Goal: Task Accomplishment & Management: Manage account settings

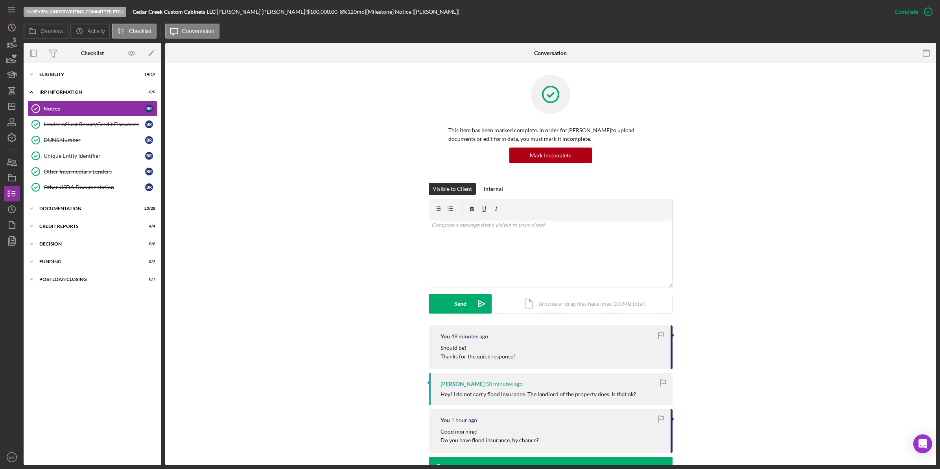
click at [781, 223] on div "Visible to Client Internal v Color teal Color pink Remove color Add row above A…" at bounding box center [550, 254] width 747 height 142
click at [13, 105] on icon "Icon/Dashboard" at bounding box center [12, 106] width 20 height 20
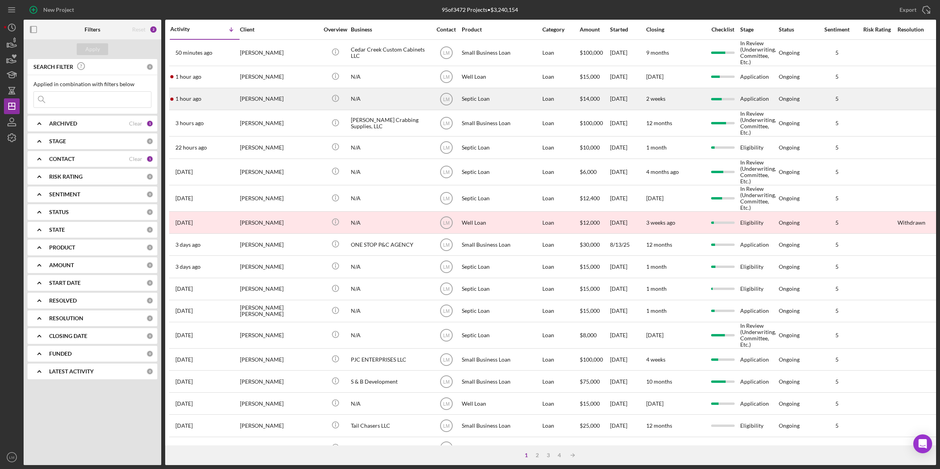
click at [288, 92] on div "[PERSON_NAME]" at bounding box center [279, 99] width 79 height 21
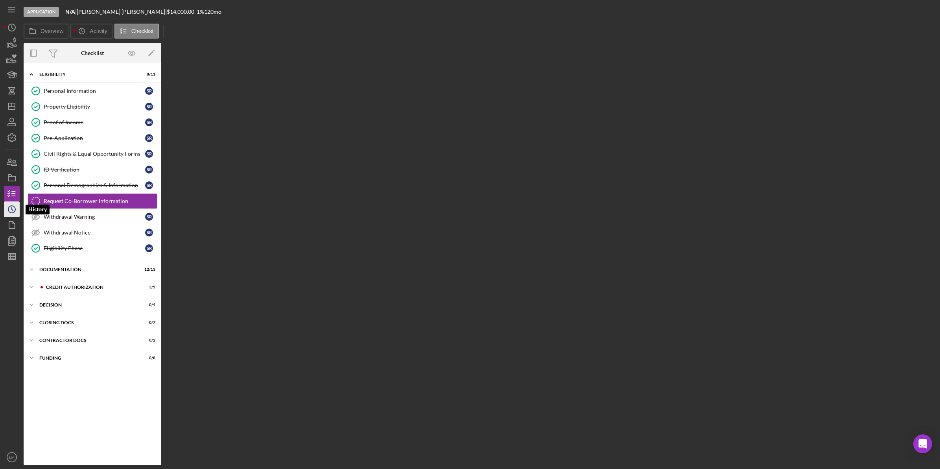
click at [6, 209] on icon "Icon/History" at bounding box center [12, 209] width 20 height 20
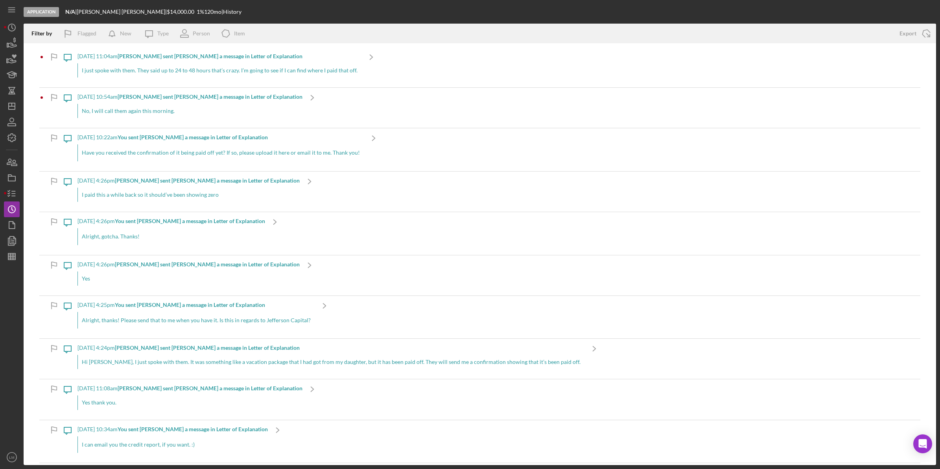
click at [270, 70] on div "I just spoke with them. They said up to 24 to 48 hours that’s crazy. I’m going …" at bounding box center [219, 70] width 284 height 14
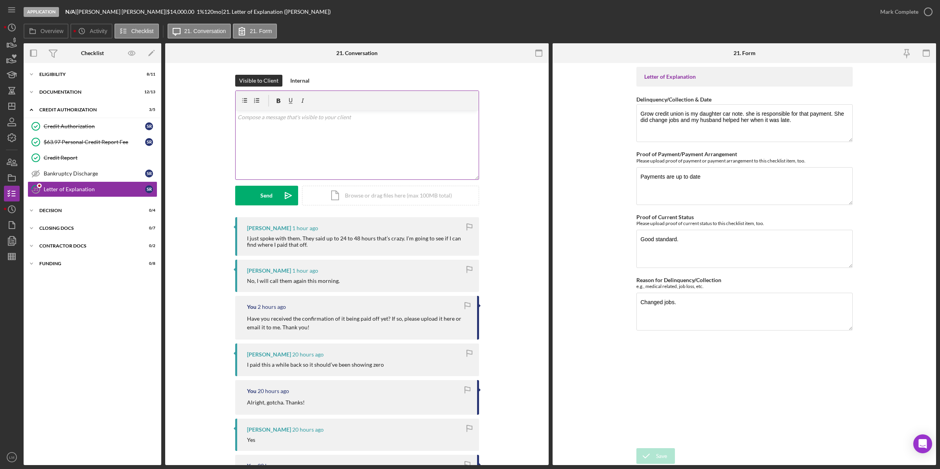
click at [347, 117] on p at bounding box center [357, 117] width 239 height 9
click at [270, 195] on div "Send" at bounding box center [266, 196] width 12 height 20
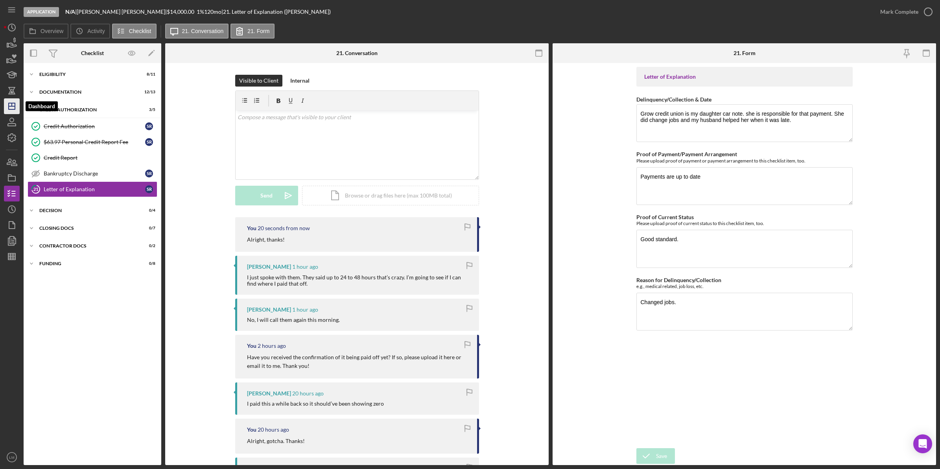
click at [11, 107] on icon "Icon/Dashboard" at bounding box center [12, 106] width 20 height 20
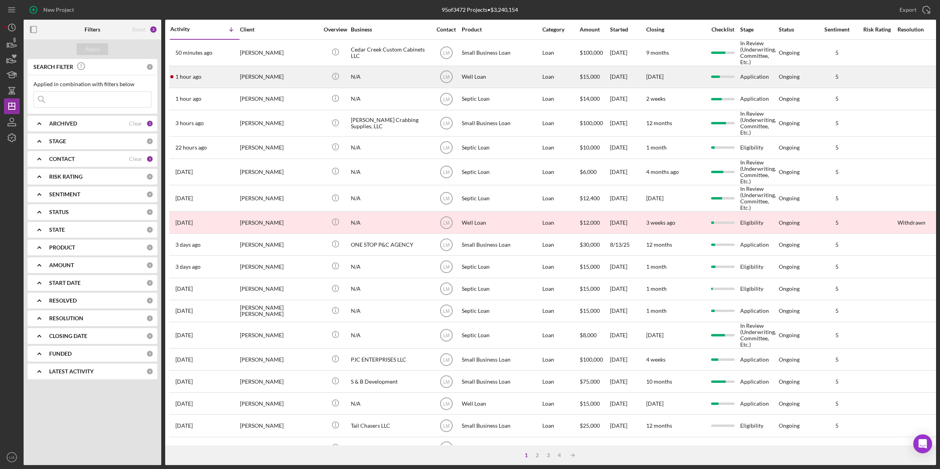
click at [237, 72] on div "1 hour ago Shareen Warshanna" at bounding box center [204, 76] width 69 height 21
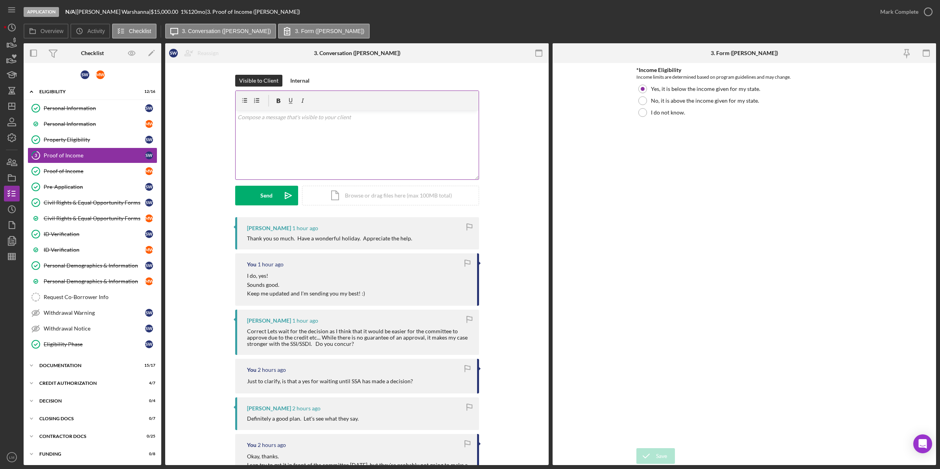
click at [428, 136] on div "v Color teal Color pink Remove color Add row above Add row below Add column bef…" at bounding box center [357, 145] width 243 height 69
drag, startPoint x: 298, startPoint y: 133, endPoint x: 304, endPoint y: 130, distance: 6.5
click at [264, 191] on div "Send" at bounding box center [266, 196] width 12 height 20
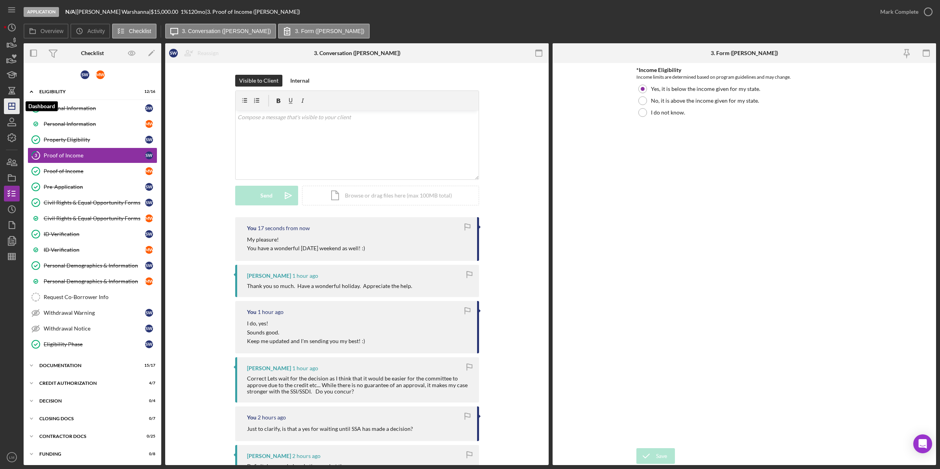
click at [7, 108] on icon "Icon/Dashboard" at bounding box center [12, 106] width 20 height 20
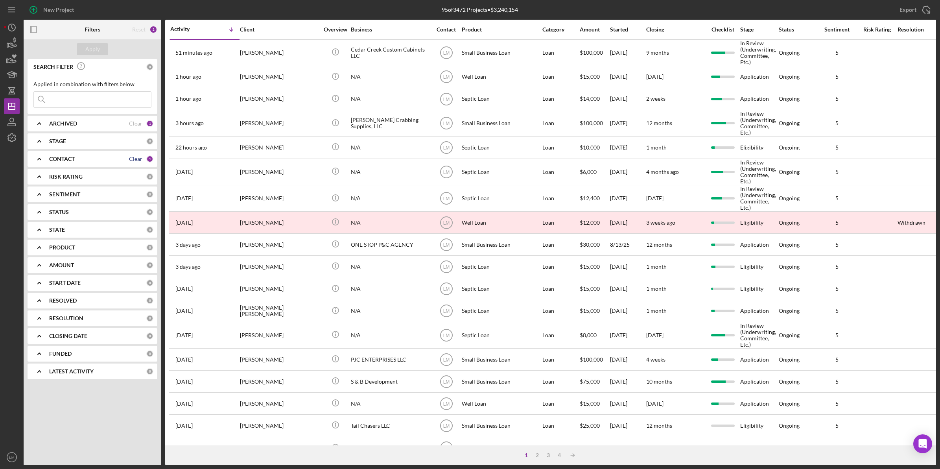
click at [142, 159] on div "Clear" at bounding box center [135, 159] width 13 height 6
click at [66, 159] on b "CONTACT" at bounding box center [62, 159] width 26 height 6
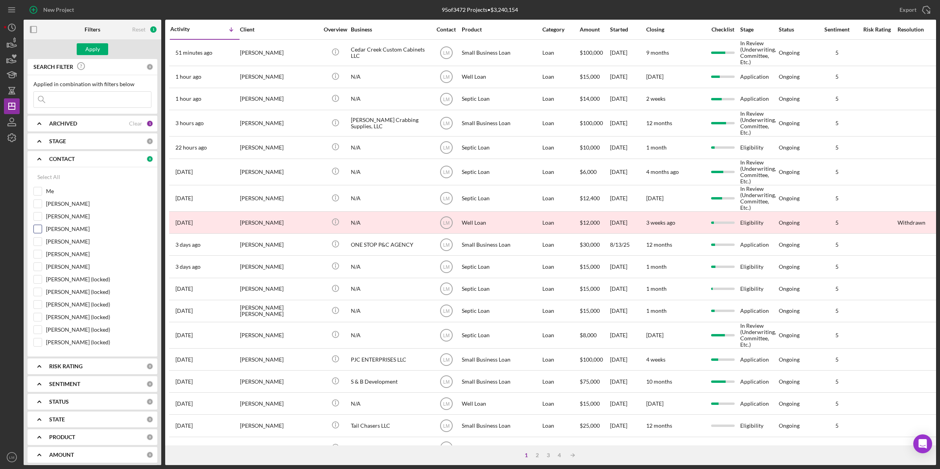
click at [63, 229] on label "Chelsey Hodge" at bounding box center [98, 229] width 105 height 8
click at [42, 229] on input "Chelsey Hodge" at bounding box center [38, 229] width 8 height 8
checkbox input "true"
click at [63, 243] on label "Raven Craghead" at bounding box center [98, 242] width 105 height 8
click at [42, 243] on input "Raven Craghead" at bounding box center [38, 242] width 8 height 8
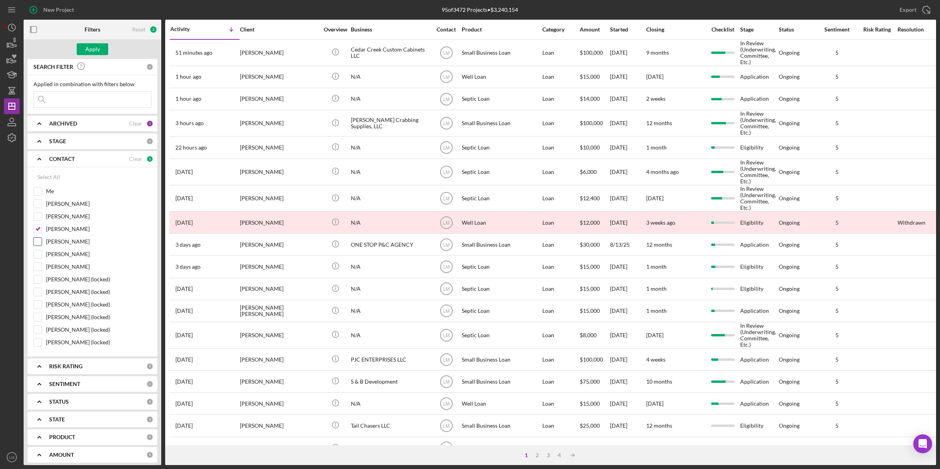
checkbox input "true"
click at [62, 201] on label "Beth Pusha" at bounding box center [98, 204] width 105 height 8
click at [42, 201] on input "Beth Pusha" at bounding box center [38, 204] width 8 height 8
checkbox input "true"
click at [62, 239] on label "Raven Craghead" at bounding box center [98, 242] width 105 height 8
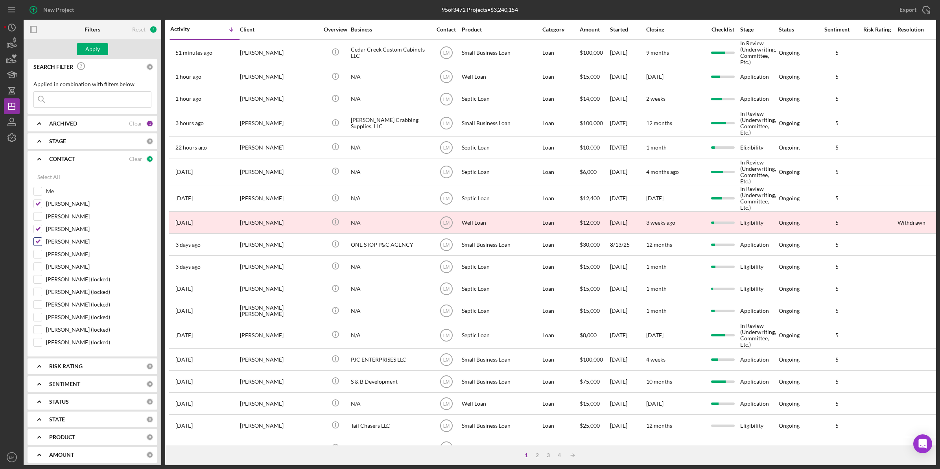
click at [42, 239] on input "Raven Craghead" at bounding box center [38, 242] width 8 height 8
checkbox input "false"
click at [71, 278] on label "Devin Journiette (locked)" at bounding box center [98, 279] width 105 height 8
drag, startPoint x: 71, startPoint y: 278, endPoint x: 68, endPoint y: 283, distance: 6.2
click at [68, 283] on label "Devin Journiette (locked)" at bounding box center [98, 279] width 105 height 8
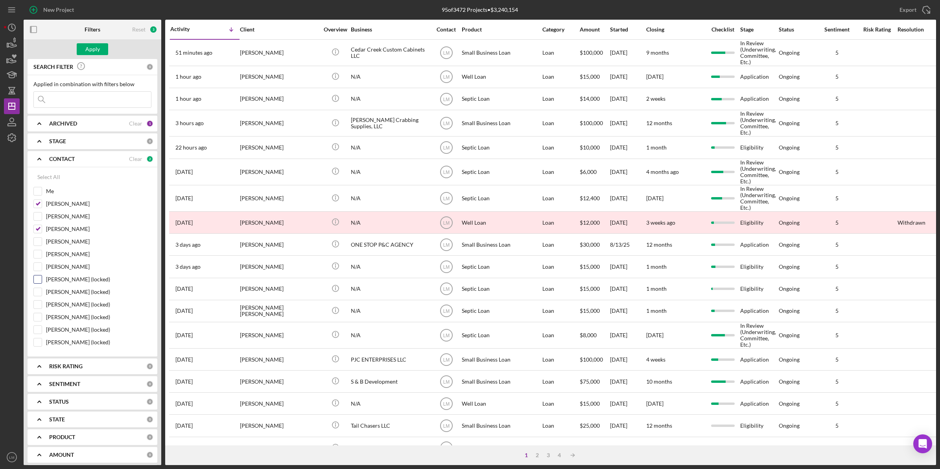
click at [42, 283] on input "Devin Journiette (locked)" at bounding box center [38, 279] width 8 height 8
checkbox input "true"
click at [64, 299] on div "Kevin Reid (locked)" at bounding box center [92, 294] width 118 height 13
click at [64, 295] on label "Kevin Reid (locked)" at bounding box center [98, 292] width 105 height 8
click at [42, 295] on input "Kevin Reid (locked)" at bounding box center [38, 292] width 8 height 8
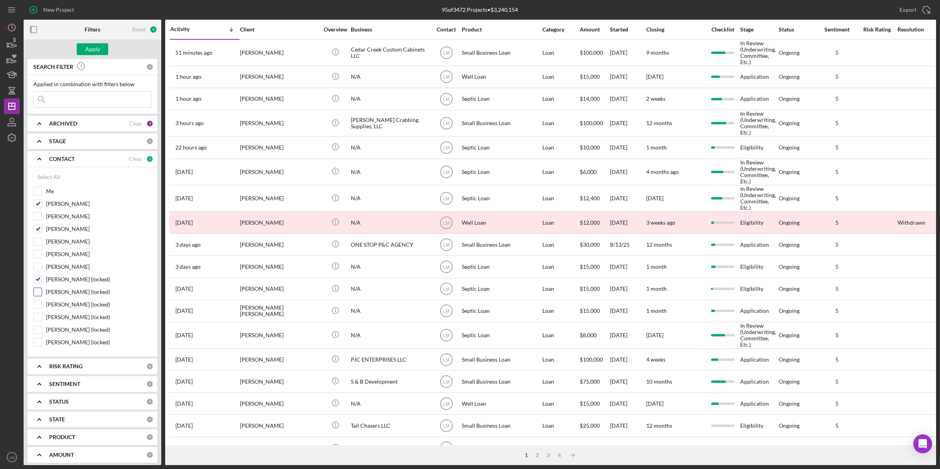
checkbox input "true"
click at [65, 302] on div "Sherman Pennix (locked)" at bounding box center [92, 306] width 118 height 13
click at [65, 300] on div "Kevin Reid (locked)" at bounding box center [92, 294] width 118 height 13
click at [65, 304] on label "Sherman Pennix (locked)" at bounding box center [98, 305] width 105 height 8
click at [42, 304] on input "Sherman Pennix (locked)" at bounding box center [38, 305] width 8 height 8
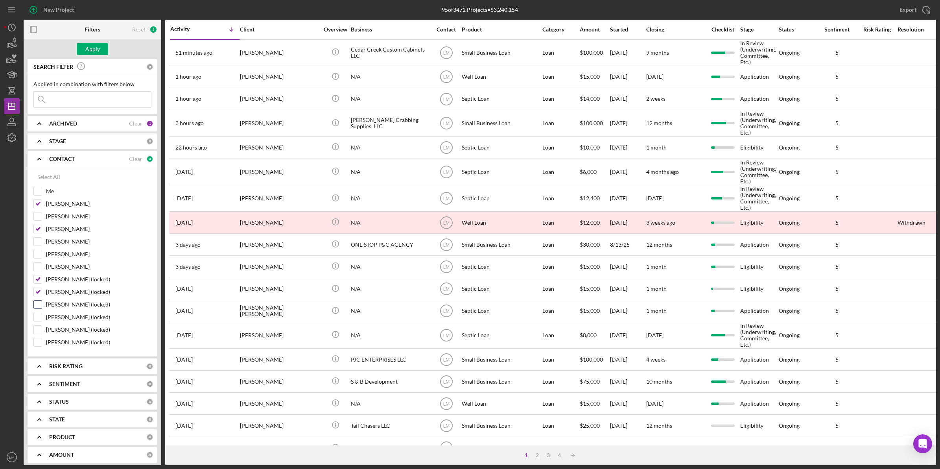
checkbox input "true"
click at [63, 318] on label "Lashanda Saunders (locked)" at bounding box center [98, 317] width 105 height 8
click at [42, 318] on input "Lashanda Saunders (locked)" at bounding box center [38, 317] width 8 height 8
checkbox input "true"
click at [66, 331] on label "Cyndi Wood (locked)" at bounding box center [98, 330] width 105 height 8
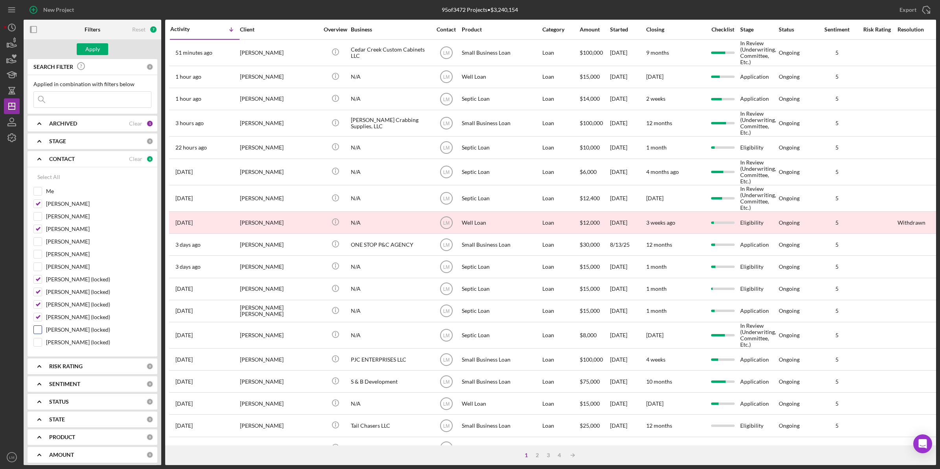
click at [42, 331] on input "Cyndi Wood (locked)" at bounding box center [38, 330] width 8 height 8
checkbox input "true"
click at [66, 343] on label "Angela Whitfield (locked)" at bounding box center [98, 342] width 105 height 8
click at [42, 343] on input "Angela Whitfield (locked)" at bounding box center [38, 342] width 8 height 8
checkbox input "true"
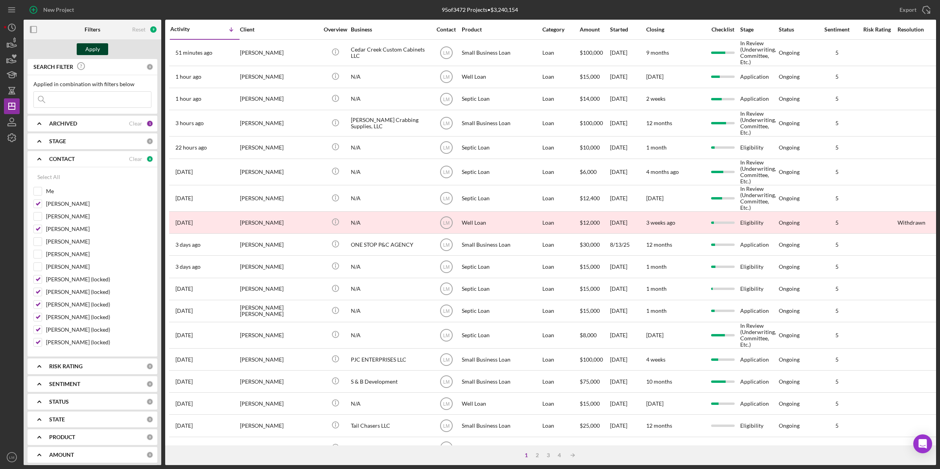
click at [93, 51] on div "Apply" at bounding box center [92, 49] width 15 height 12
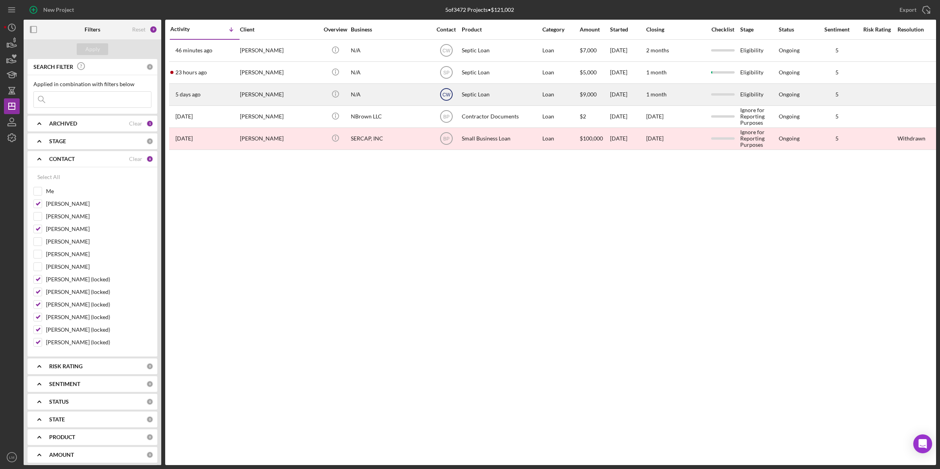
click at [446, 54] on text "CW" at bounding box center [447, 51] width 8 height 6
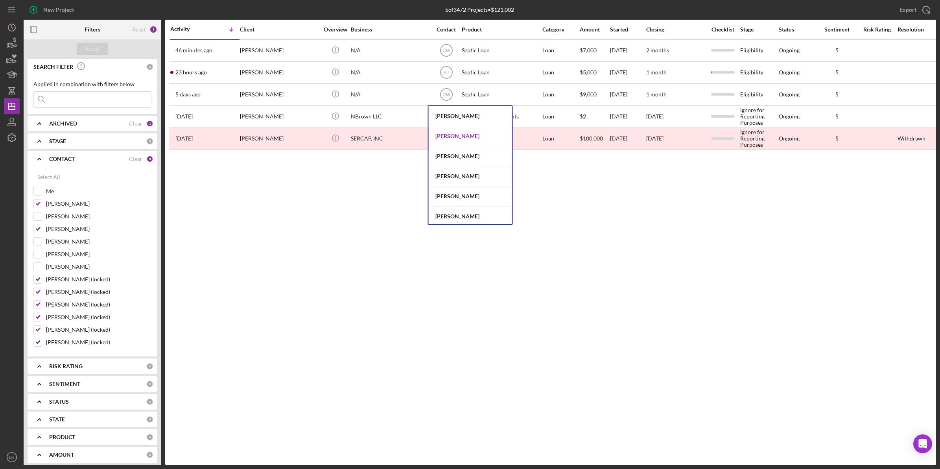
click at [444, 135] on div "[PERSON_NAME]" at bounding box center [470, 136] width 83 height 20
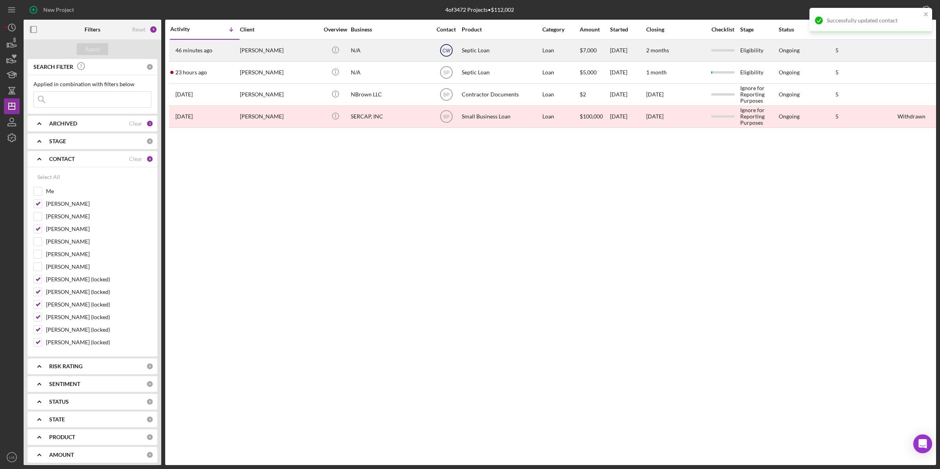
click at [445, 52] on text "CW" at bounding box center [447, 51] width 8 height 6
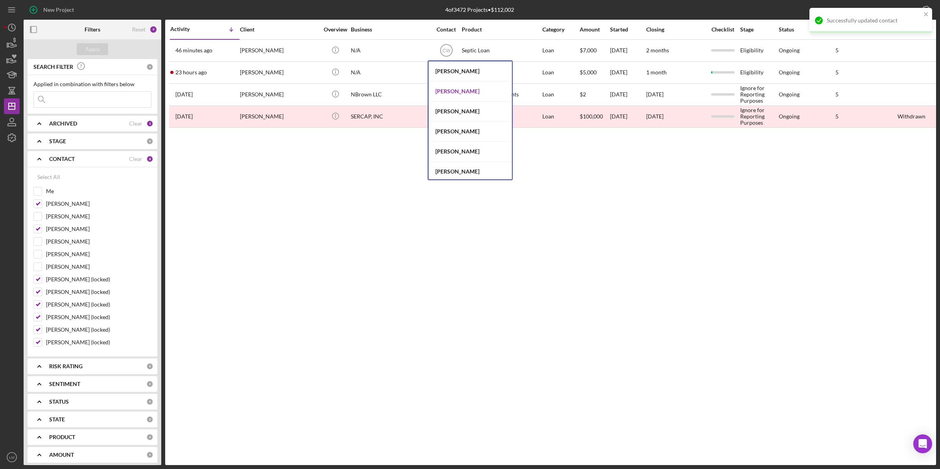
click at [447, 86] on div "[PERSON_NAME]" at bounding box center [470, 91] width 83 height 20
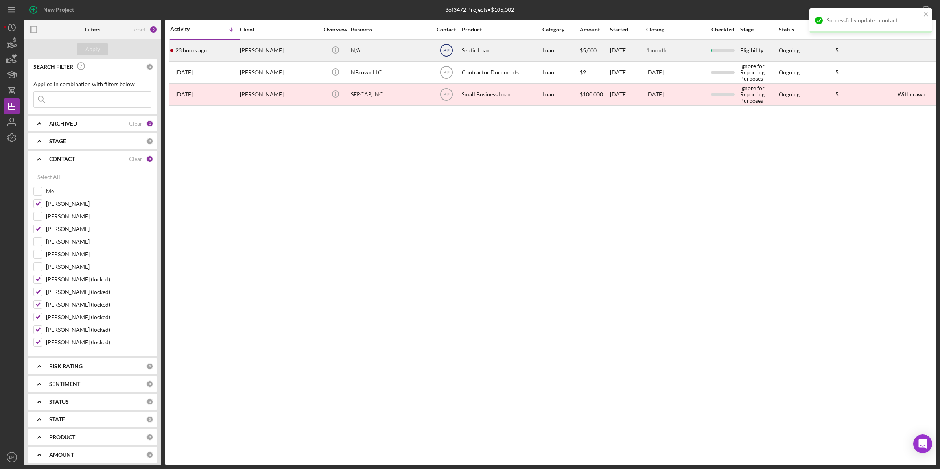
click at [448, 51] on text "SP" at bounding box center [446, 51] width 6 height 6
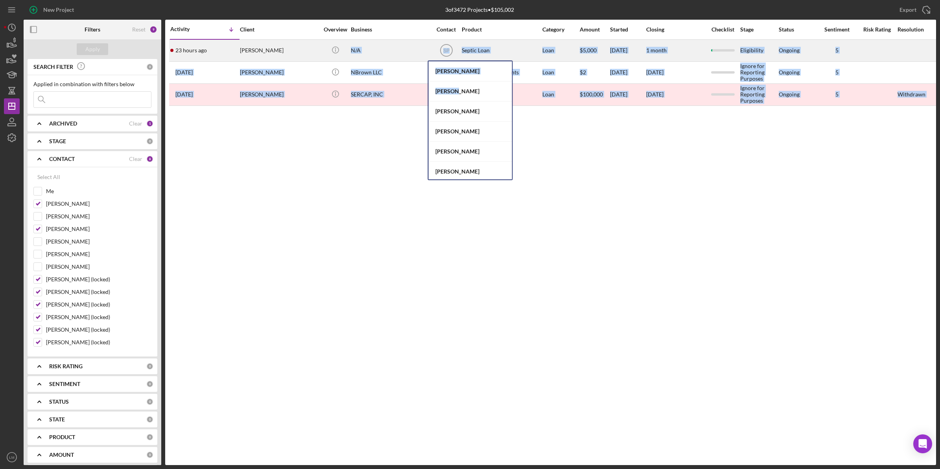
drag, startPoint x: 450, startPoint y: 90, endPoint x: 324, endPoint y: 54, distance: 131.1
click at [324, 54] on div "Activity Icon/Table Sort Arrow Client Overview Business Contact Product Categor…" at bounding box center [550, 242] width 771 height 445
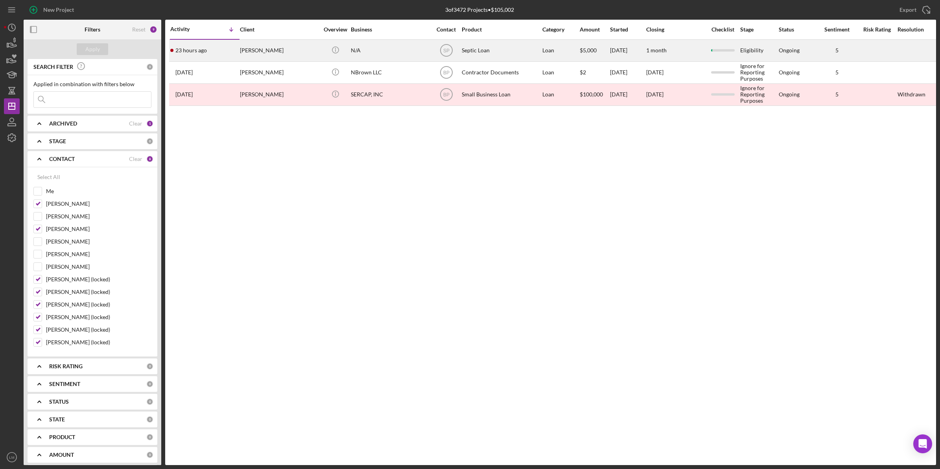
drag, startPoint x: 324, startPoint y: 54, endPoint x: 269, endPoint y: 50, distance: 55.2
click at [269, 50] on div "Cynthia Tovar" at bounding box center [279, 50] width 79 height 21
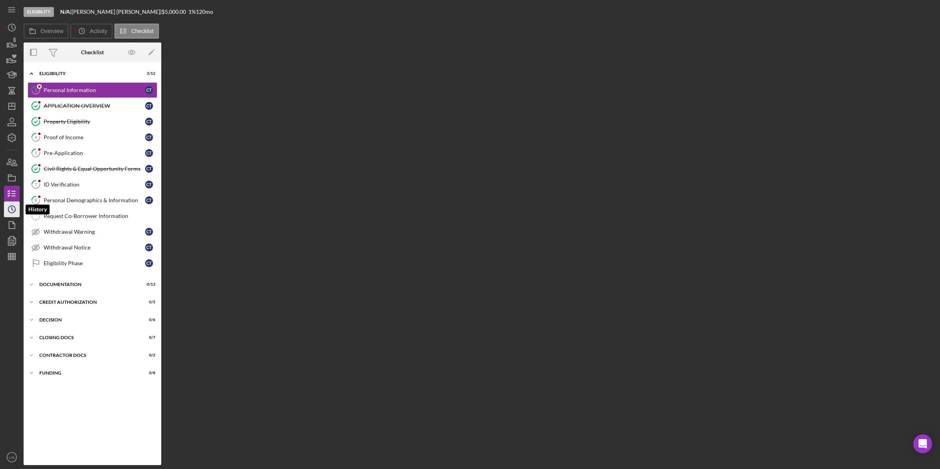
click at [12, 209] on polyline "button" at bounding box center [12, 208] width 1 height 3
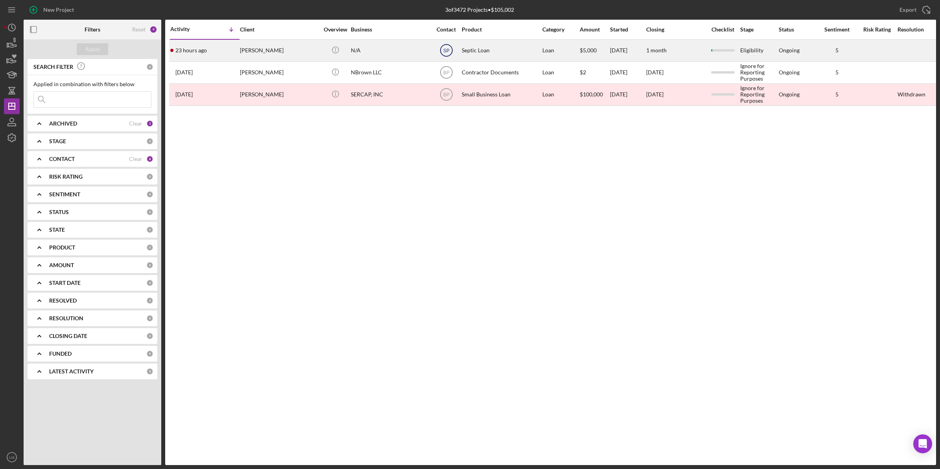
click at [449, 50] on text "SP" at bounding box center [446, 51] width 6 height 6
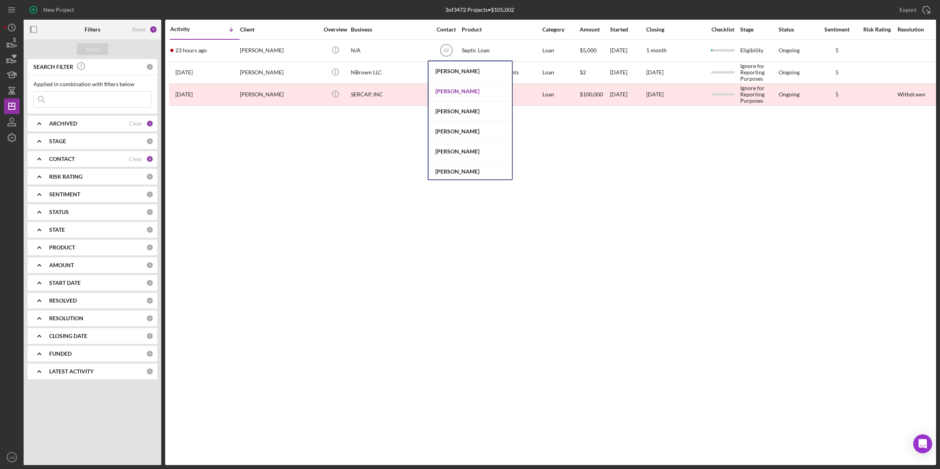
click at [454, 86] on div "[PERSON_NAME]" at bounding box center [470, 91] width 83 height 20
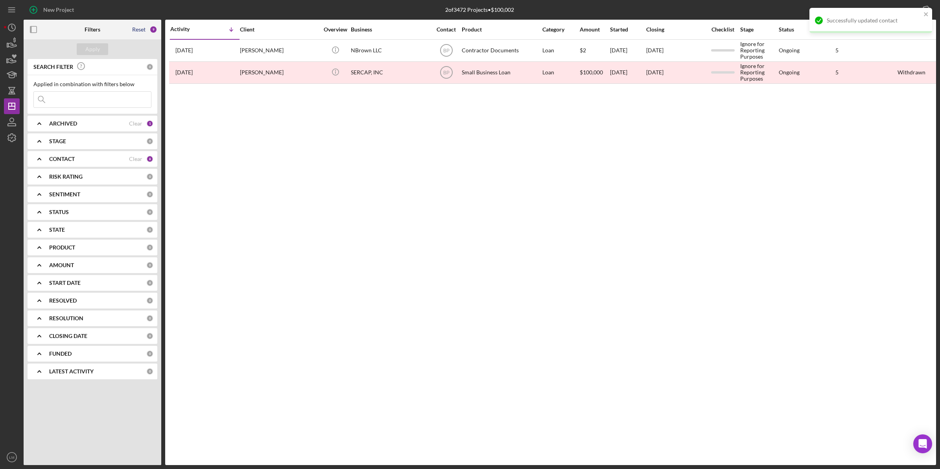
click at [142, 30] on div "Reset" at bounding box center [138, 29] width 13 height 6
click at [96, 50] on div "Apply" at bounding box center [92, 49] width 15 height 12
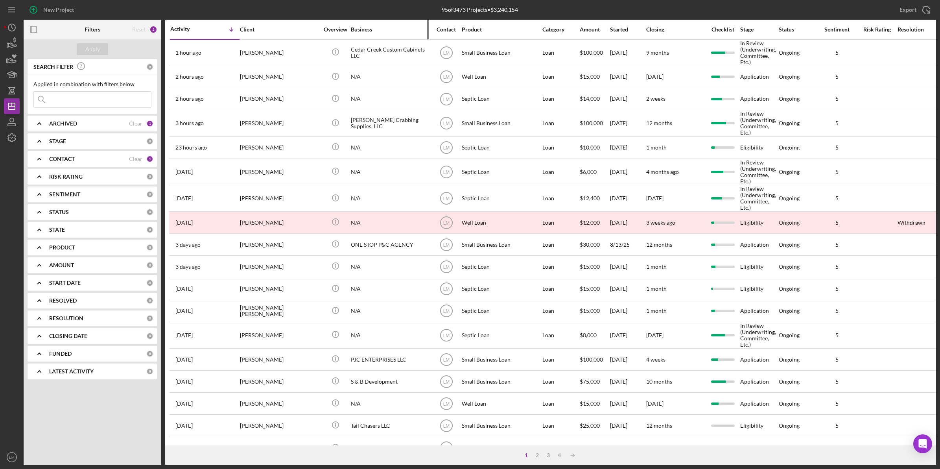
click at [351, 30] on div "Business" at bounding box center [390, 29] width 79 height 6
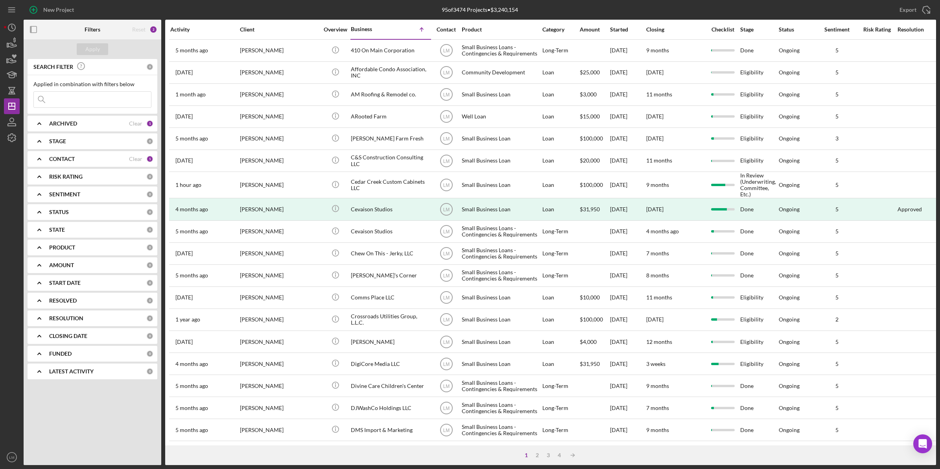
click at [185, 22] on div "Activity" at bounding box center [204, 29] width 69 height 19
click at [189, 31] on div "Activity" at bounding box center [204, 29] width 69 height 6
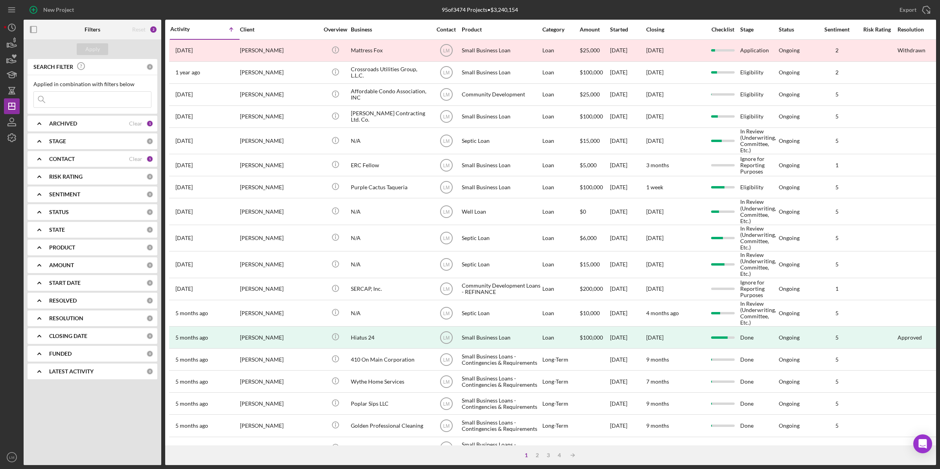
click at [181, 31] on div "Activity" at bounding box center [187, 29] width 35 height 6
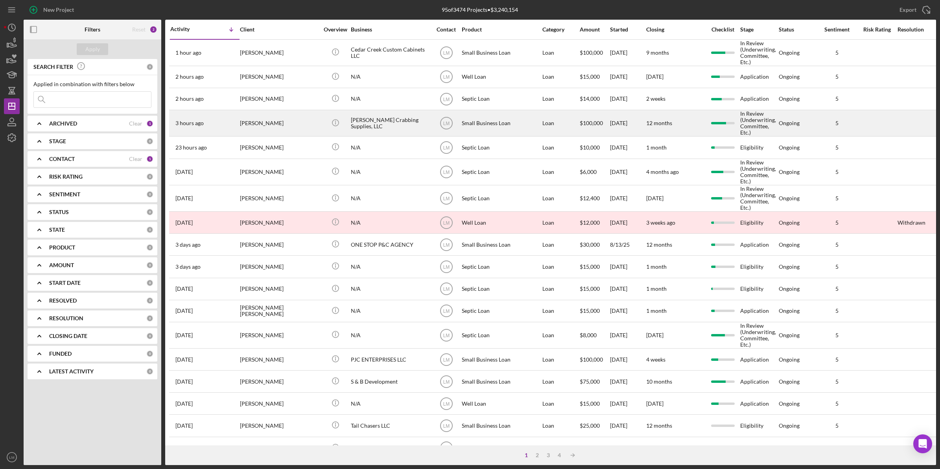
click at [370, 127] on div "[PERSON_NAME] Crabbing Supplies, LLC" at bounding box center [390, 123] width 79 height 25
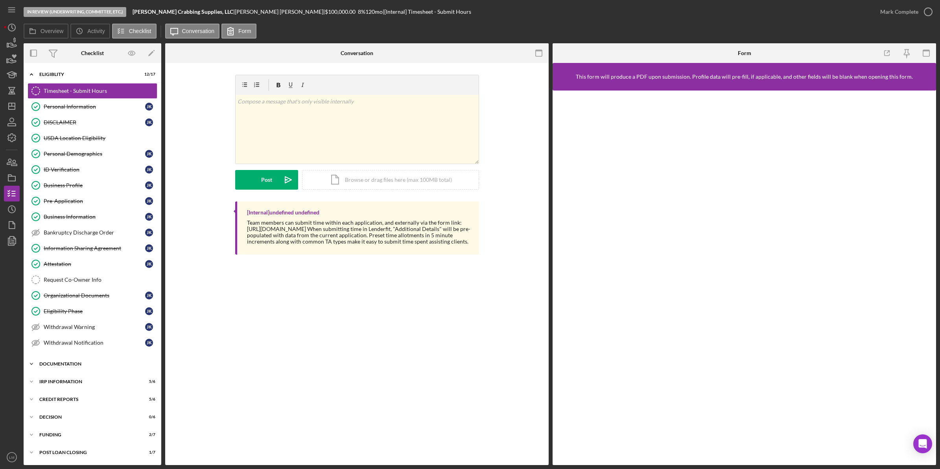
scroll to position [3, 0]
click at [84, 451] on div "POST LOAN CLOSING" at bounding box center [95, 452] width 112 height 5
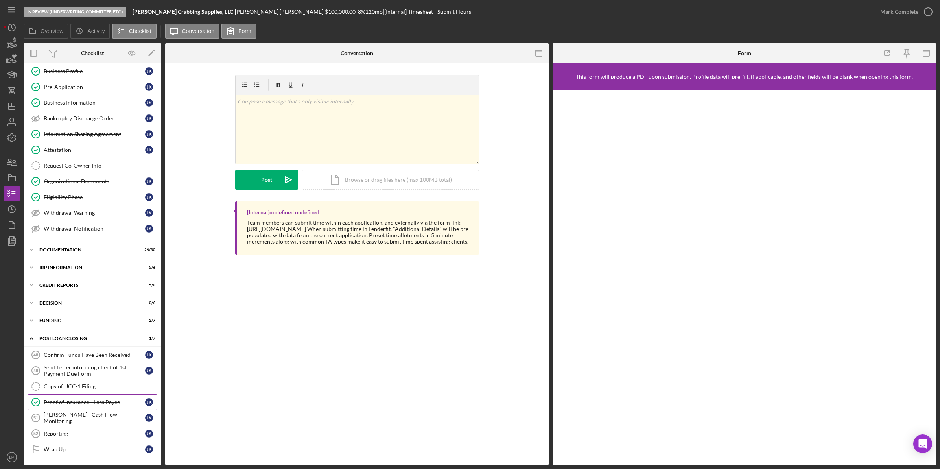
click at [100, 403] on div "Proof of Insurance - Loss Payee" at bounding box center [94, 402] width 101 height 6
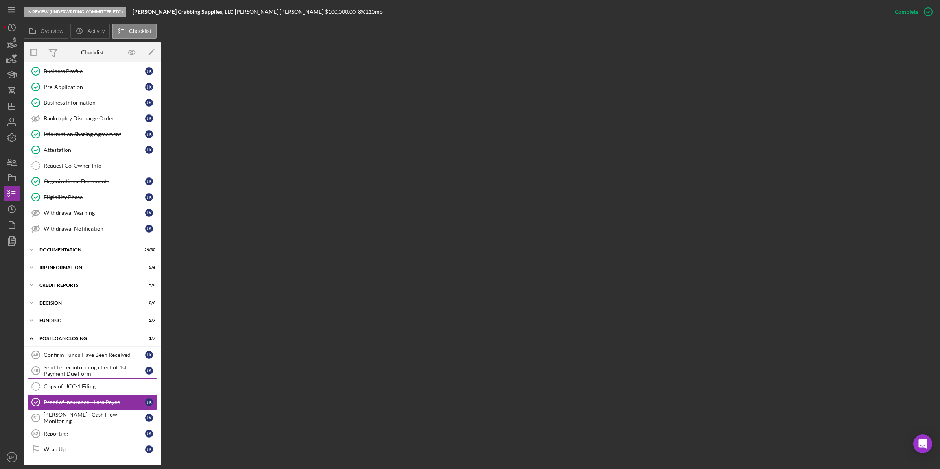
scroll to position [118, 0]
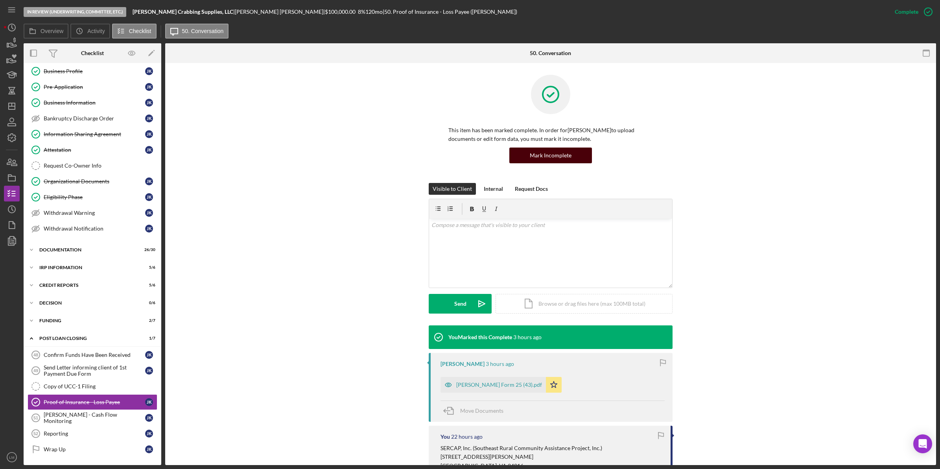
click at [552, 158] on div "Mark Incomplete" at bounding box center [551, 156] width 42 height 16
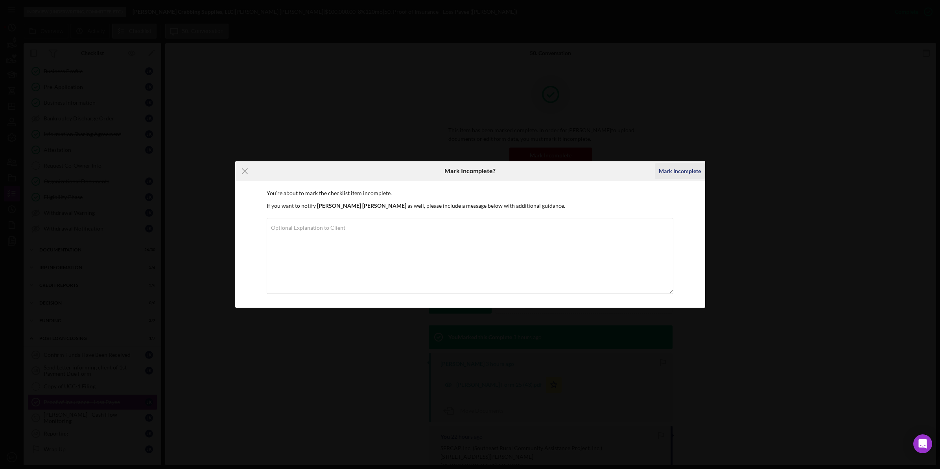
click at [663, 170] on div "Mark Incomplete" at bounding box center [680, 171] width 42 height 16
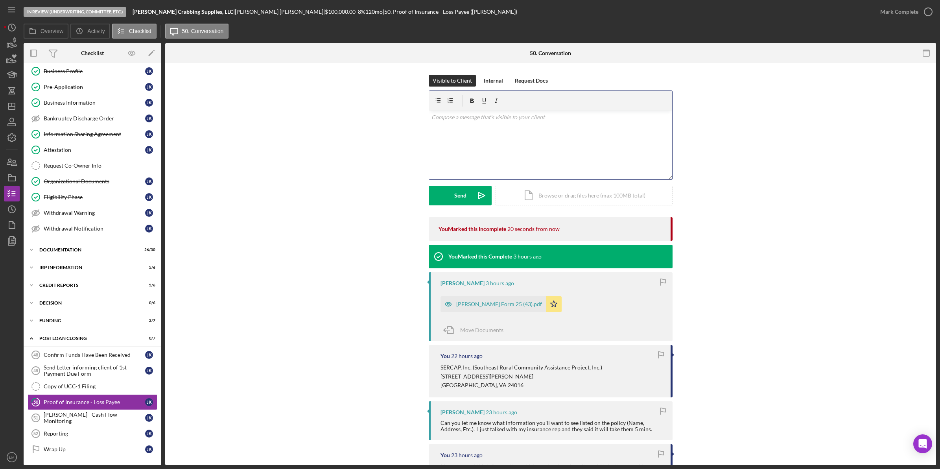
click at [535, 142] on div "v Color teal Color pink Remove color Add row above Add row below Add column bef…" at bounding box center [550, 145] width 243 height 69
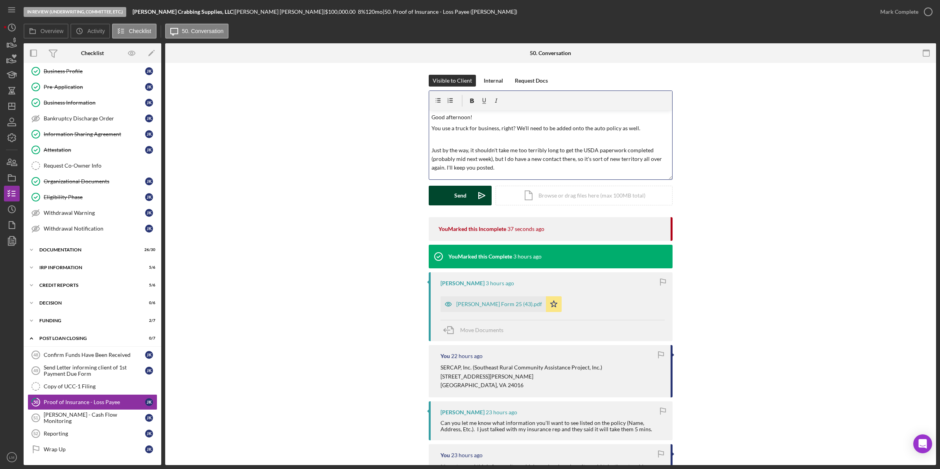
click at [441, 193] on button "Send Icon/icon-invite-send" at bounding box center [460, 196] width 63 height 20
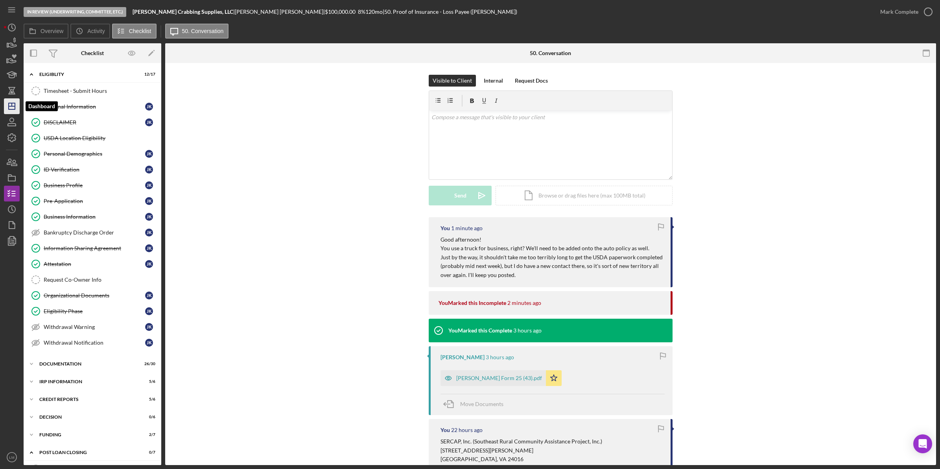
click at [17, 102] on icon "Icon/Dashboard" at bounding box center [12, 106] width 20 height 20
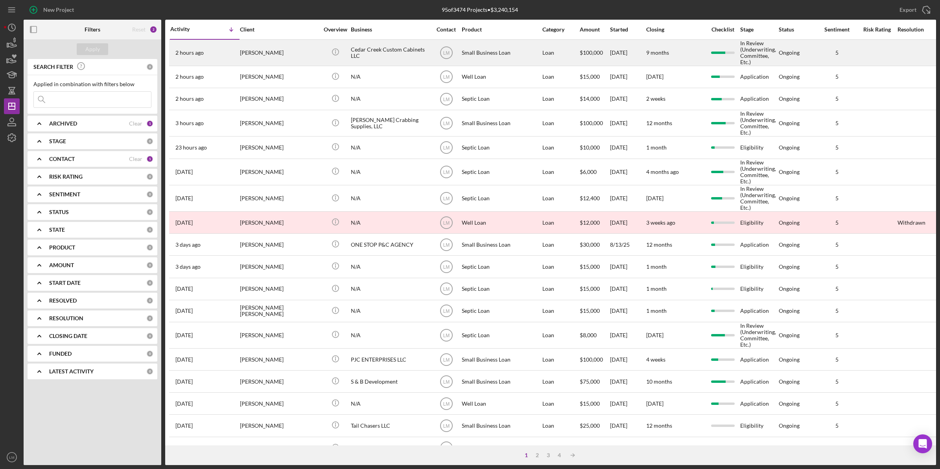
click at [301, 56] on div "[PERSON_NAME]" at bounding box center [279, 52] width 79 height 25
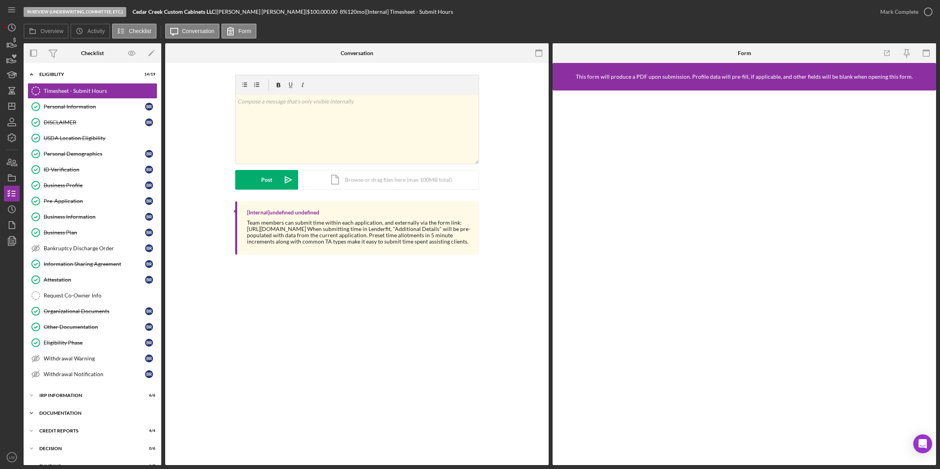
scroll to position [34, 0]
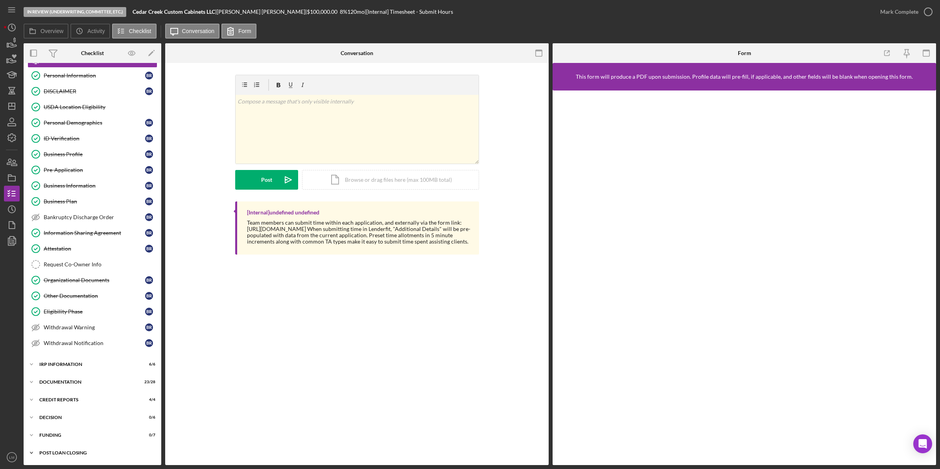
click at [82, 454] on div "POST LOAN CLOSING" at bounding box center [95, 452] width 112 height 5
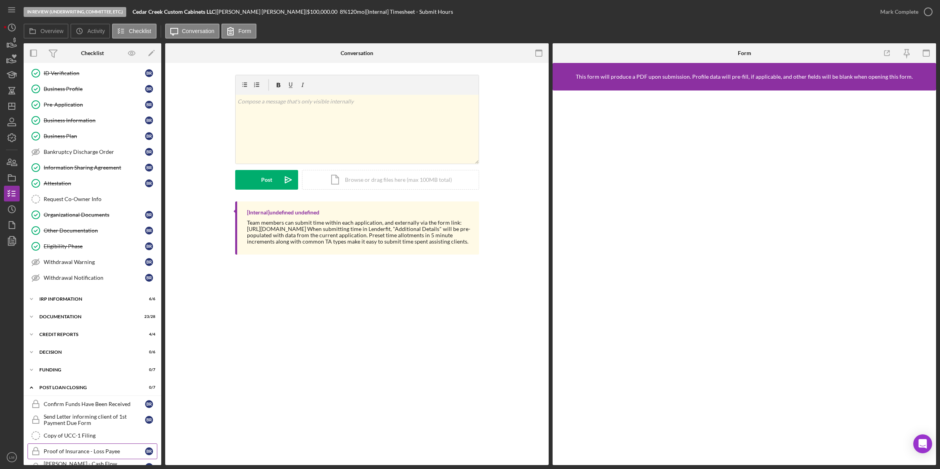
scroll to position [150, 0]
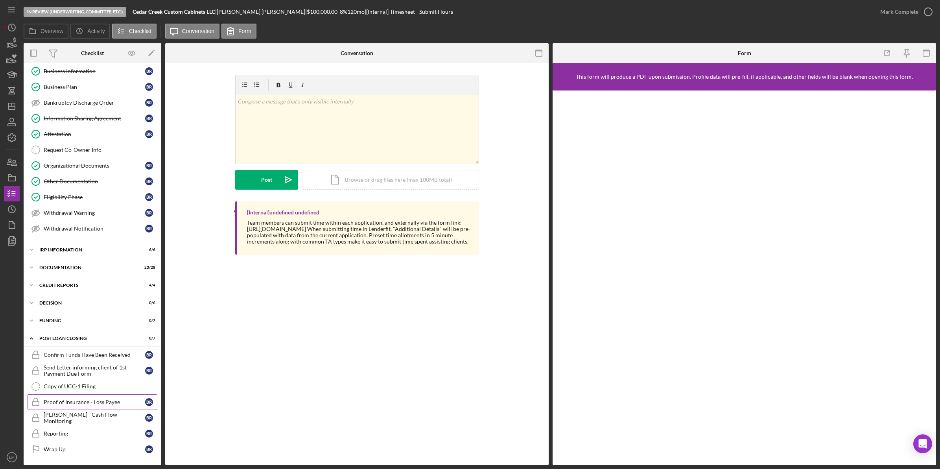
click at [96, 400] on div "Proof of Insurance - Loss Payee" at bounding box center [94, 402] width 101 height 6
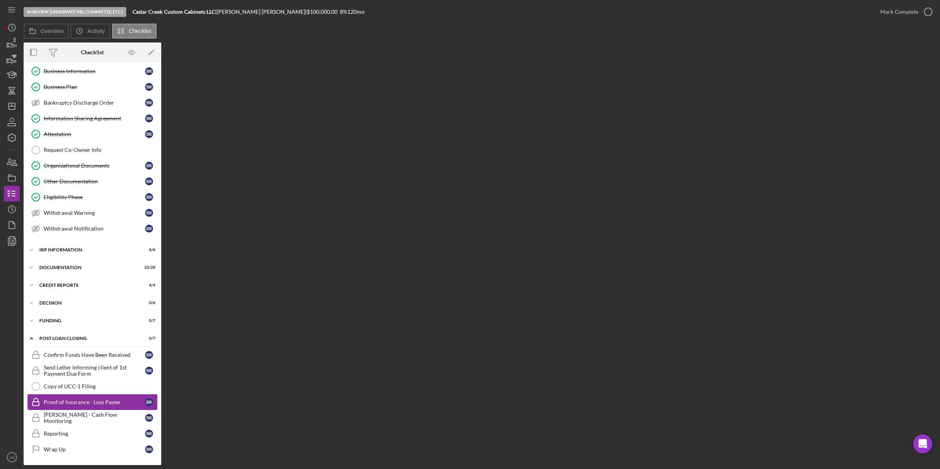
scroll to position [150, 0]
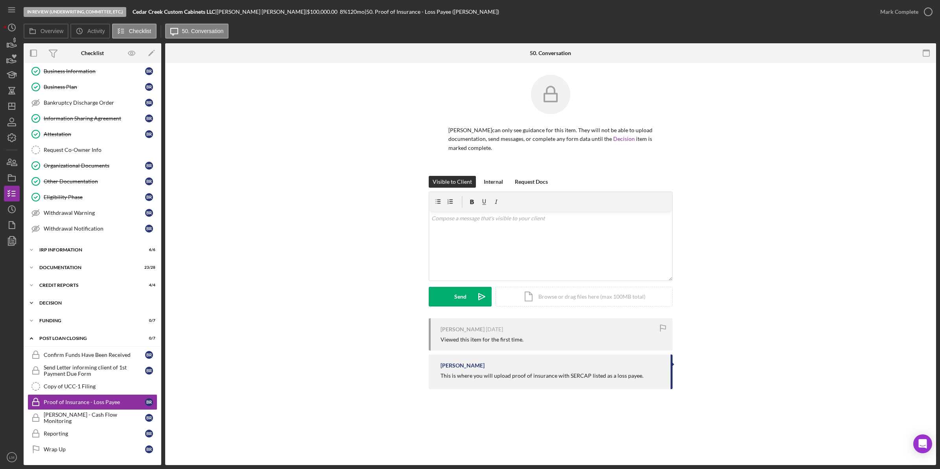
click at [59, 301] on div "Decision" at bounding box center [95, 303] width 112 height 5
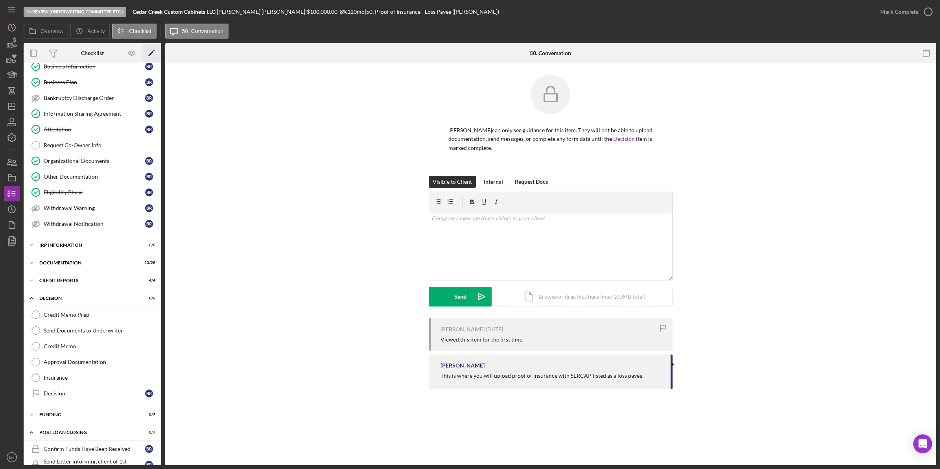
click at [146, 51] on icon "Icon/Edit" at bounding box center [152, 53] width 18 height 18
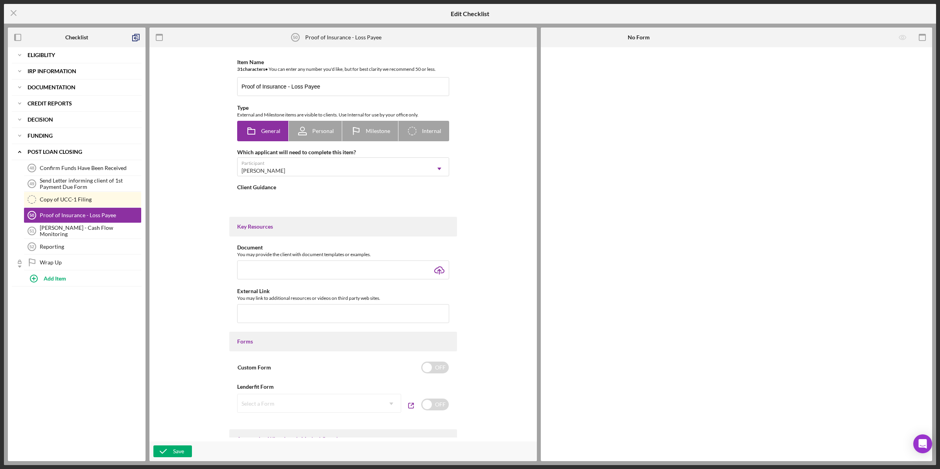
type textarea "<div>This is where you will upload proof of insurance with SERCAP listed as a l…"
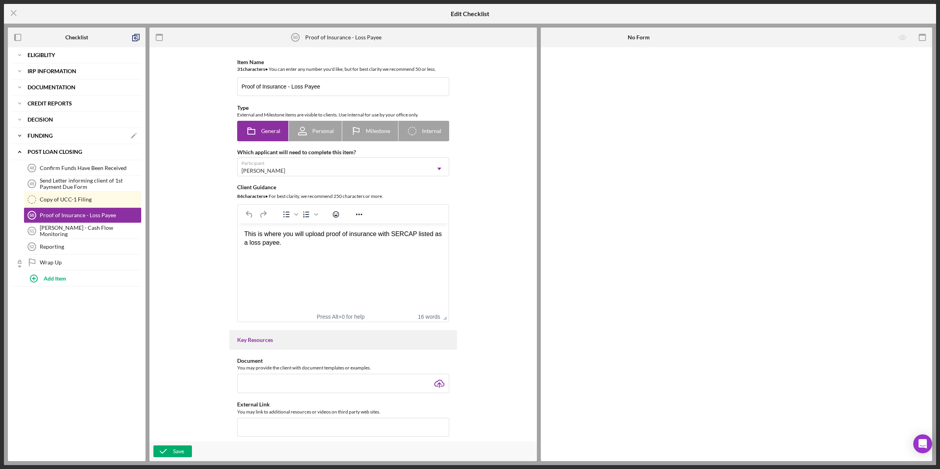
click at [54, 137] on div "Funding" at bounding box center [77, 135] width 98 height 5
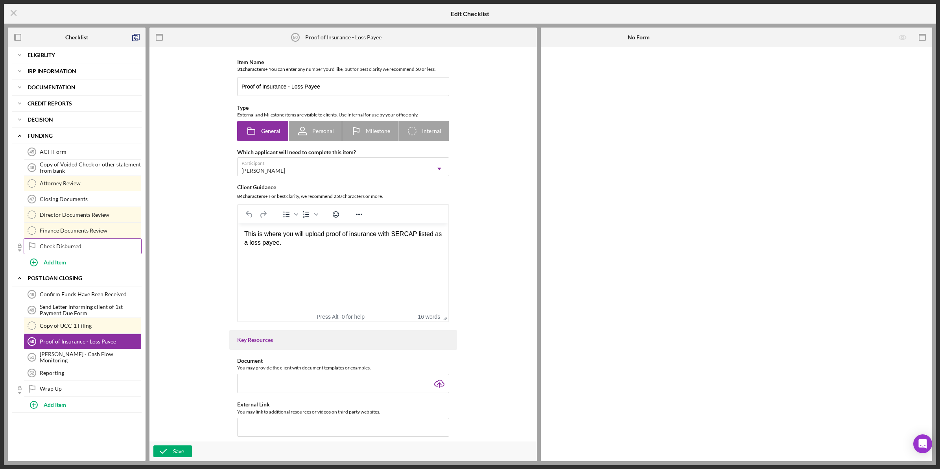
click at [67, 249] on div "Check Disbursed" at bounding box center [90, 246] width 101 height 6
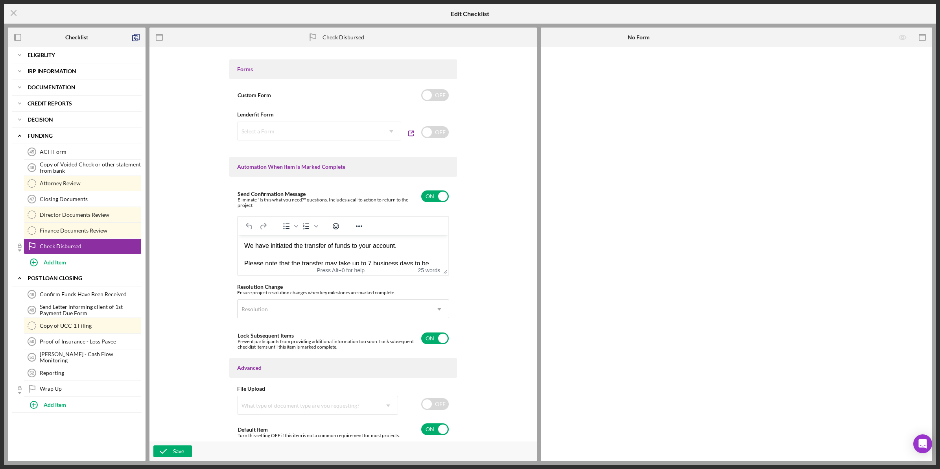
scroll to position [388, 0]
click at [435, 339] on input "checkbox" at bounding box center [435, 337] width 28 height 12
checkbox input "false"
click at [171, 448] on icon "button" at bounding box center [163, 451] width 20 height 20
click at [63, 128] on div "Icon/Expander Funding Icon/Edit" at bounding box center [77, 136] width 130 height 16
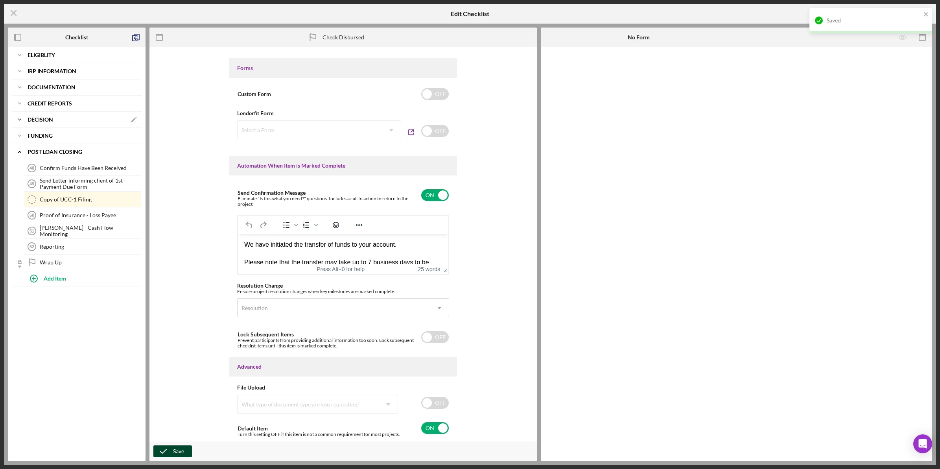
click at [68, 120] on div "Decision" at bounding box center [77, 119] width 98 height 5
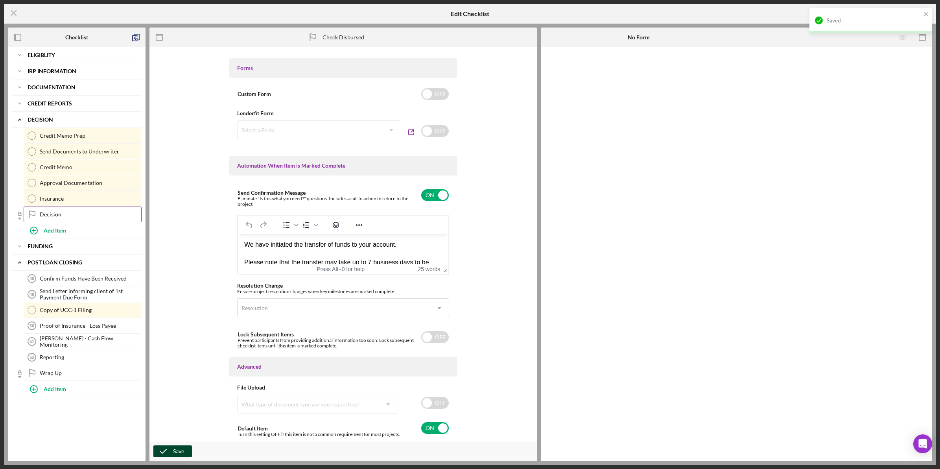
click at [63, 217] on div "Decision" at bounding box center [90, 214] width 101 height 6
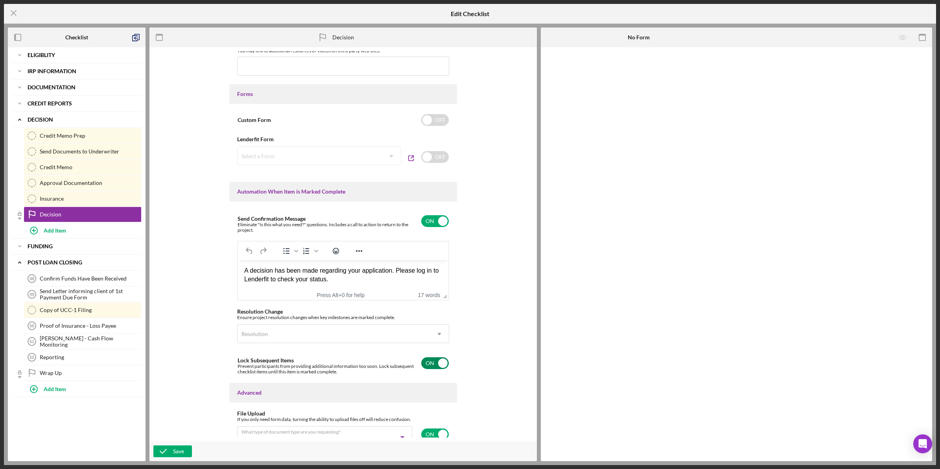
scroll to position [425, 0]
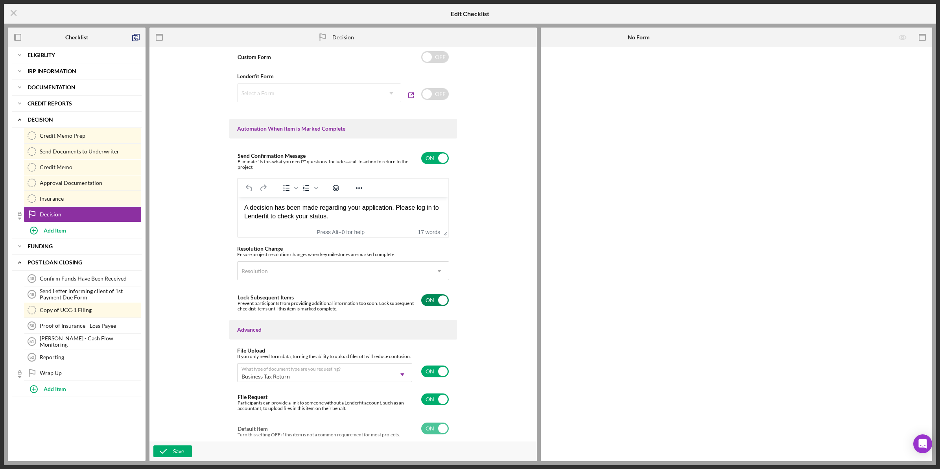
click at [430, 303] on input "checkbox" at bounding box center [435, 300] width 28 height 12
checkbox input "false"
click at [188, 448] on button "Save" at bounding box center [172, 451] width 39 height 12
click at [12, 12] on line at bounding box center [13, 13] width 5 height 5
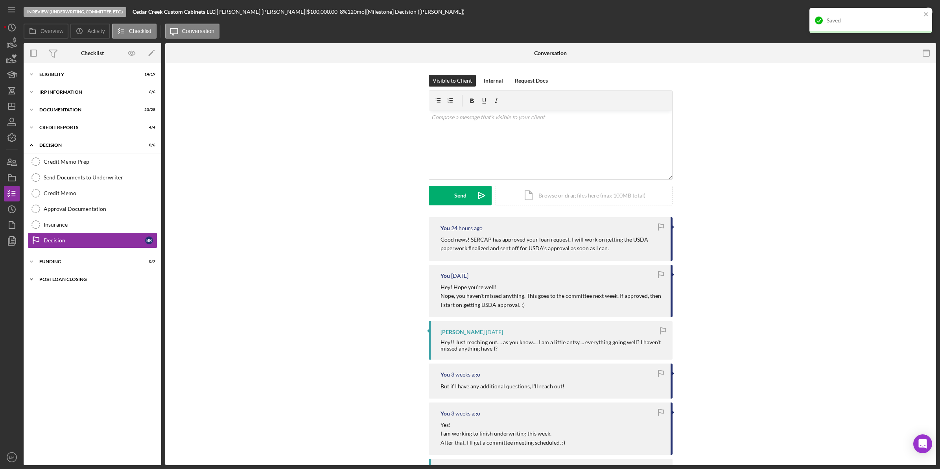
click at [79, 276] on div "Icon/Expander POST LOAN CLOSING 0 / 7" at bounding box center [93, 279] width 138 height 16
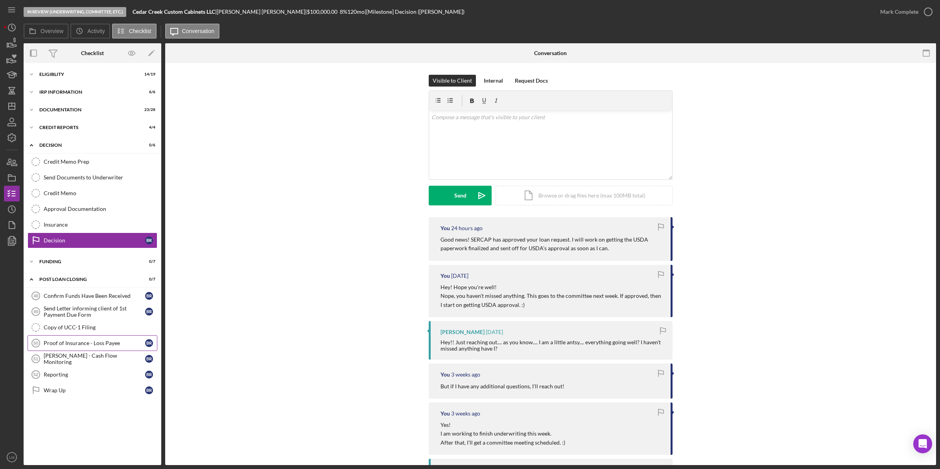
click at [113, 346] on div "Proof of Insurance - Loss Payee" at bounding box center [94, 343] width 101 height 6
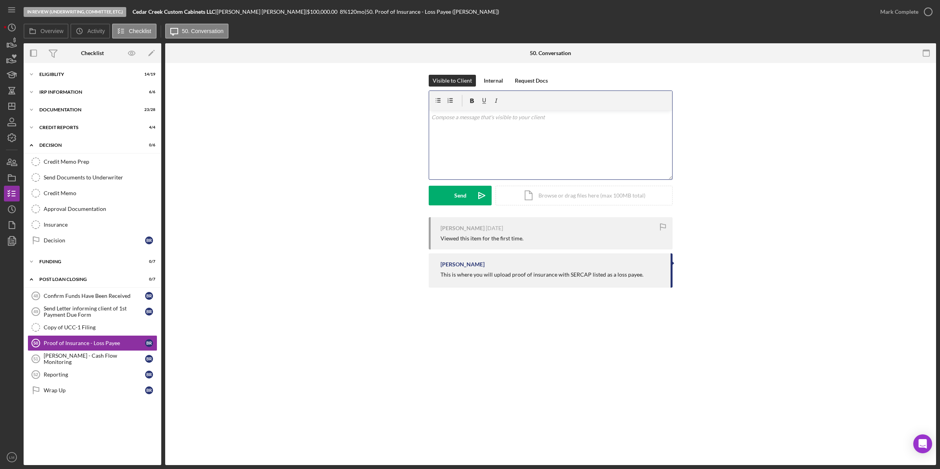
click at [577, 144] on div "v Color teal Color pink Remove color Add row above Add row below Add column bef…" at bounding box center [550, 145] width 243 height 69
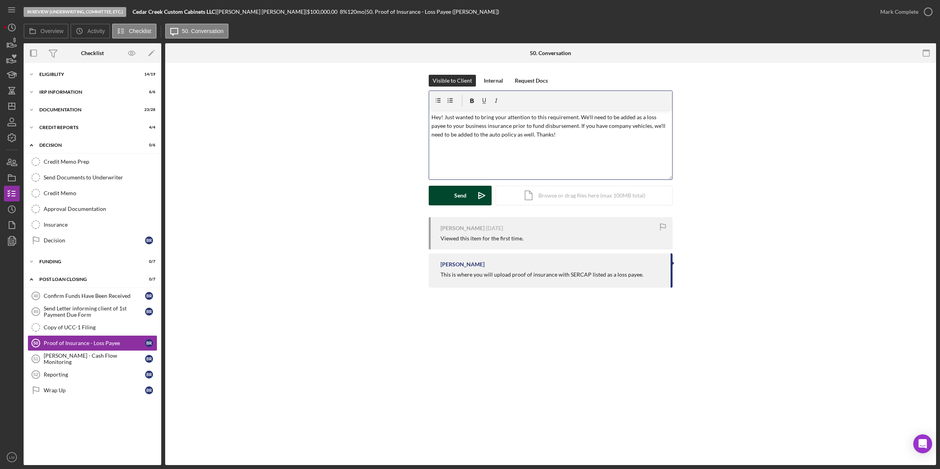
click at [455, 197] on div "Send" at bounding box center [460, 196] width 12 height 20
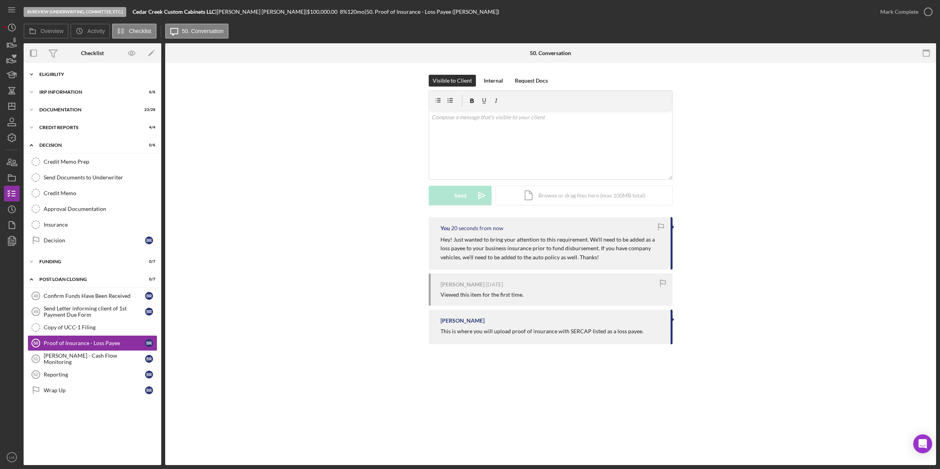
click at [63, 76] on div "Eligiblity" at bounding box center [95, 74] width 112 height 5
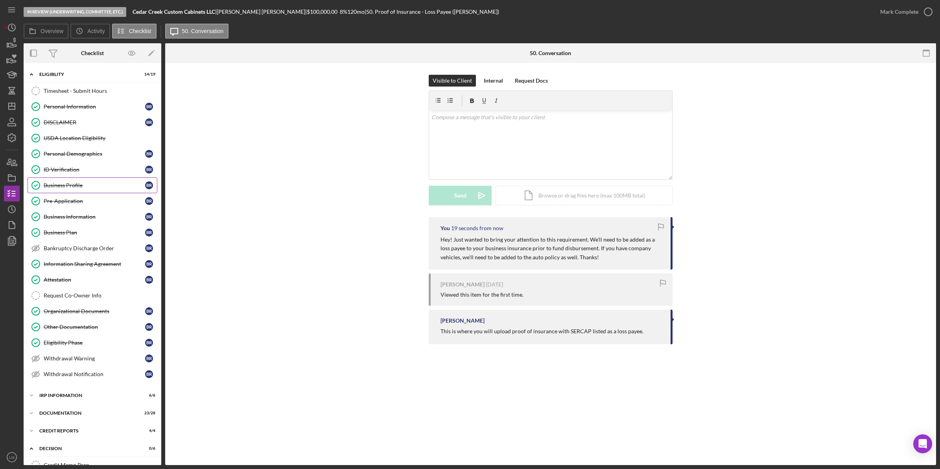
click at [79, 188] on div "Business Profile" at bounding box center [94, 185] width 101 height 6
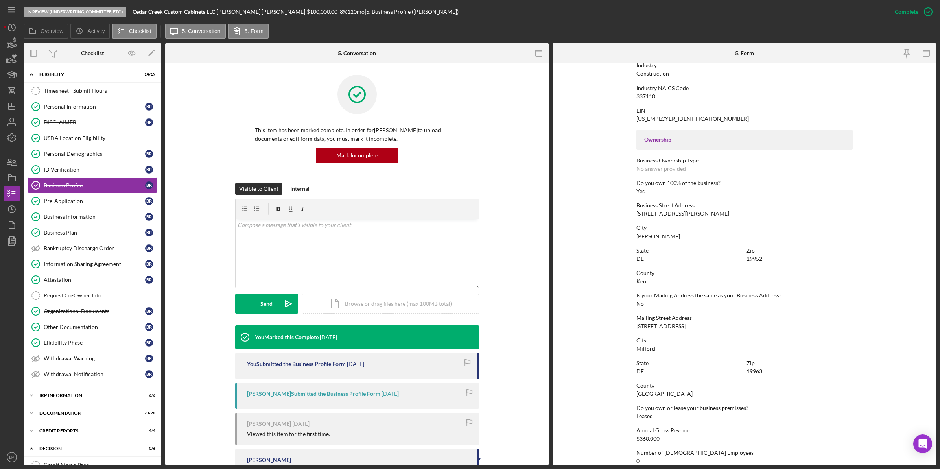
scroll to position [281, 0]
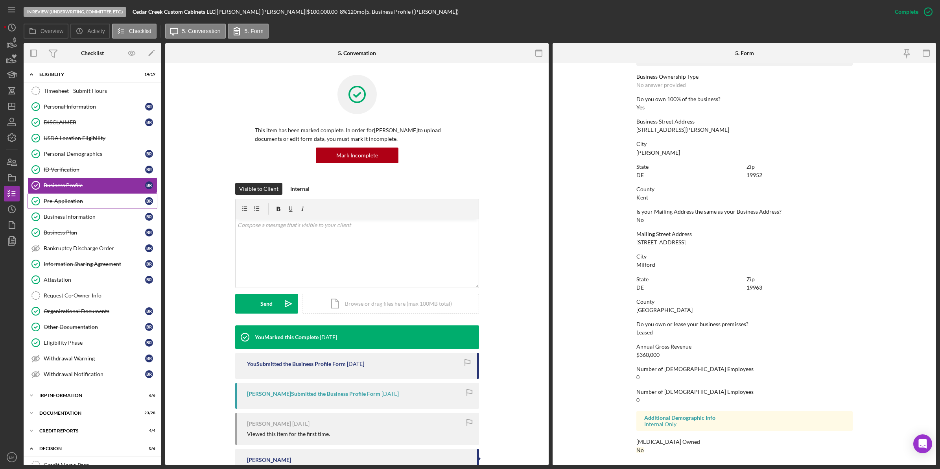
click at [103, 206] on link "Pre-Application Pre-Application B R" at bounding box center [93, 201] width 130 height 16
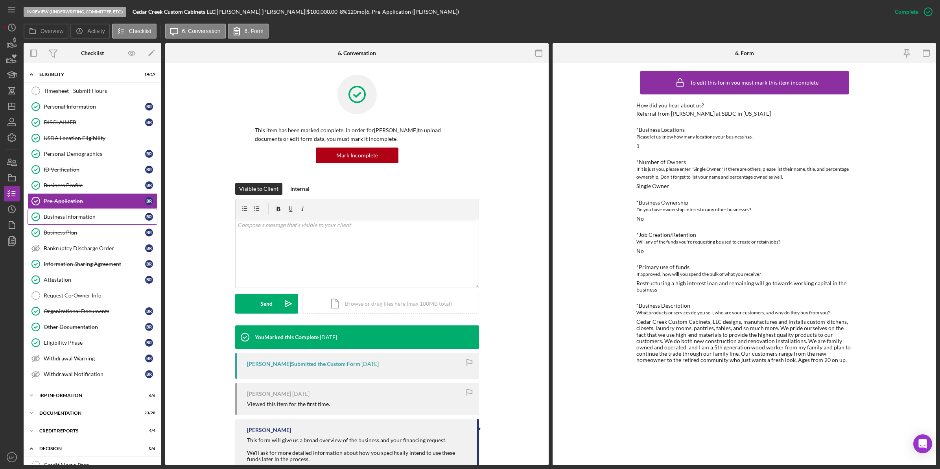
click at [89, 221] on link "Business Information Business Information B R" at bounding box center [93, 217] width 130 height 16
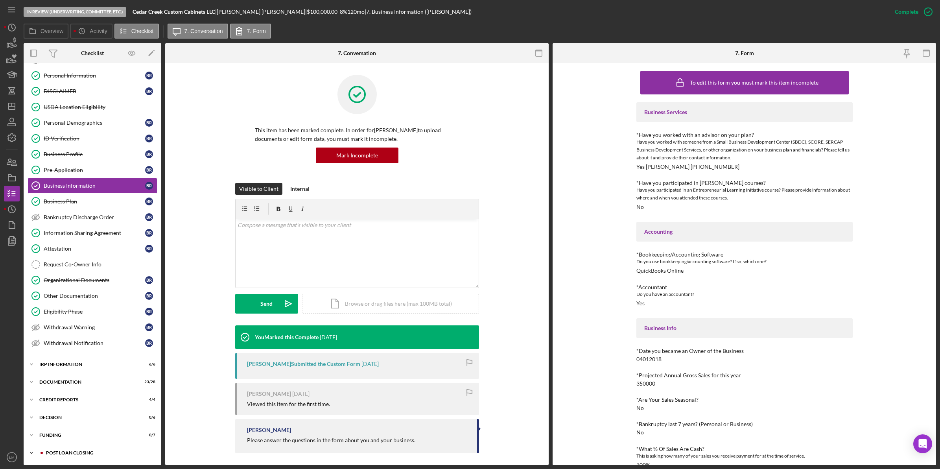
click at [81, 458] on div "Icon/Expander POST LOAN CLOSING 0 / 7" at bounding box center [93, 453] width 138 height 16
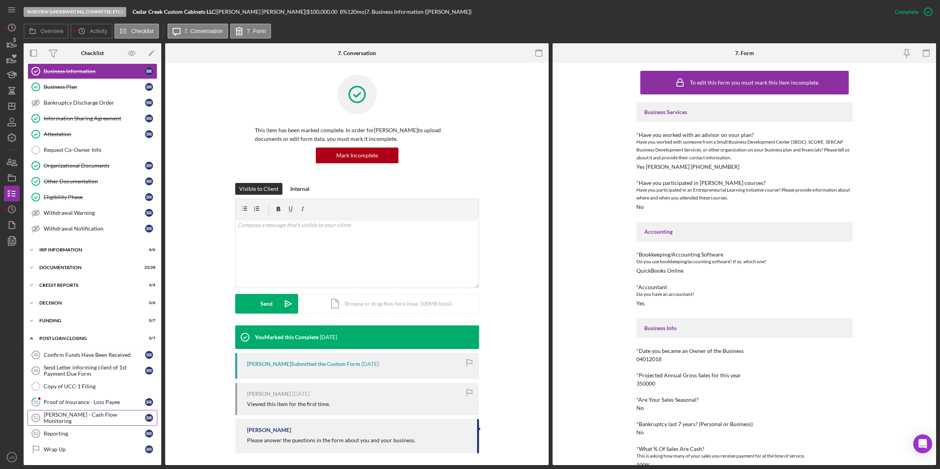
click at [78, 410] on link "Ned - Cash Flow Monitoring 51 Ned - Cash Flow Monitoring B R" at bounding box center [93, 418] width 130 height 16
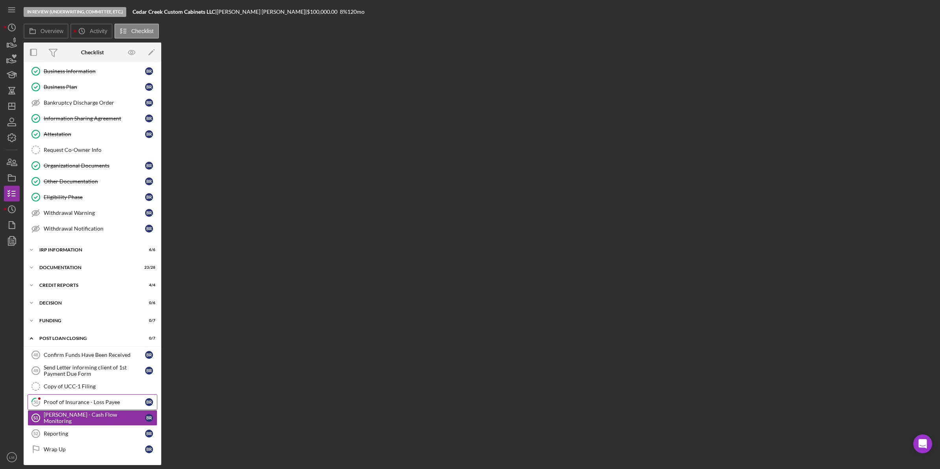
click at [79, 400] on div "Proof of Insurance - Loss Payee" at bounding box center [94, 402] width 101 height 6
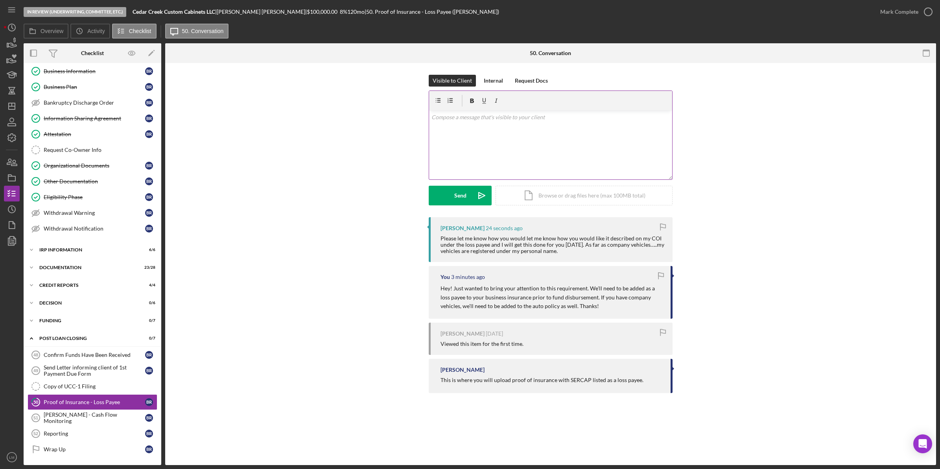
click at [580, 117] on p at bounding box center [551, 117] width 239 height 9
drag, startPoint x: 482, startPoint y: 154, endPoint x: 473, endPoint y: 161, distance: 11.2
click at [482, 154] on p at bounding box center [551, 150] width 239 height 9
click at [467, 168] on div "v Color teal Color pink Remove color Add row above Add row below Add column bef…" at bounding box center [550, 145] width 243 height 69
click at [471, 161] on p "SERCAP, Inc." at bounding box center [551, 161] width 239 height 9
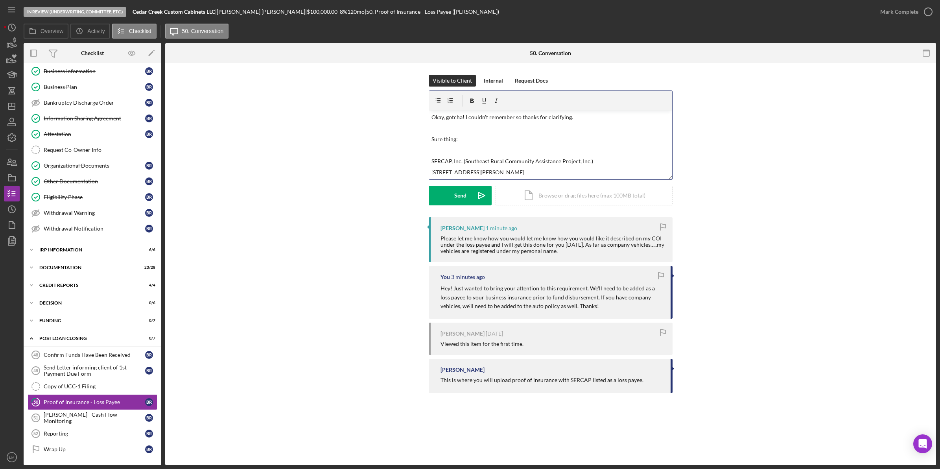
click at [487, 173] on p "347 Campbell Ave., SW, Roanoke, VA 24016" at bounding box center [551, 172] width 239 height 9
click at [500, 172] on p "[GEOGRAPHIC_DATA], VA 24016" at bounding box center [551, 174] width 239 height 9
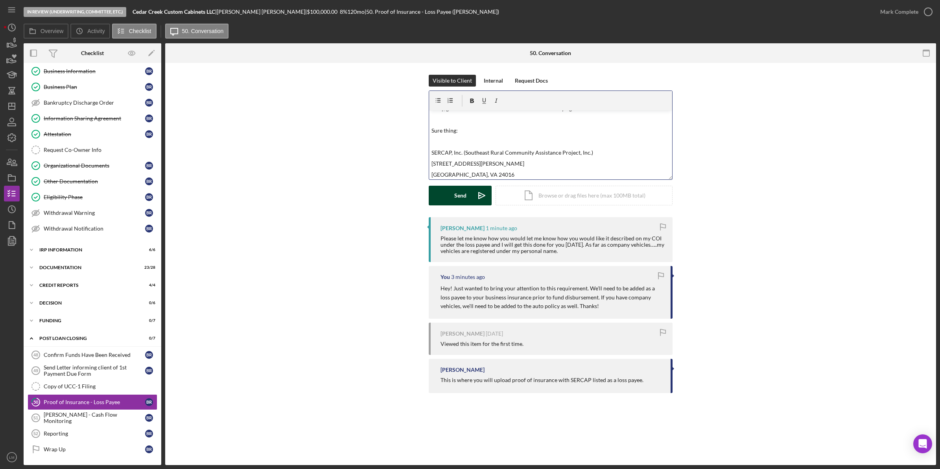
click at [475, 192] on icon "Icon/icon-invite-send" at bounding box center [482, 196] width 20 height 20
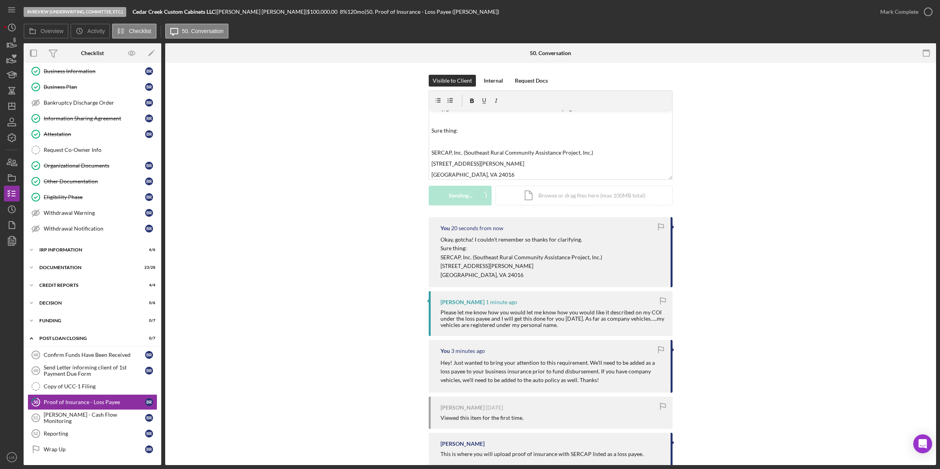
scroll to position [0, 0]
click at [374, 192] on div "Visible to Client Internal Request Docs v Color teal Color pink Remove color Ad…" at bounding box center [550, 146] width 747 height 142
click at [9, 105] on icon "Icon/Dashboard" at bounding box center [12, 106] width 20 height 20
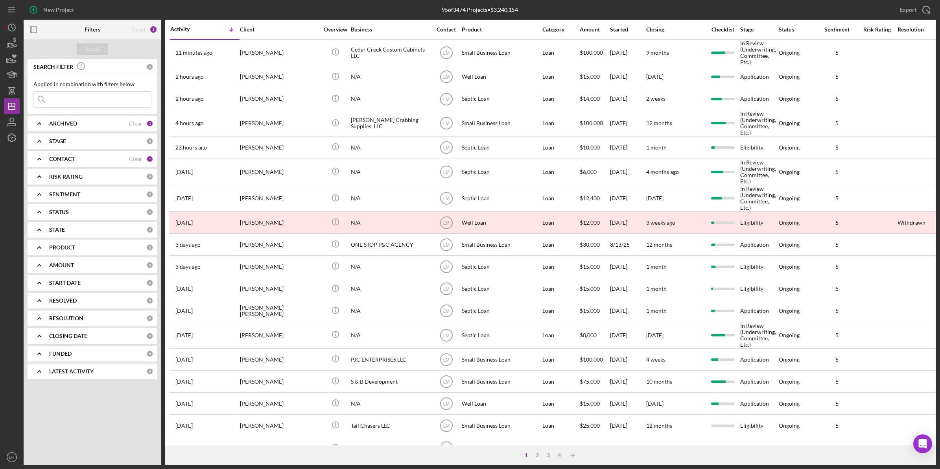
click at [809, 3] on div "Export Icon/Export" at bounding box center [784, 10] width 304 height 20
click at [5, 456] on icon "LM" at bounding box center [12, 457] width 16 height 20
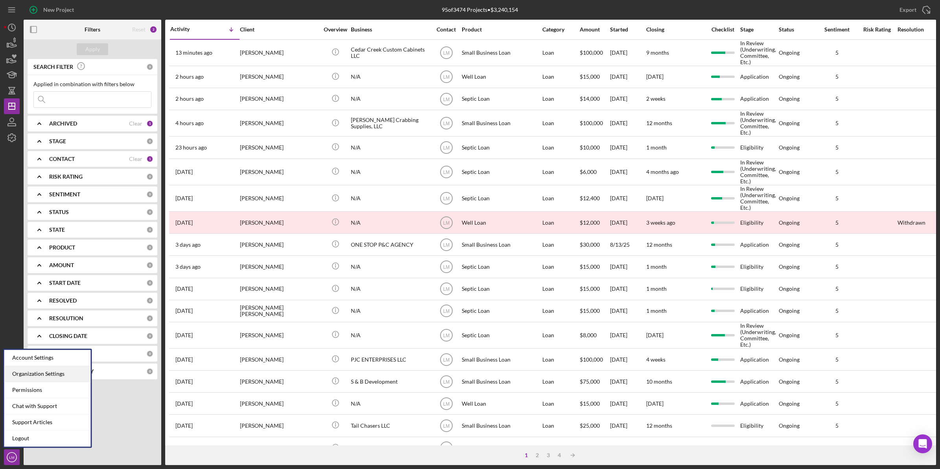
click at [55, 372] on div "Organization Settings" at bounding box center [47, 374] width 87 height 16
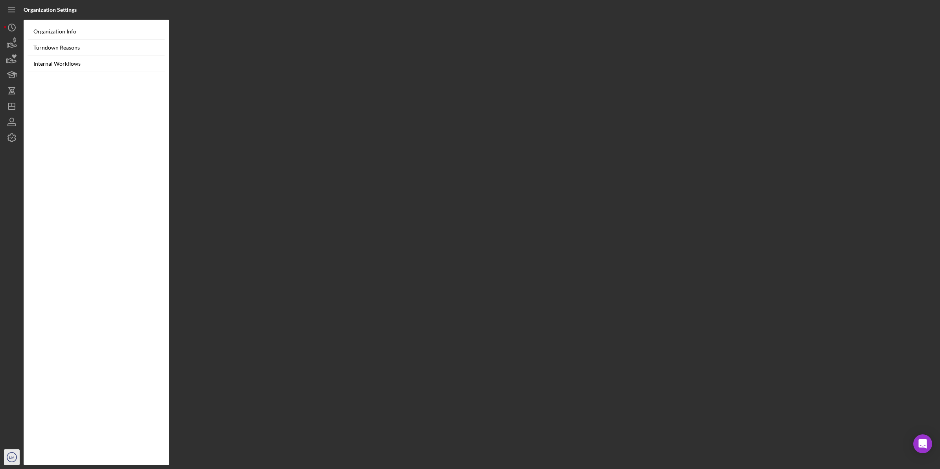
click at [7, 451] on icon "LM" at bounding box center [12, 457] width 16 height 20
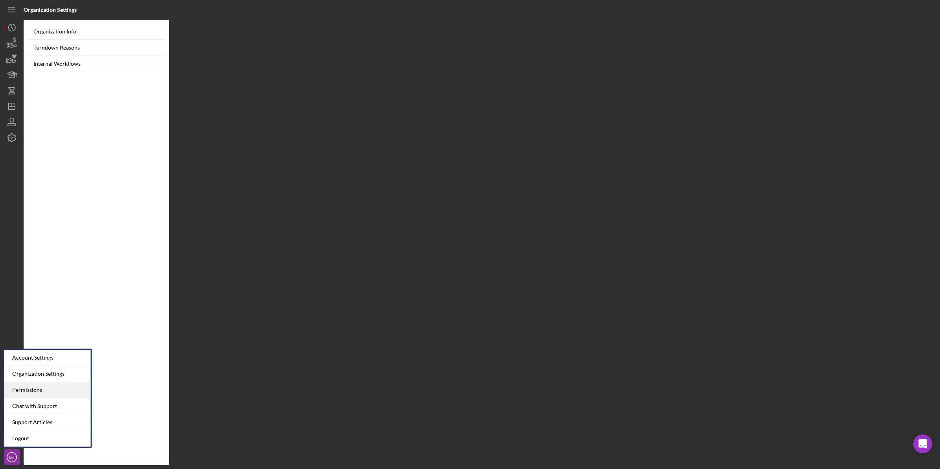
click at [37, 388] on div "Permissions" at bounding box center [47, 390] width 87 height 16
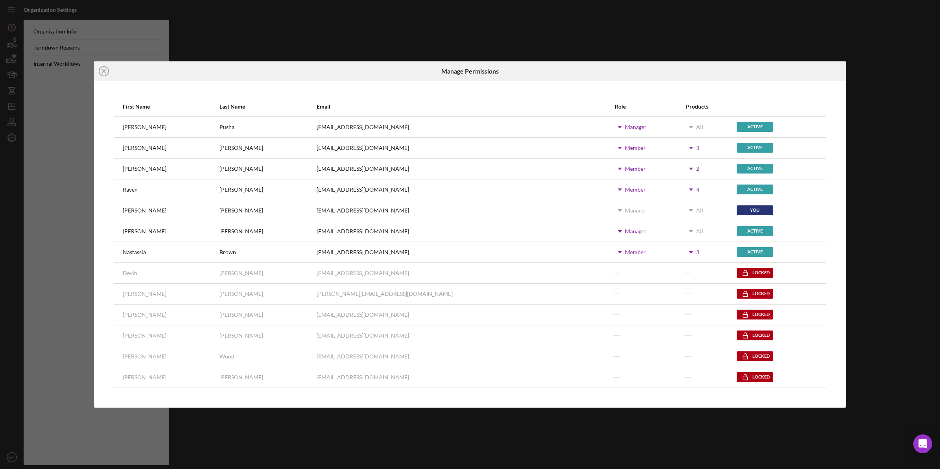
click at [737, 164] on div "Active" at bounding box center [755, 169] width 37 height 10
click at [681, 166] on icon "Icon/Dropdown Arrow" at bounding box center [691, 169] width 20 height 20
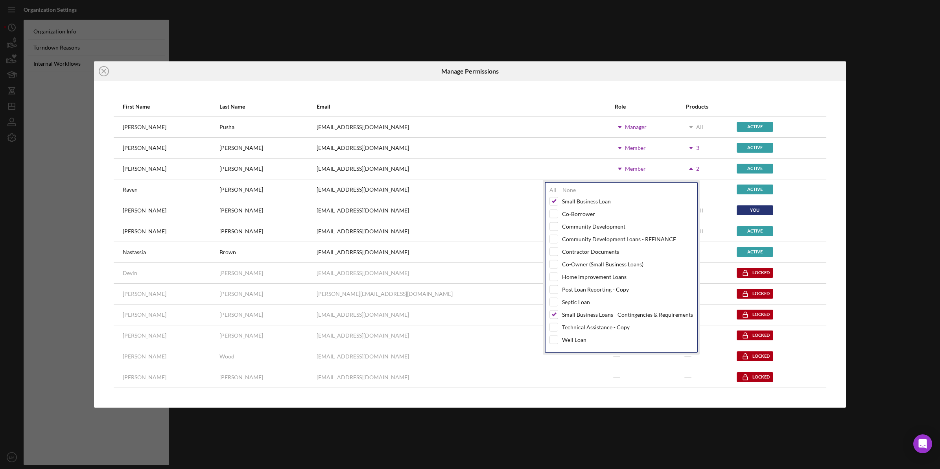
click at [681, 166] on icon "Icon/Dropdown Arrow" at bounding box center [691, 169] width 20 height 20
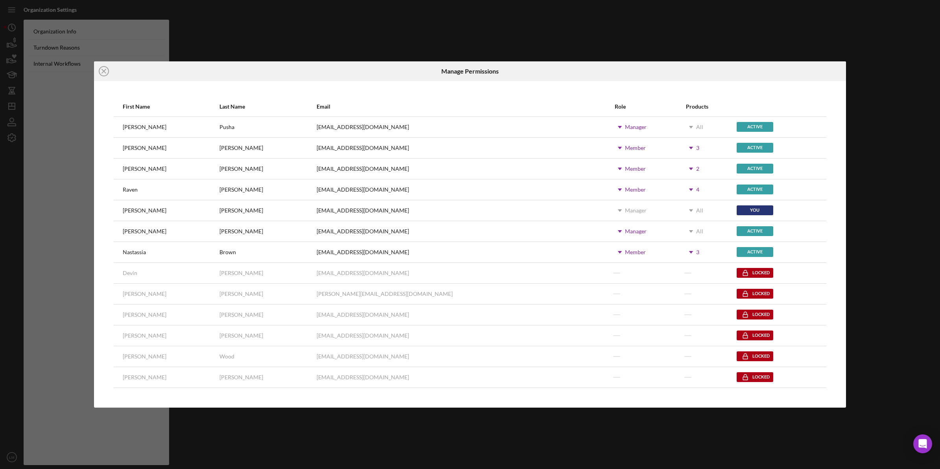
click at [625, 188] on div "Member" at bounding box center [635, 189] width 21 height 6
click at [681, 188] on icon "Icon/Dropdown Arrow" at bounding box center [691, 190] width 20 height 20
click at [681, 146] on icon "Icon/Dropdown Arrow" at bounding box center [691, 148] width 20 height 20
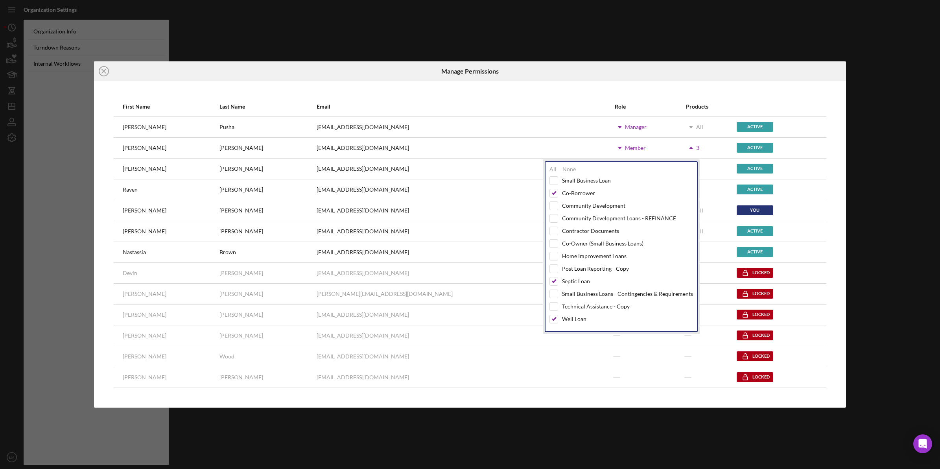
click at [681, 146] on icon "Icon/Dropdown Arrow" at bounding box center [691, 148] width 20 height 20
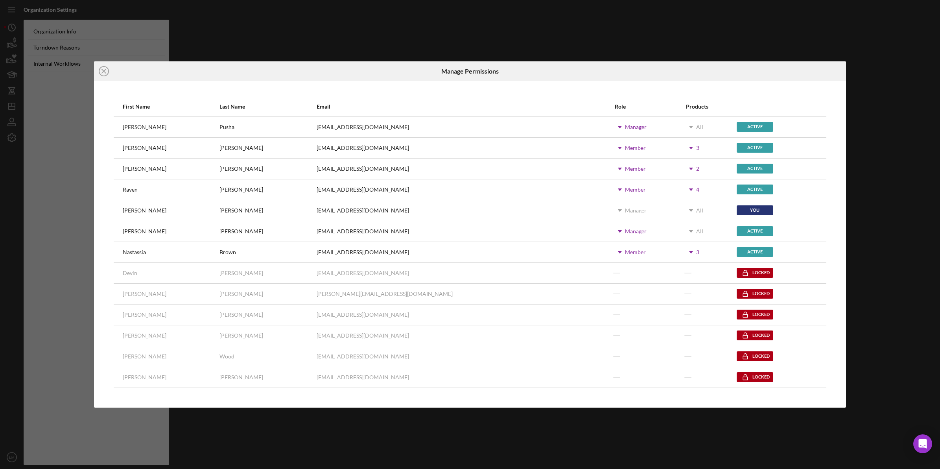
click at [681, 249] on icon "Icon/Dropdown Arrow" at bounding box center [691, 252] width 20 height 20
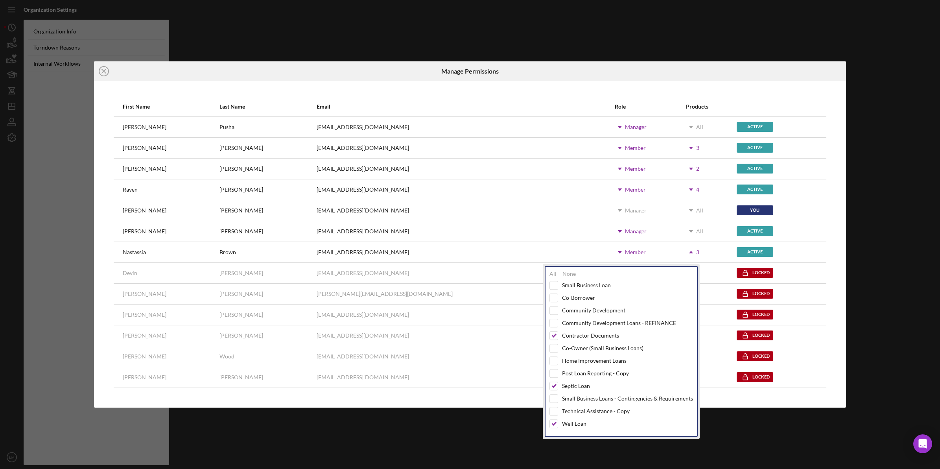
click at [540, 88] on div "First Name Last Name Email Role Products Beth Pusha bpusha@sercap.org Icon/Drop…" at bounding box center [470, 244] width 752 height 327
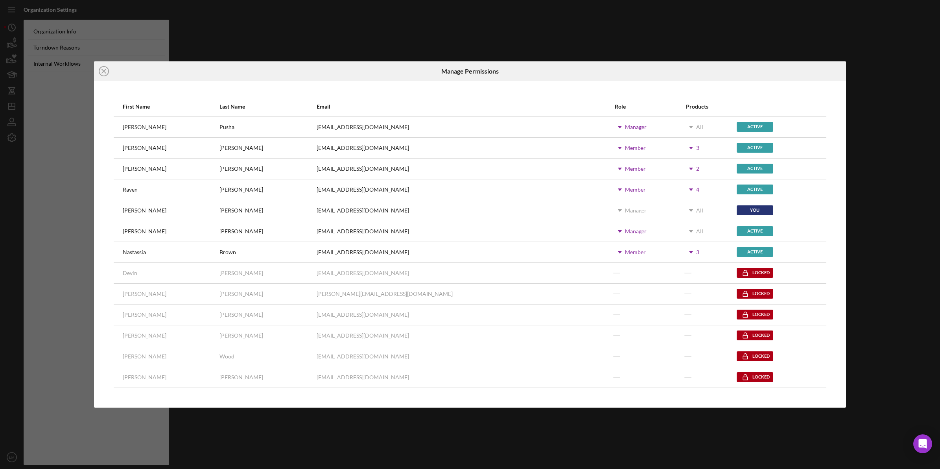
click at [543, 16] on div "Icon/Close Manage Permissions First Name Last Name Email Role Products Beth Pus…" at bounding box center [470, 234] width 940 height 469
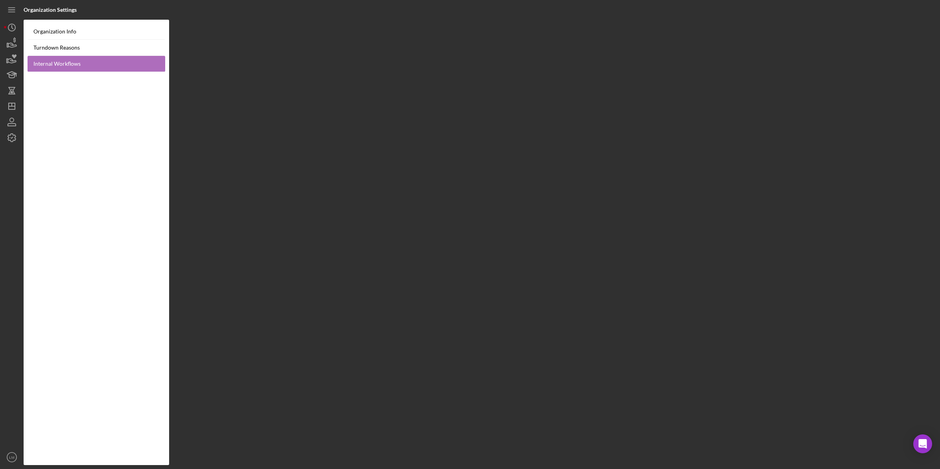
click at [77, 64] on link "Internal Workflows" at bounding box center [97, 64] width 138 height 16
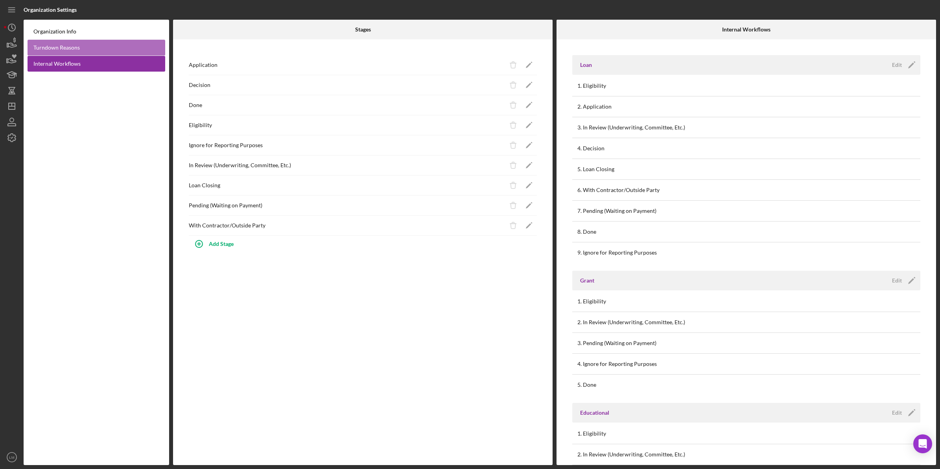
click at [83, 51] on link "Turndown Reasons" at bounding box center [97, 48] width 138 height 16
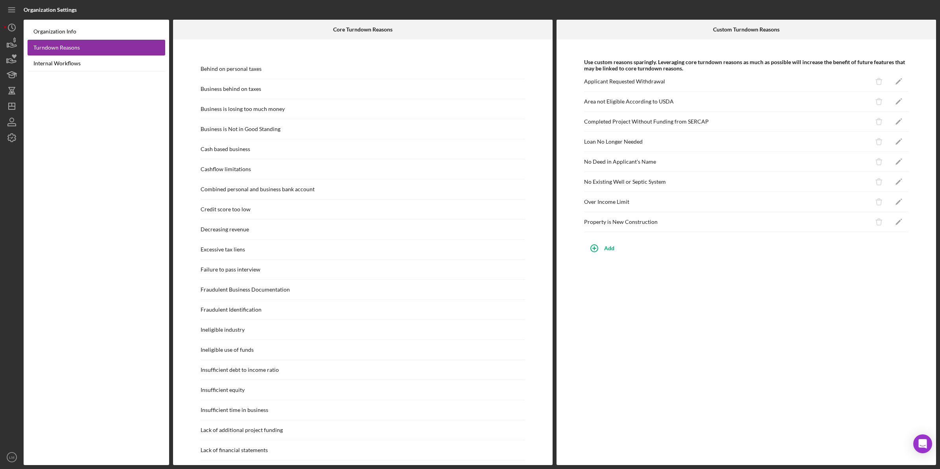
click at [90, 40] on link "Turndown Reasons" at bounding box center [97, 48] width 138 height 16
click at [96, 30] on link "Organization Info" at bounding box center [97, 32] width 138 height 16
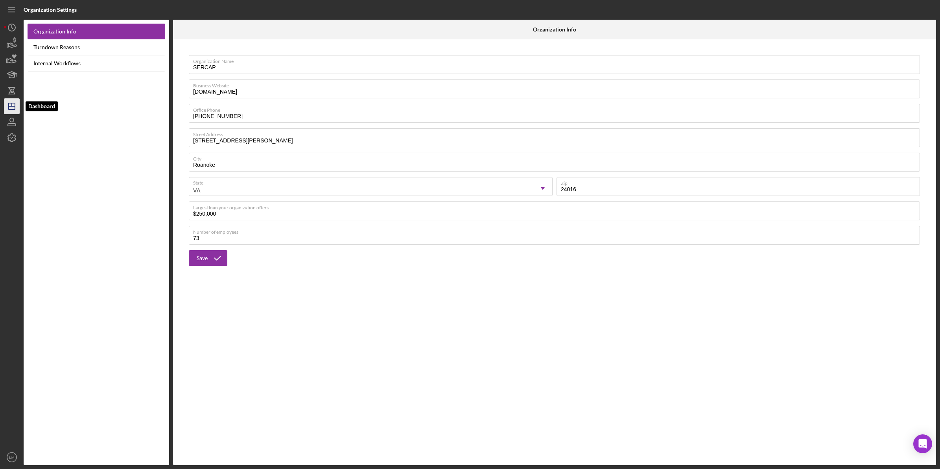
click at [8, 104] on icon "Icon/Dashboard" at bounding box center [12, 106] width 20 height 20
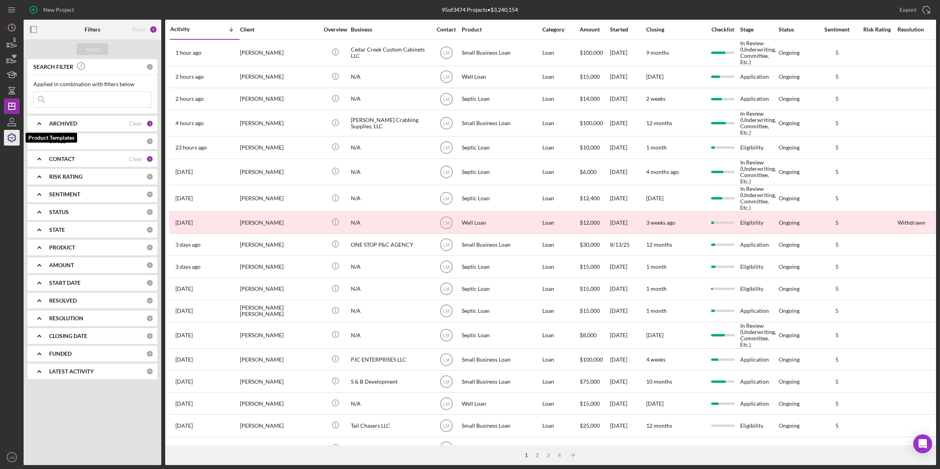
click at [9, 136] on icon "button" at bounding box center [12, 138] width 20 height 20
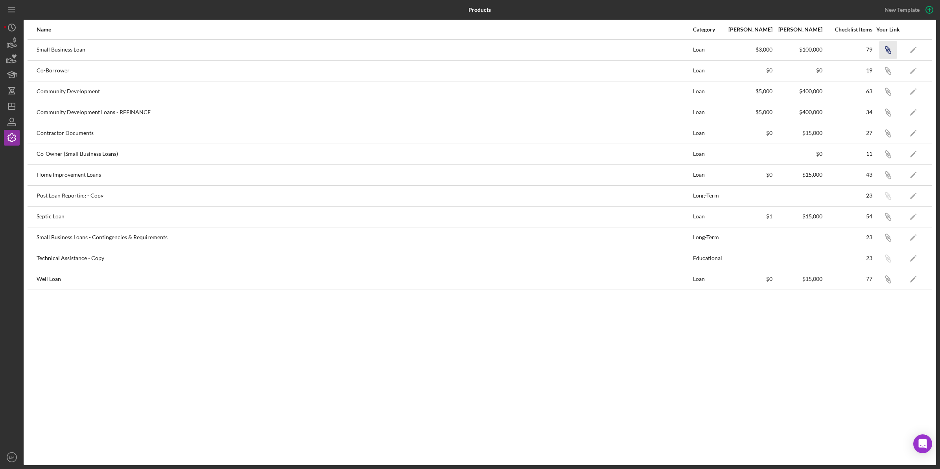
click at [889, 48] on icon "button" at bounding box center [887, 48] width 5 height 5
click at [11, 97] on icon "button" at bounding box center [12, 91] width 20 height 20
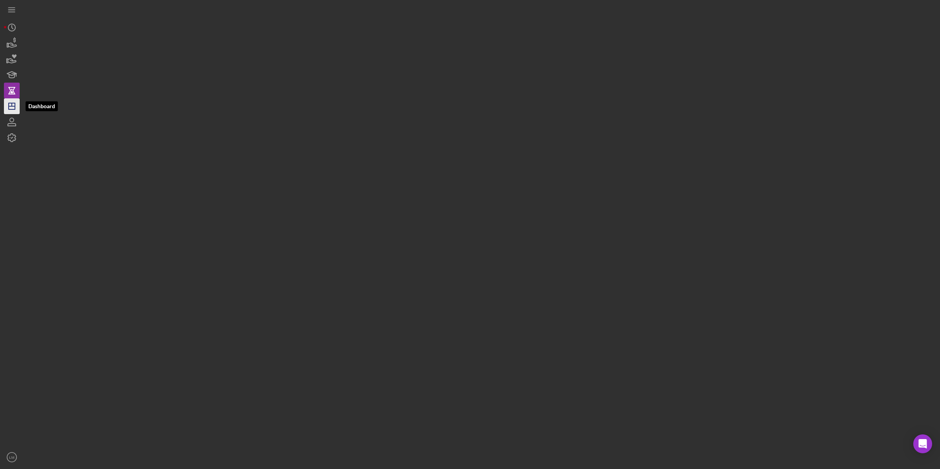
click at [11, 111] on icon "Icon/Dashboard" at bounding box center [12, 106] width 20 height 20
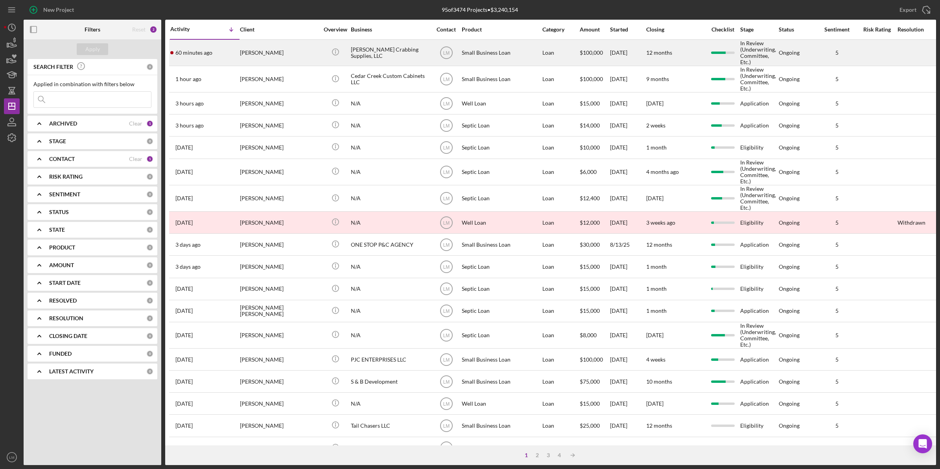
click at [278, 43] on div "[PERSON_NAME]" at bounding box center [279, 52] width 79 height 25
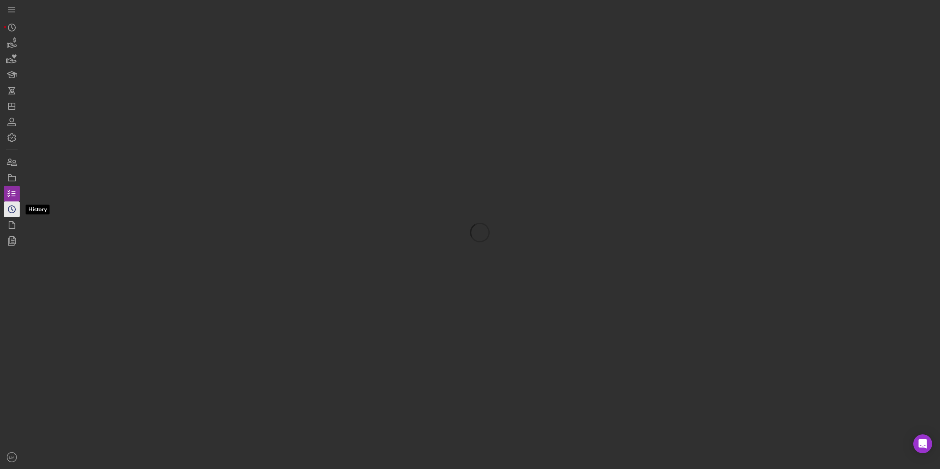
click at [11, 209] on icon "Icon/History" at bounding box center [12, 209] width 20 height 20
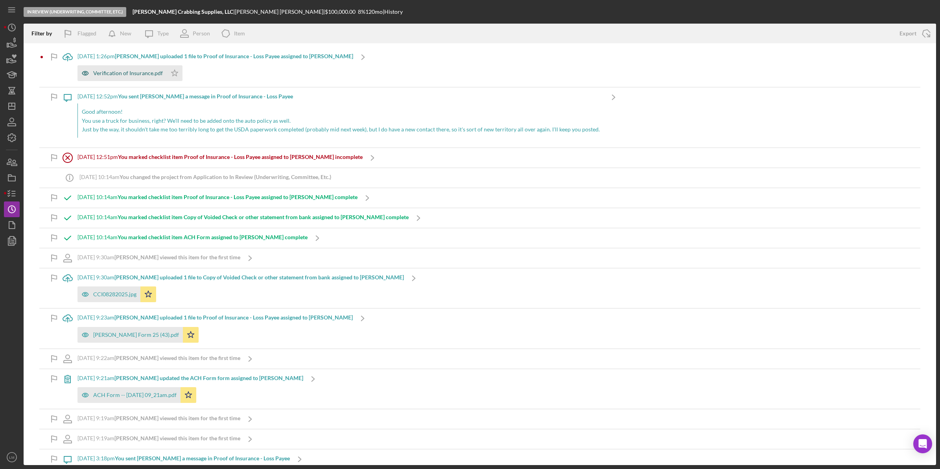
click at [148, 77] on div "Verification of Insurance.pdf" at bounding box center [121, 73] width 89 height 16
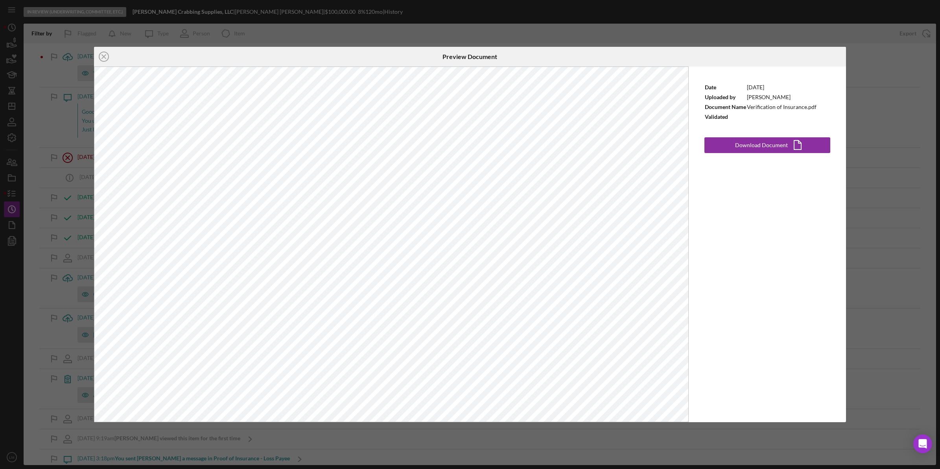
drag, startPoint x: 478, startPoint y: 445, endPoint x: 247, endPoint y: 195, distance: 340.7
click at [478, 445] on div "Icon/Close Preview Document Date 8/28/2025 Uploaded by Jeremy Kohr Document Nam…" at bounding box center [470, 234] width 940 height 469
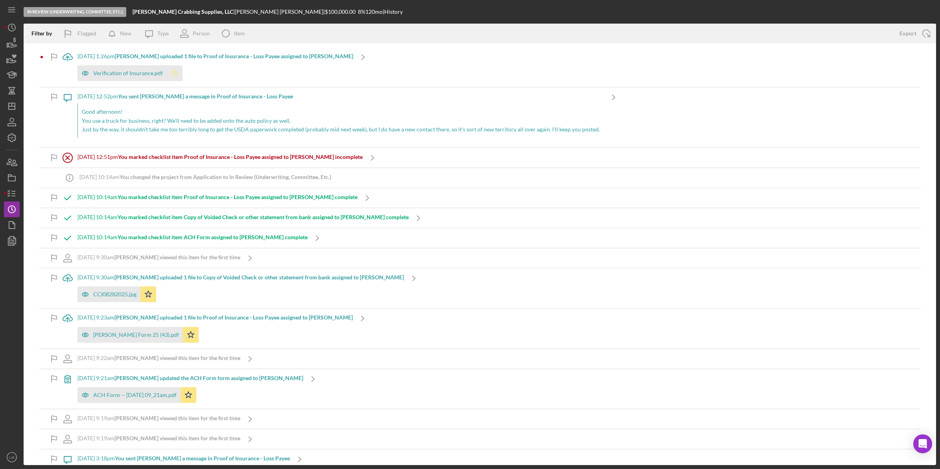
click at [170, 73] on icon "Icon/Star" at bounding box center [175, 73] width 16 height 16
click at [260, 75] on div "Verification of Insurance.pdf Icon/Star" at bounding box center [215, 71] width 276 height 20
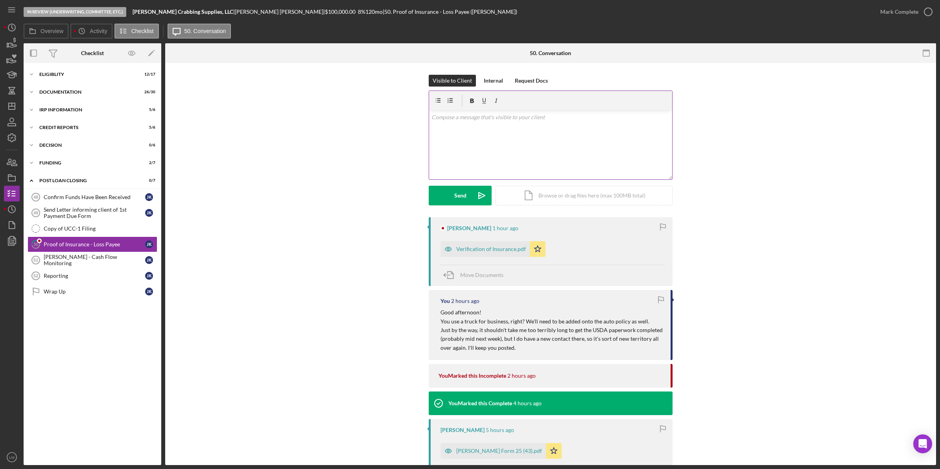
click at [524, 136] on div "v Color teal Color pink Remove color Add row above Add row below Add column bef…" at bounding box center [550, 145] width 243 height 69
click at [458, 205] on div "Send" at bounding box center [460, 196] width 12 height 20
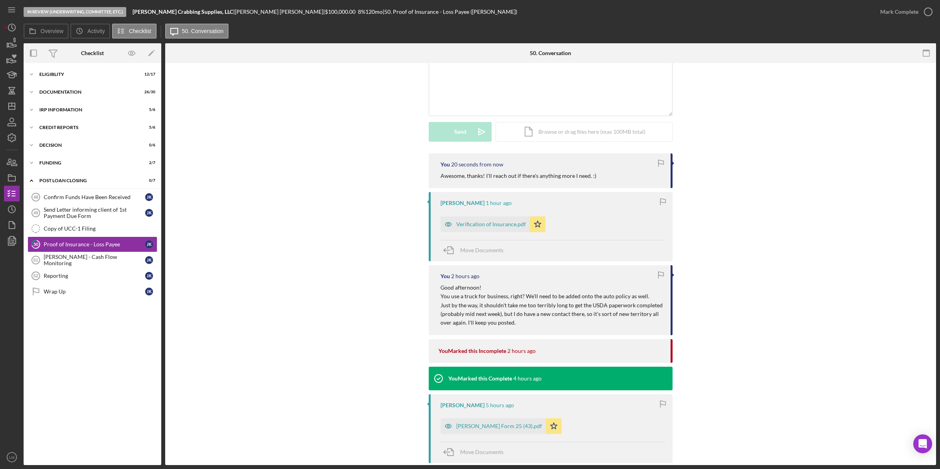
scroll to position [197, 0]
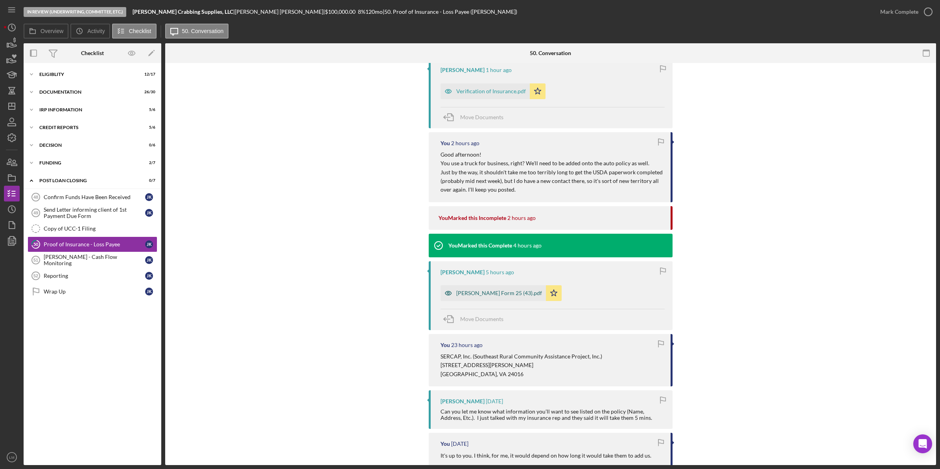
click at [475, 298] on div "Acord Form 25 (43).pdf" at bounding box center [493, 293] width 105 height 16
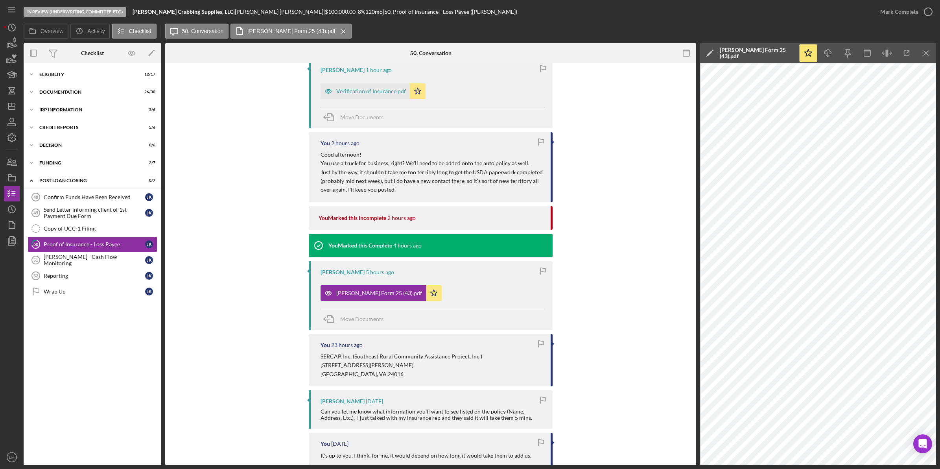
click at [749, 54] on div "Acord Form 25 (43).pdf" at bounding box center [757, 53] width 75 height 13
click at [762, 57] on input "Kohr Crabbing Supplies, LLC Proof of Insurance - Loss Payee 20250828" at bounding box center [787, 53] width 170 height 16
type input "Business Insurance"
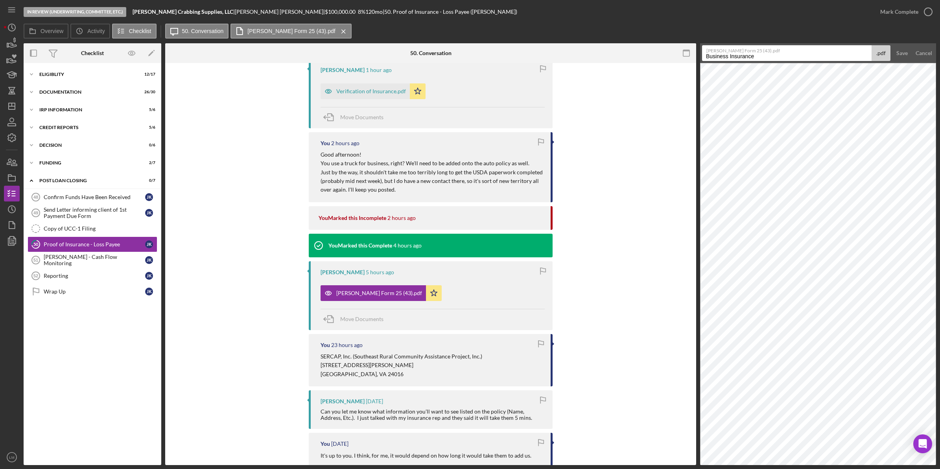
click at [893, 45] on button "Save" at bounding box center [902, 53] width 19 height 16
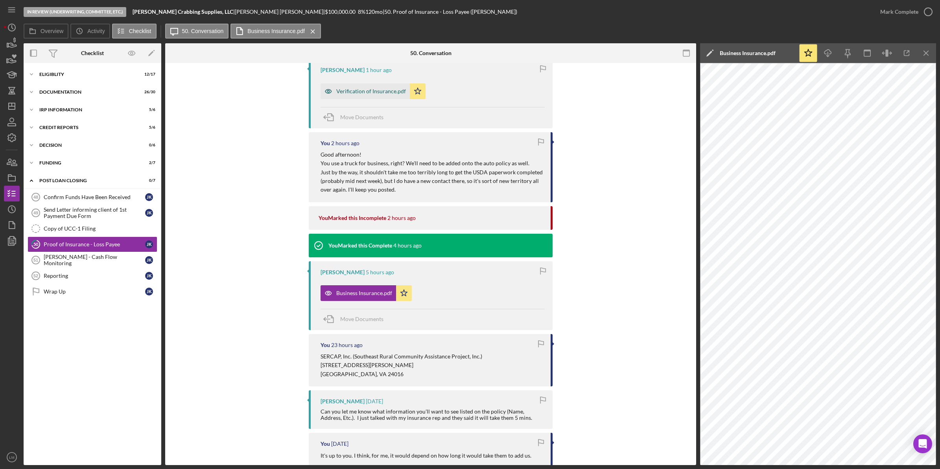
click at [364, 94] on div "Verification of Insurance.pdf" at bounding box center [371, 91] width 70 height 6
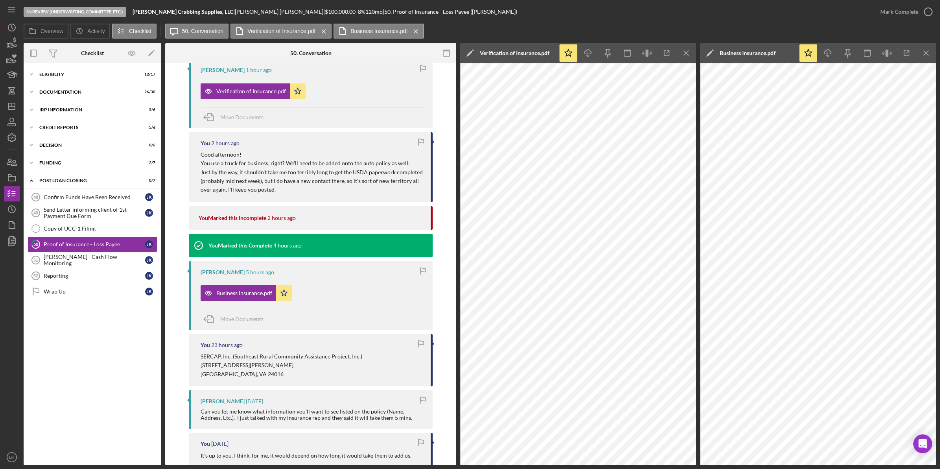
click at [510, 52] on div "Verification of Insurance.pdf" at bounding box center [515, 53] width 70 height 6
click at [534, 56] on input "Kohr Crabbing Supplies, LLC Proof of Insurance - Loss Payee 20250828" at bounding box center [547, 53] width 170 height 16
type input "B"
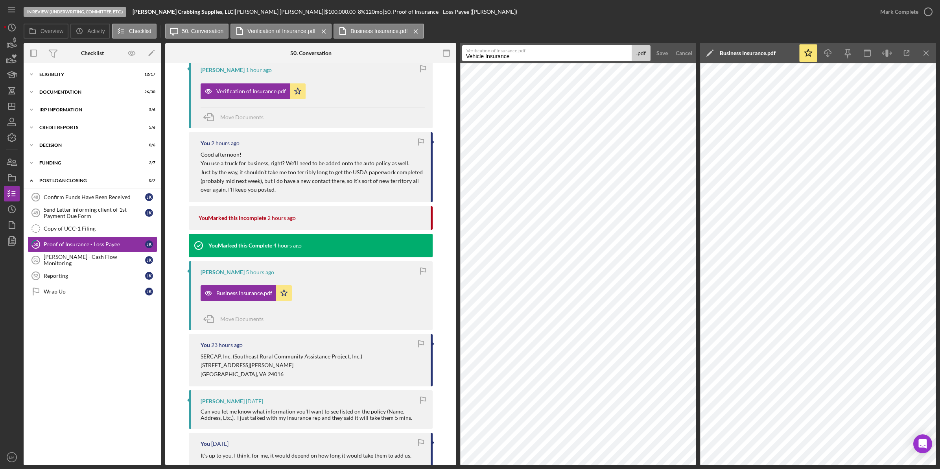
type input "Vehicle Insurance"
click at [653, 45] on button "Save" at bounding box center [662, 53] width 19 height 16
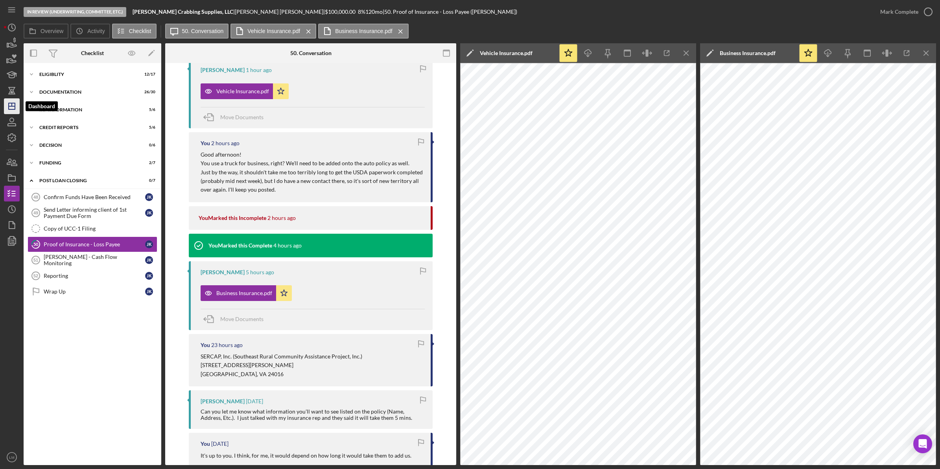
click at [8, 107] on icon "Icon/Dashboard" at bounding box center [12, 106] width 20 height 20
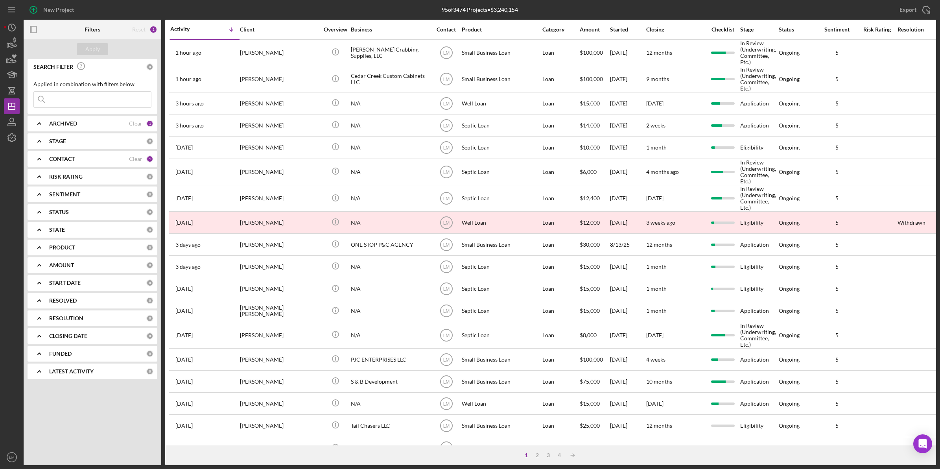
click at [638, 11] on div "Export Icon/Export" at bounding box center [784, 10] width 304 height 20
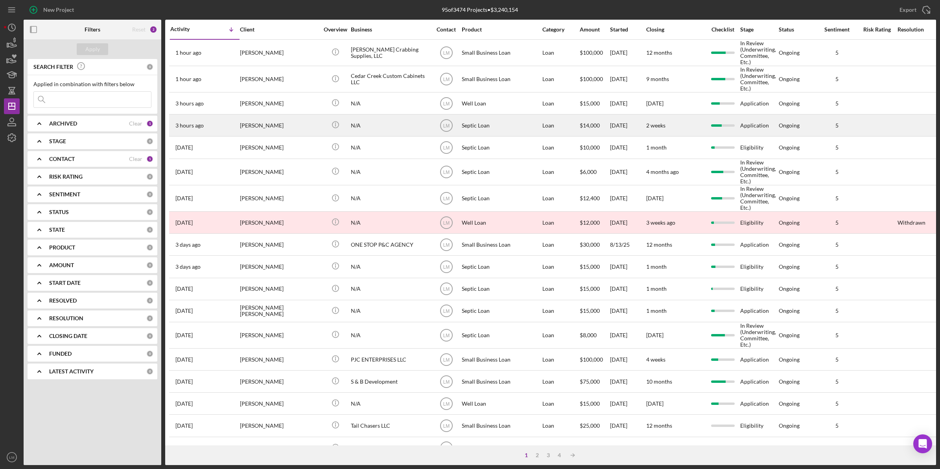
click at [281, 128] on div "[PERSON_NAME]" at bounding box center [279, 125] width 79 height 21
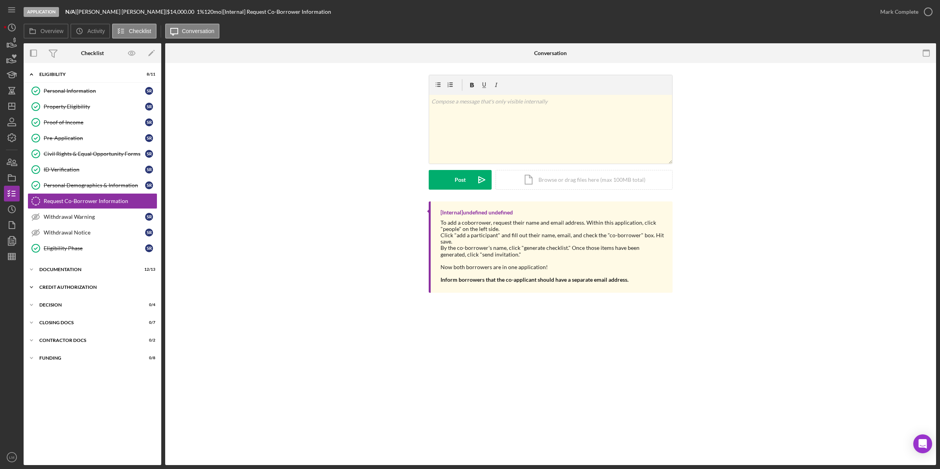
click at [81, 290] on div "CREDIT AUTHORIZATION" at bounding box center [95, 287] width 112 height 5
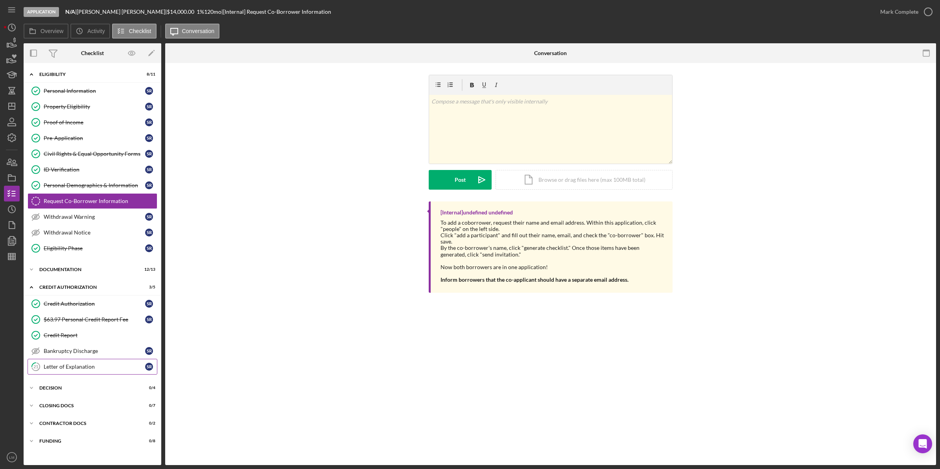
click at [86, 369] on div "Letter of Explanation" at bounding box center [94, 366] width 101 height 6
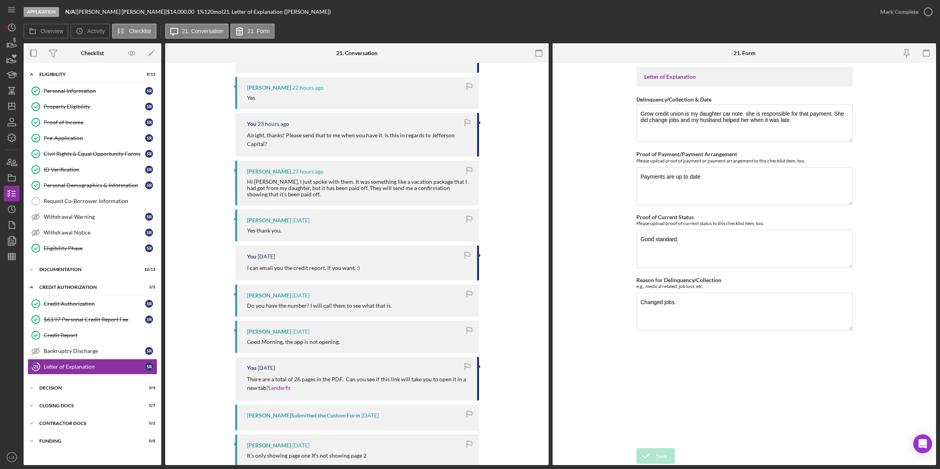
scroll to position [359, 0]
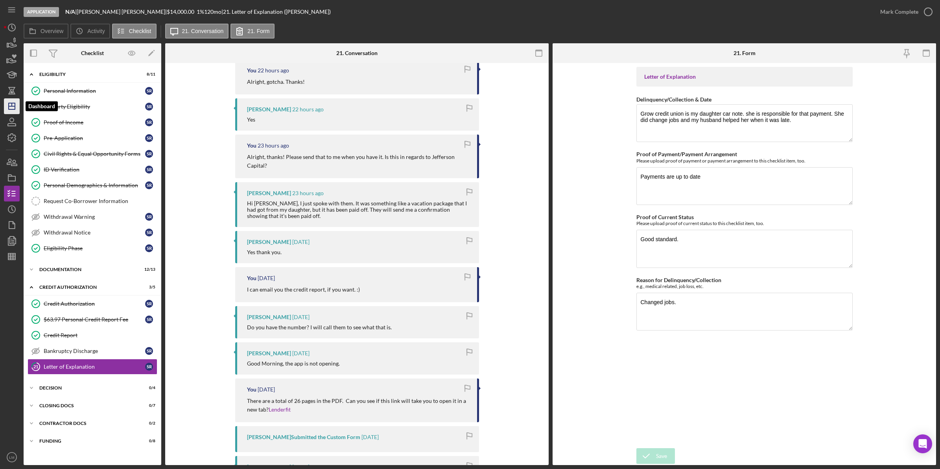
drag, startPoint x: 12, startPoint y: 103, endPoint x: 8, endPoint y: 106, distance: 5.4
click at [8, 106] on icon "Icon/Dashboard" at bounding box center [12, 106] width 20 height 20
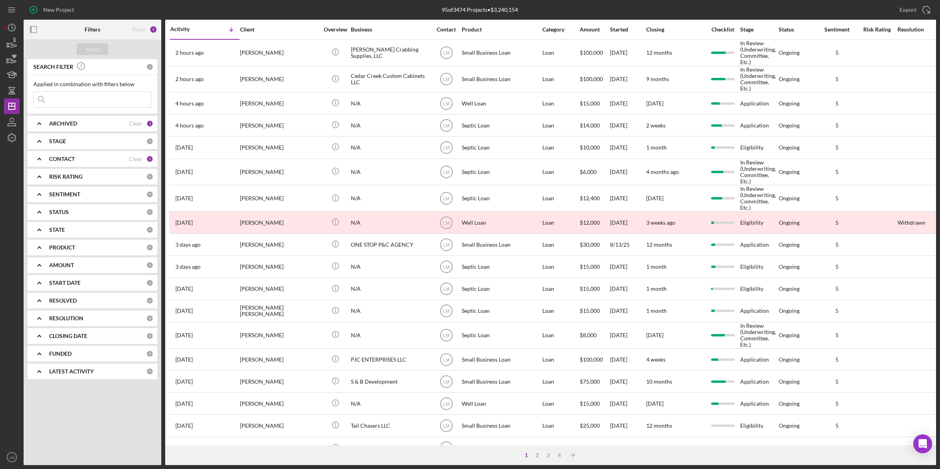
click at [94, 95] on input at bounding box center [92, 100] width 117 height 16
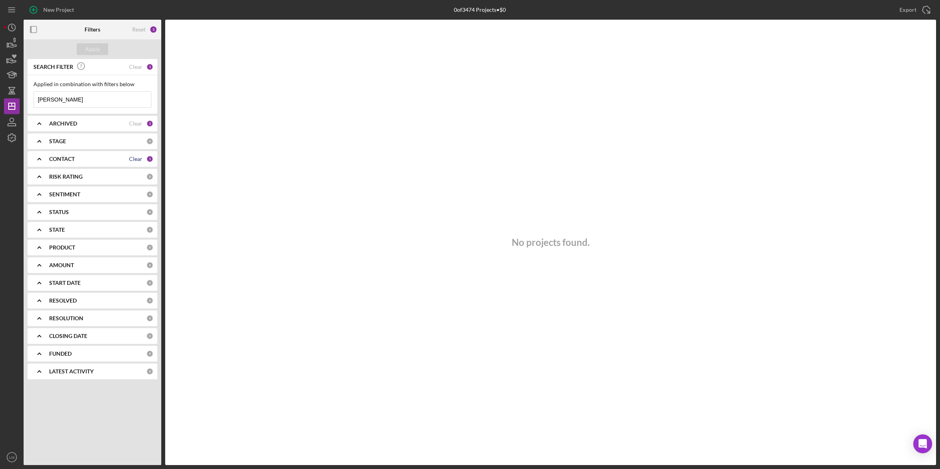
type input "richardson"
click at [140, 160] on div "Clear" at bounding box center [135, 159] width 13 height 6
click at [99, 48] on div "Apply" at bounding box center [92, 49] width 15 height 12
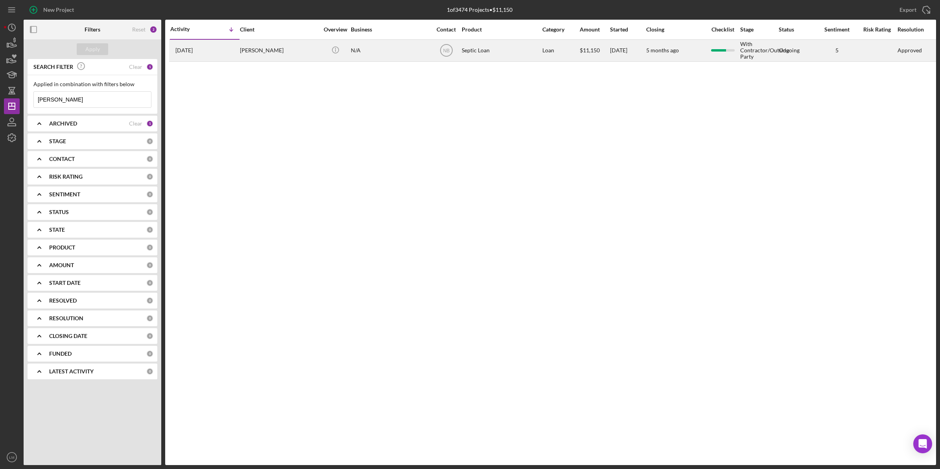
click at [282, 44] on div "Leslie Richardson" at bounding box center [279, 50] width 79 height 21
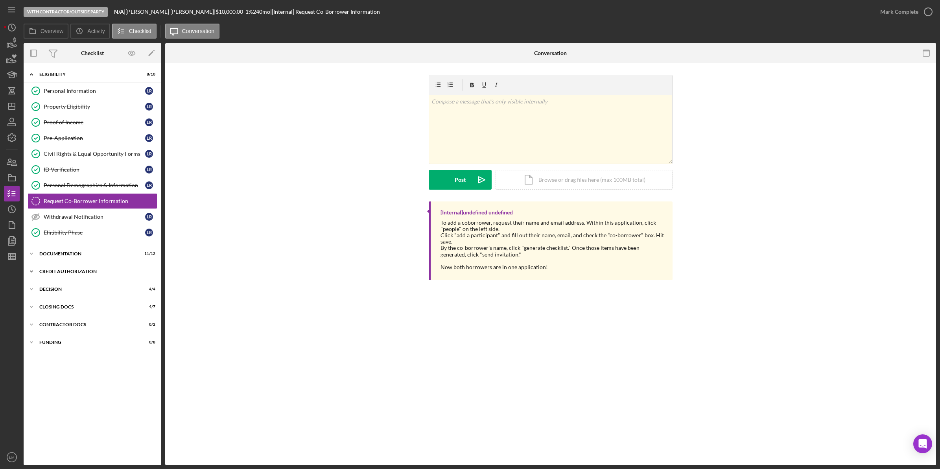
click at [92, 274] on div "CREDIT AUTHORIZATION" at bounding box center [95, 271] width 112 height 5
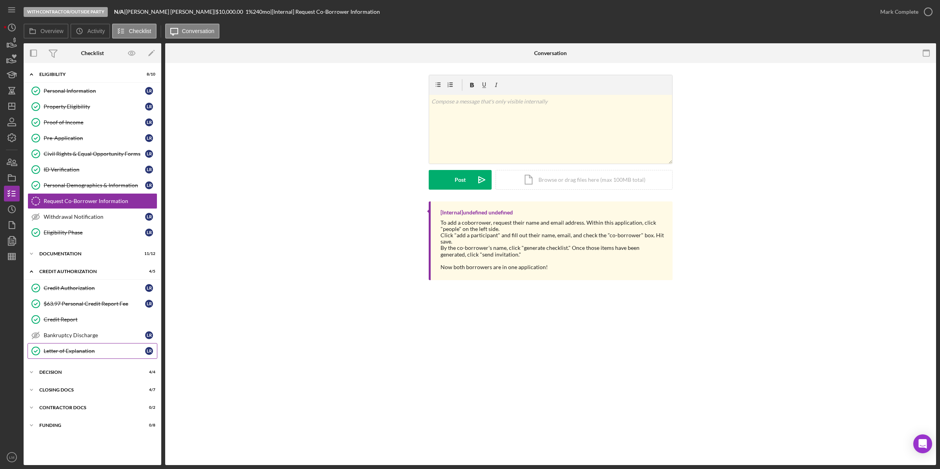
click at [91, 352] on div "Letter of Explanation" at bounding box center [94, 351] width 101 height 6
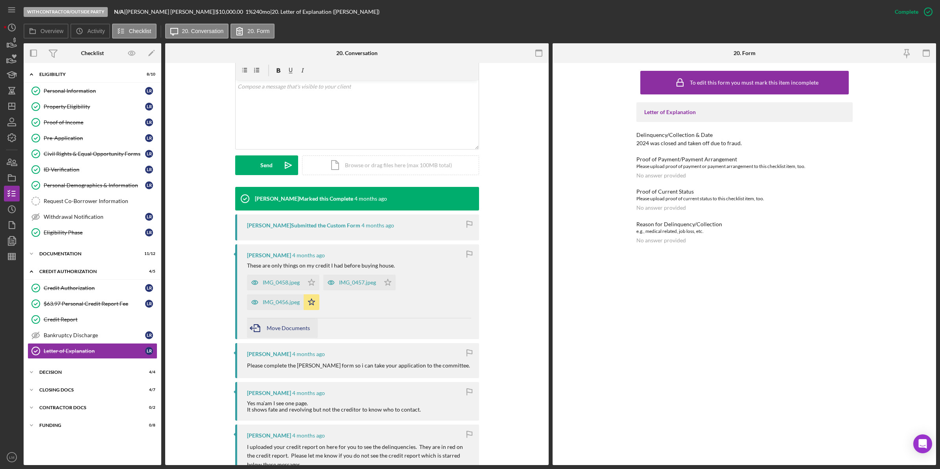
scroll to position [148, 0]
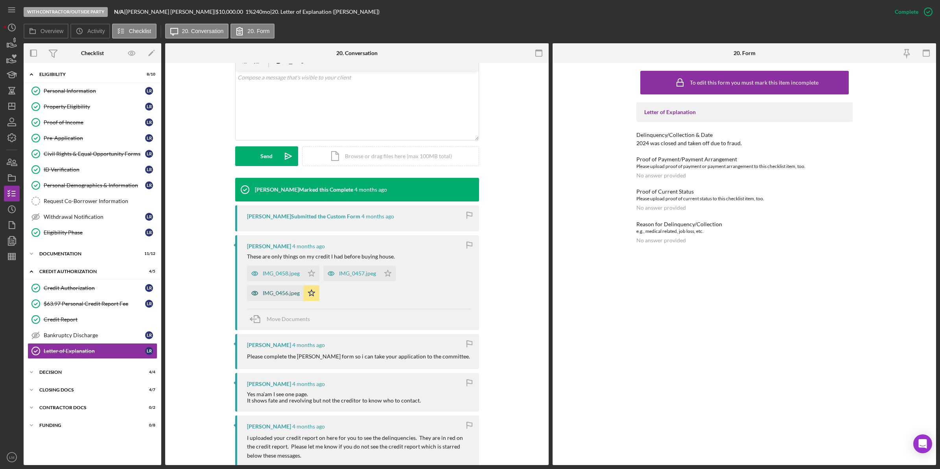
click at [284, 294] on div "IMG_0456.jpeg" at bounding box center [281, 293] width 37 height 6
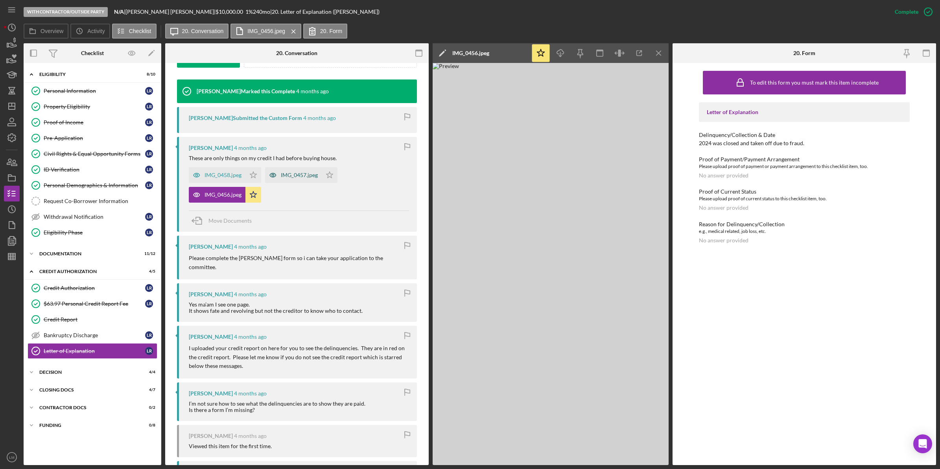
click at [301, 182] on div "IMG_0457.jpeg" at bounding box center [293, 175] width 57 height 16
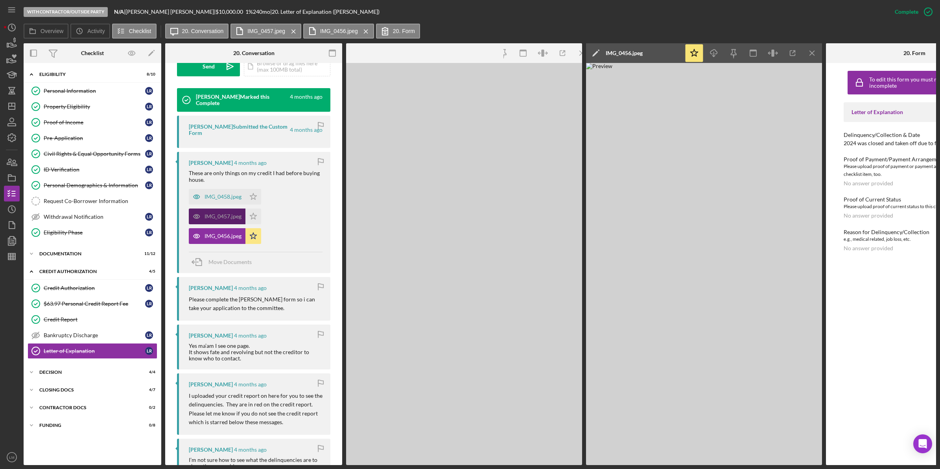
scroll to position [255, 0]
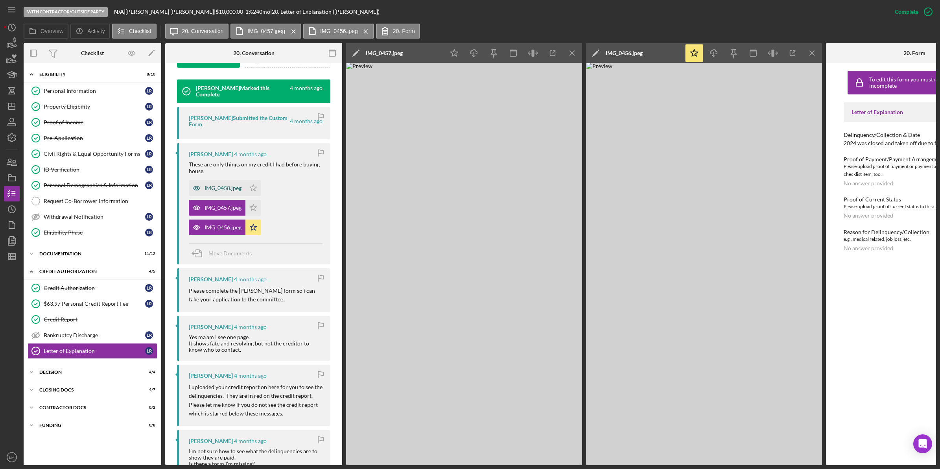
click at [208, 191] on div "IMG_0458.jpeg" at bounding box center [223, 188] width 37 height 6
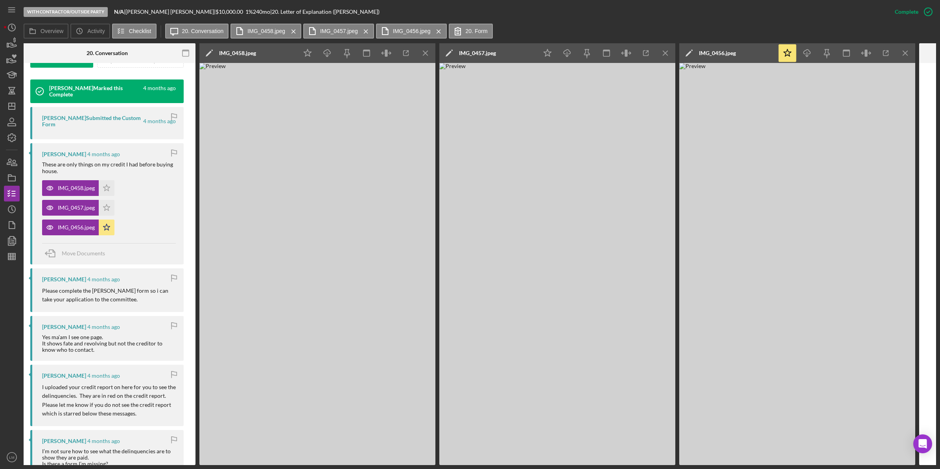
scroll to position [0, 149]
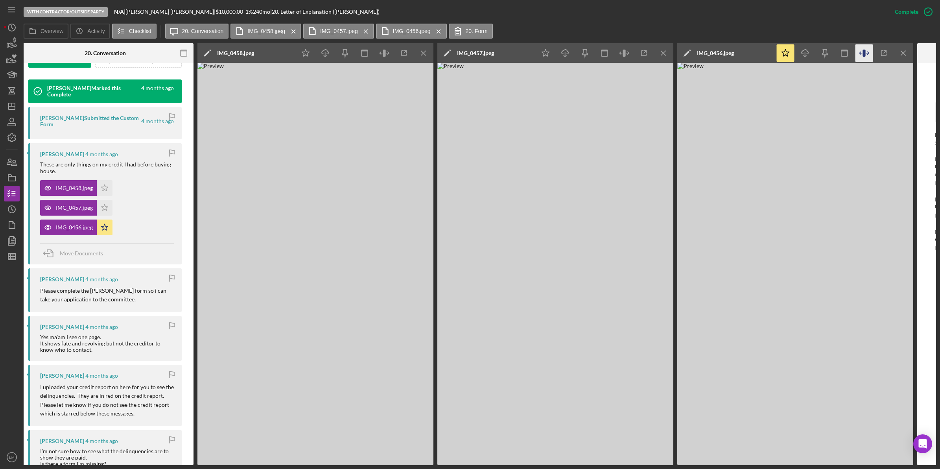
click at [869, 52] on icon "button" at bounding box center [865, 53] width 18 height 18
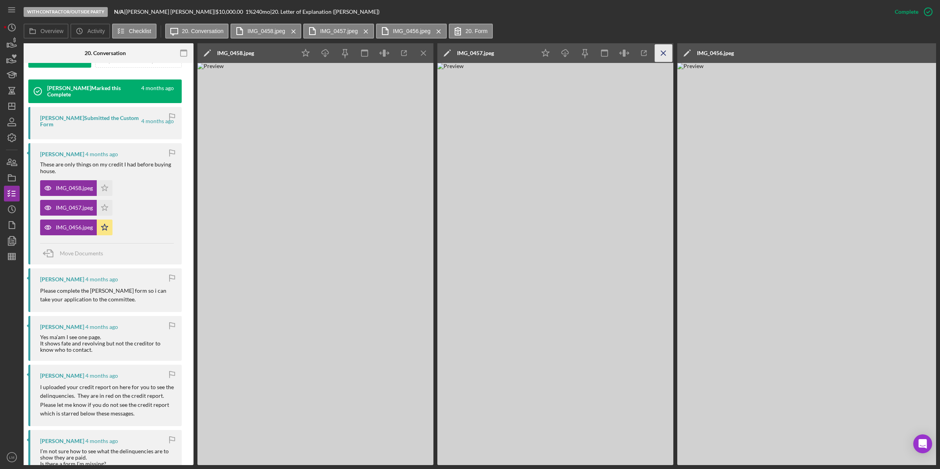
click at [663, 51] on icon "Icon/Menu Close" at bounding box center [664, 53] width 18 height 18
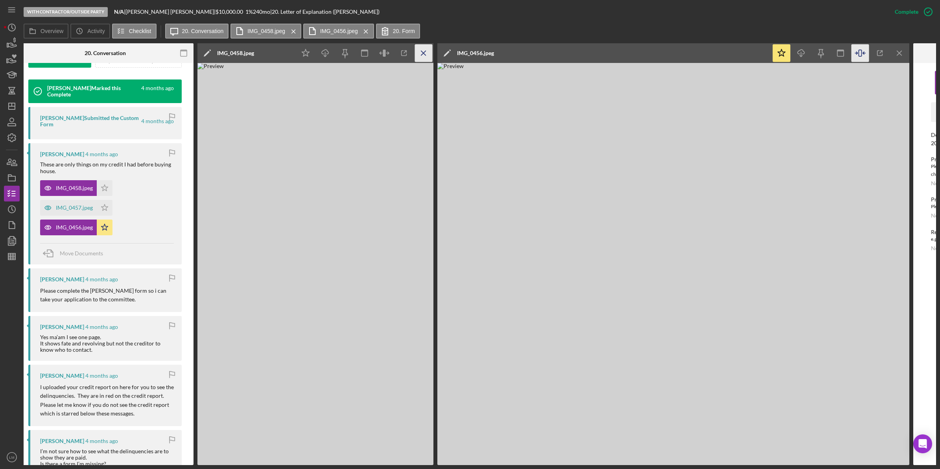
click at [423, 57] on icon "Icon/Menu Close" at bounding box center [424, 53] width 18 height 18
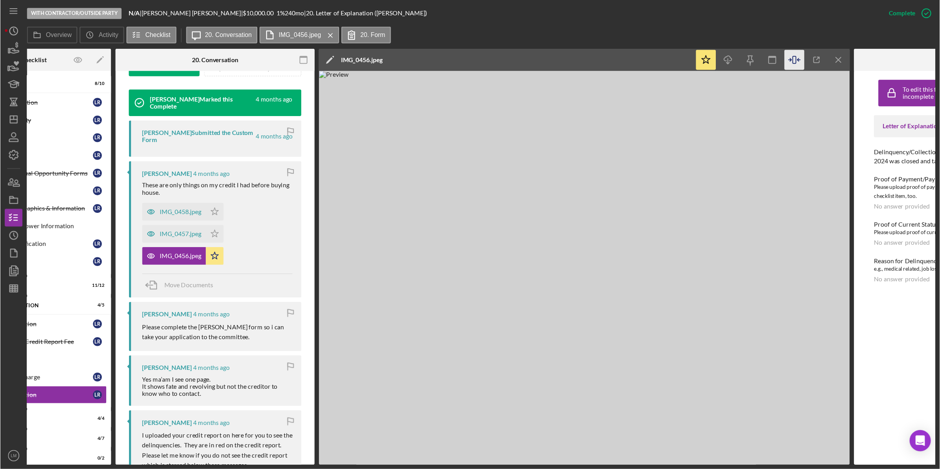
scroll to position [255, 0]
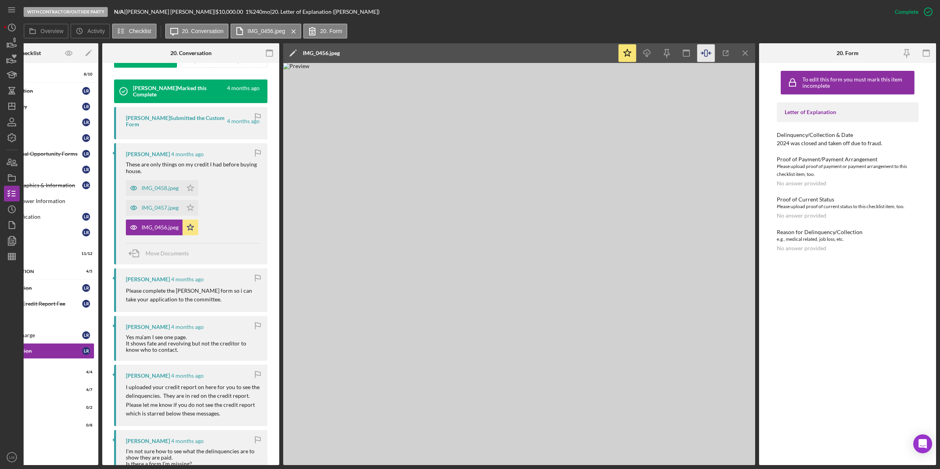
click at [675, 280] on img at bounding box center [519, 264] width 472 height 402
click at [702, 388] on img at bounding box center [519, 264] width 472 height 402
click at [10, 124] on icon "button" at bounding box center [12, 122] width 20 height 20
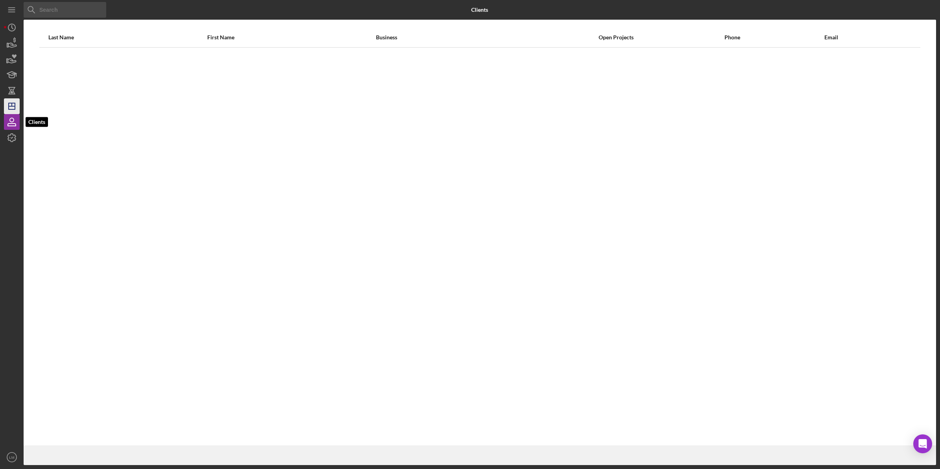
click at [13, 110] on icon "Icon/Dashboard" at bounding box center [12, 106] width 20 height 20
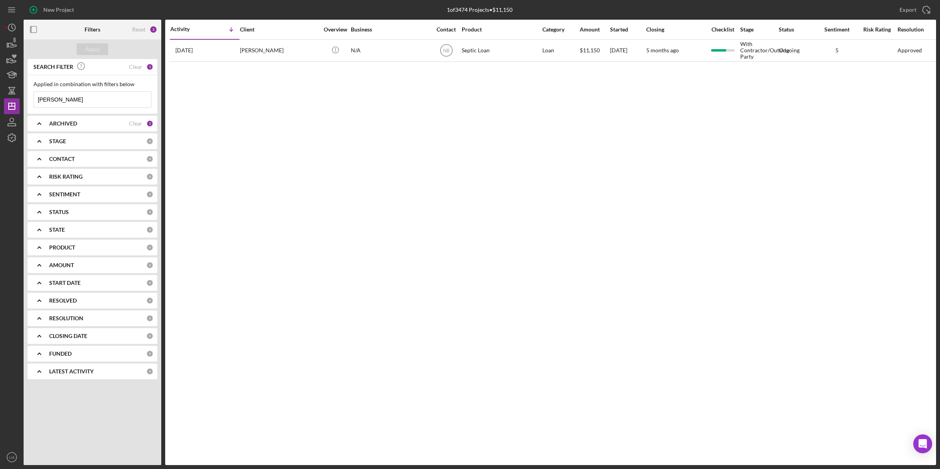
click at [99, 98] on input "richardson" at bounding box center [92, 100] width 117 height 16
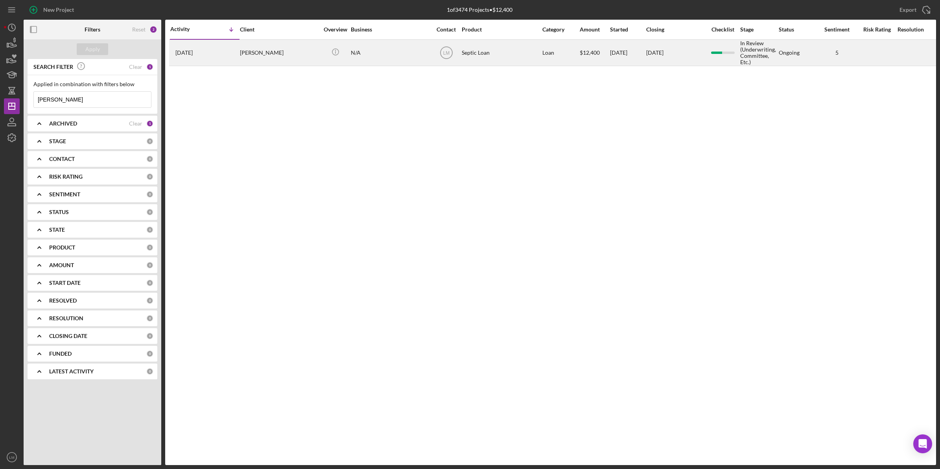
type input "yates"
click at [247, 54] on div "Tina Yates" at bounding box center [279, 52] width 79 height 25
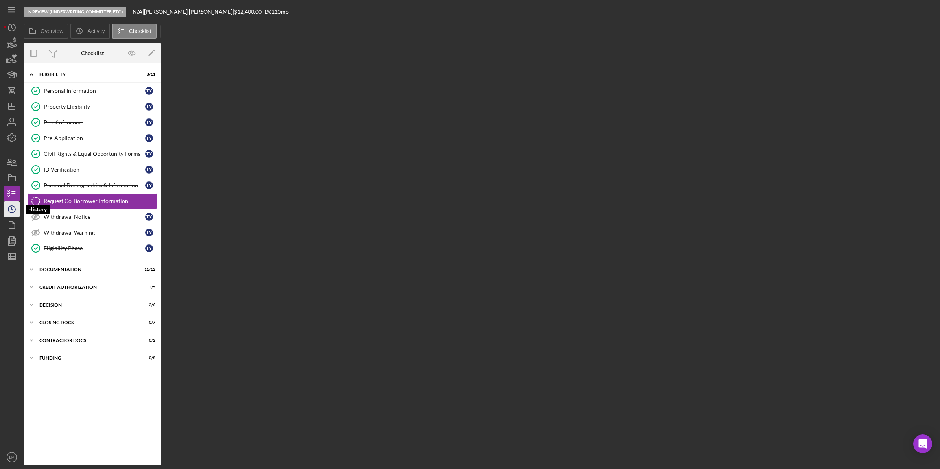
click at [12, 208] on polyline "button" at bounding box center [12, 208] width 1 height 3
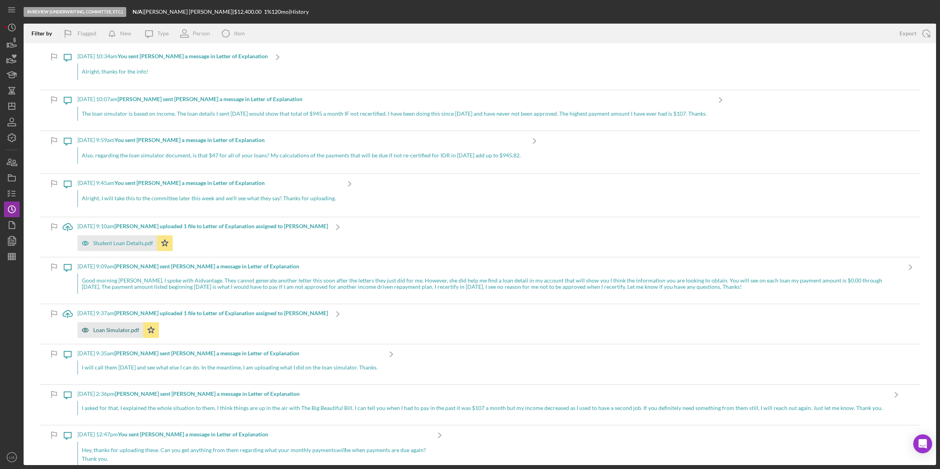
click at [124, 326] on div "Loan Simulator.pdf" at bounding box center [110, 330] width 66 height 16
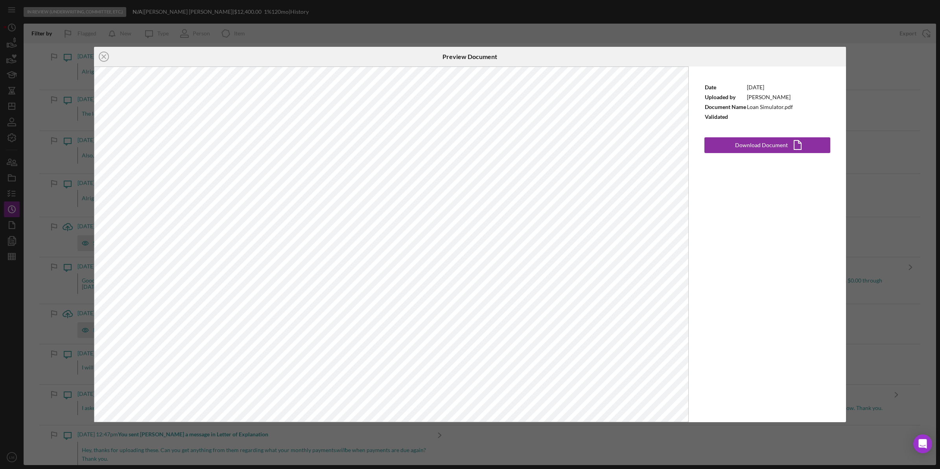
click at [517, 28] on div "Icon/Close Preview Document Date 8/26/2025 Uploaded by Tina Yates Document Name…" at bounding box center [470, 234] width 940 height 469
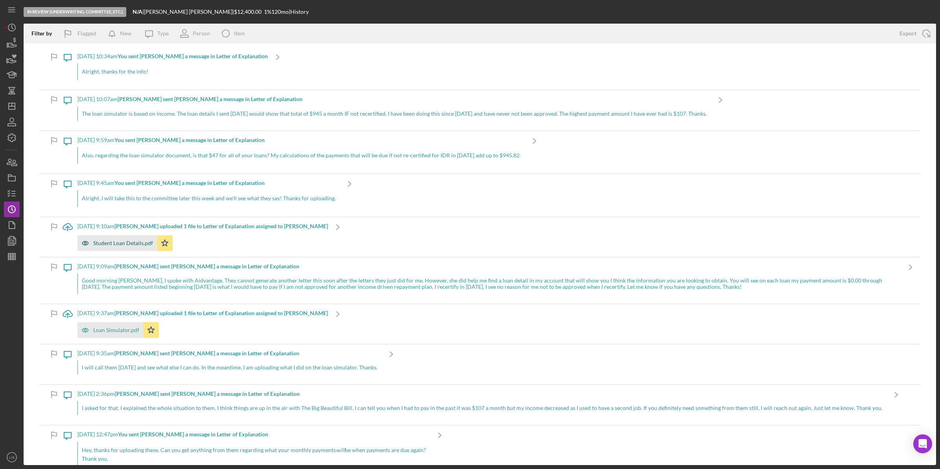
click at [137, 242] on div "Student Loan Details.pdf" at bounding box center [123, 243] width 60 height 6
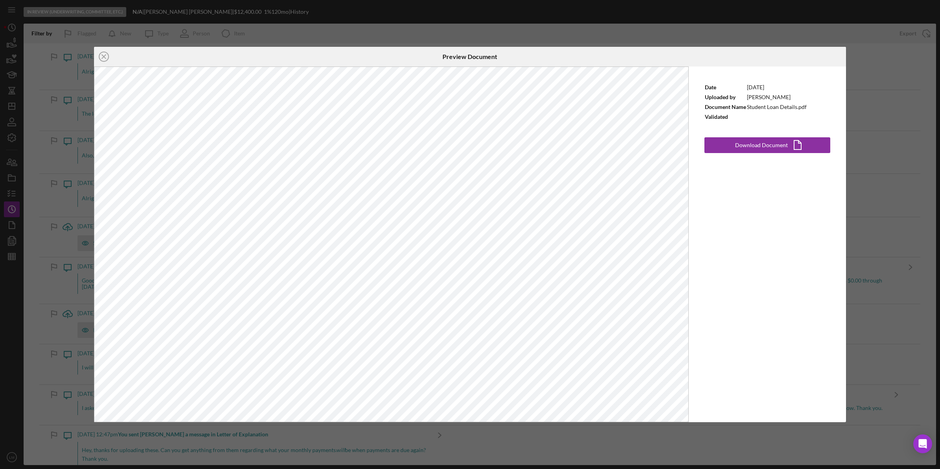
click at [640, 34] on div "Icon/Close Preview Document Date 8/27/2025 Uploaded by Tina Yates Document Name…" at bounding box center [470, 234] width 940 height 469
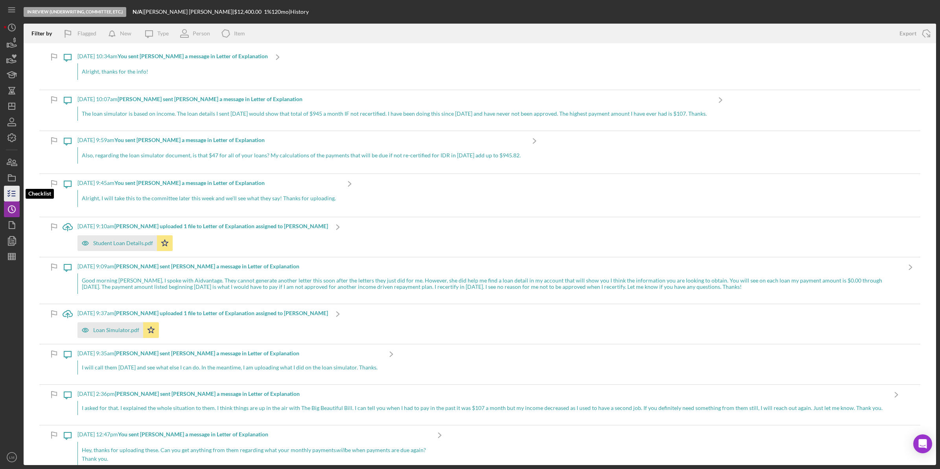
click at [13, 196] on line "button" at bounding box center [14, 196] width 4 height 0
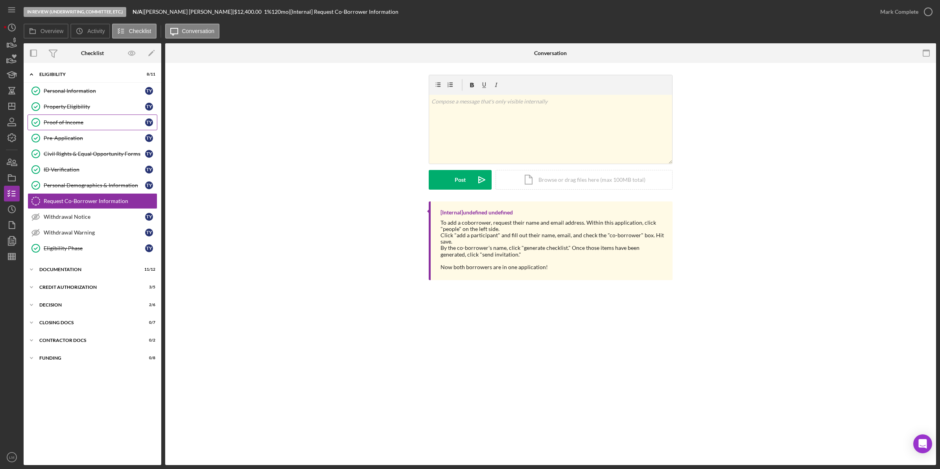
click at [97, 125] on div "Proof of Income" at bounding box center [94, 122] width 101 height 6
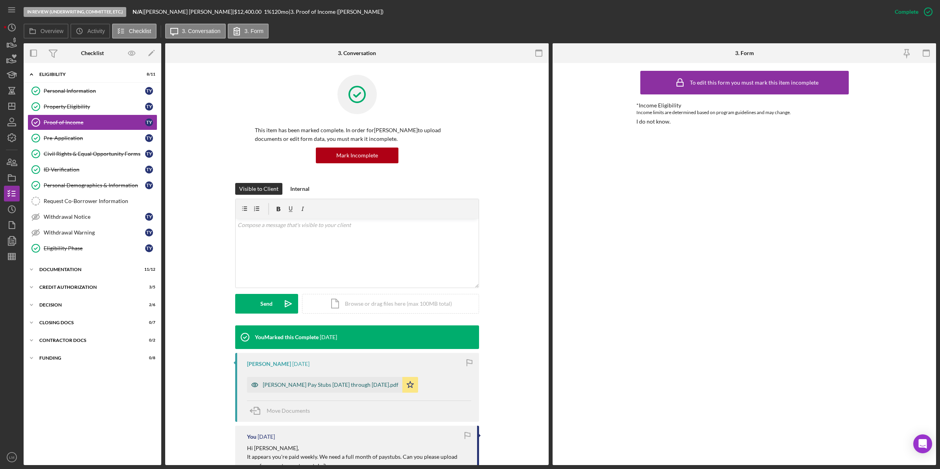
click at [334, 384] on div "Tina Yates Pay Stubs 8 1 2025 through 8 22 2025.pdf" at bounding box center [331, 385] width 136 height 6
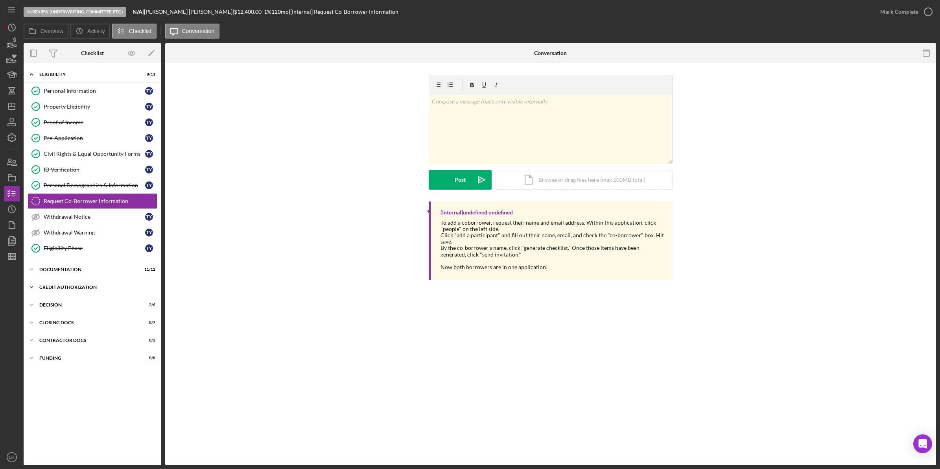
click at [89, 288] on div "CREDIT AUTHORIZATION" at bounding box center [95, 287] width 112 height 5
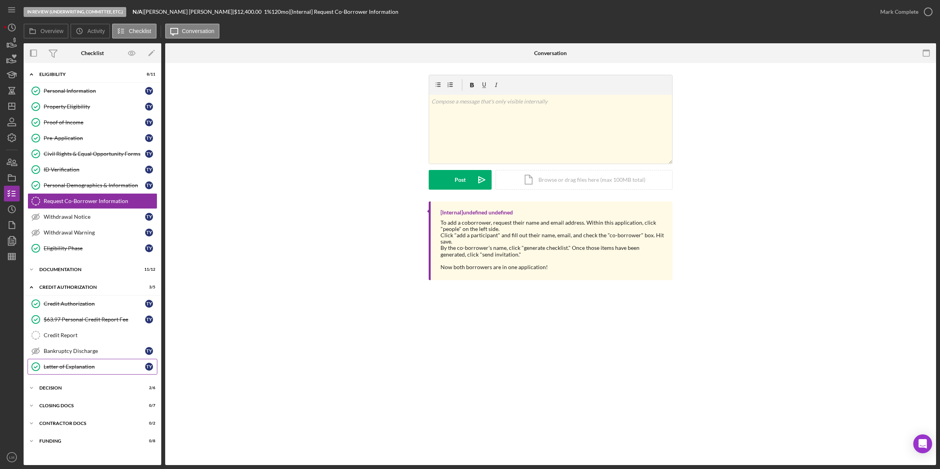
click at [81, 364] on link "Letter of Explanation Letter of Explanation T Y" at bounding box center [93, 367] width 130 height 16
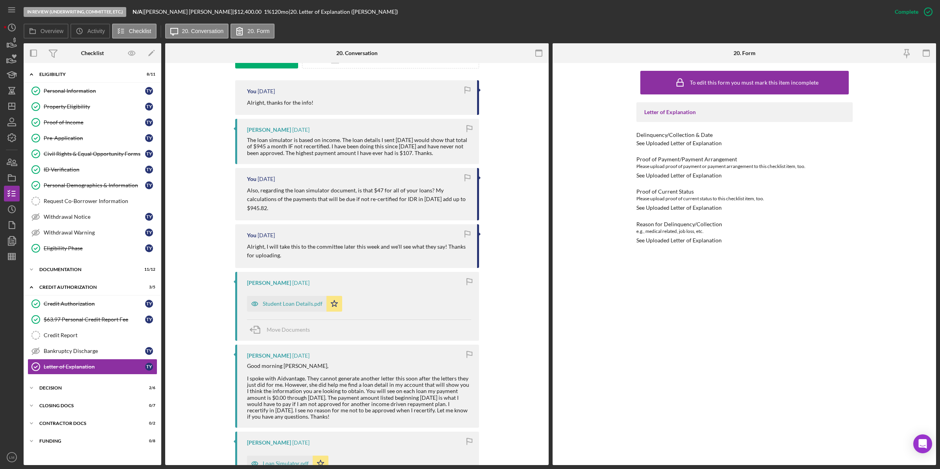
scroll to position [246, 0]
click at [299, 300] on div "Student Loan Details.pdf" at bounding box center [293, 303] width 60 height 6
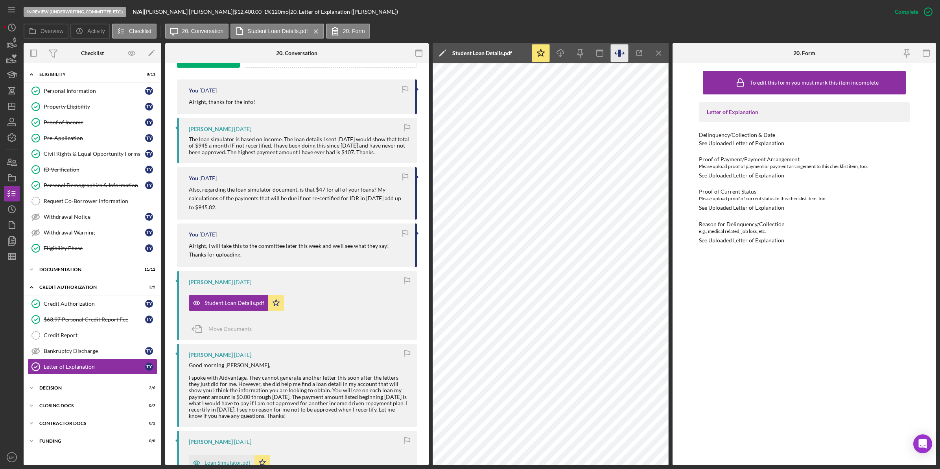
click at [618, 49] on icon "button" at bounding box center [620, 53] width 18 height 18
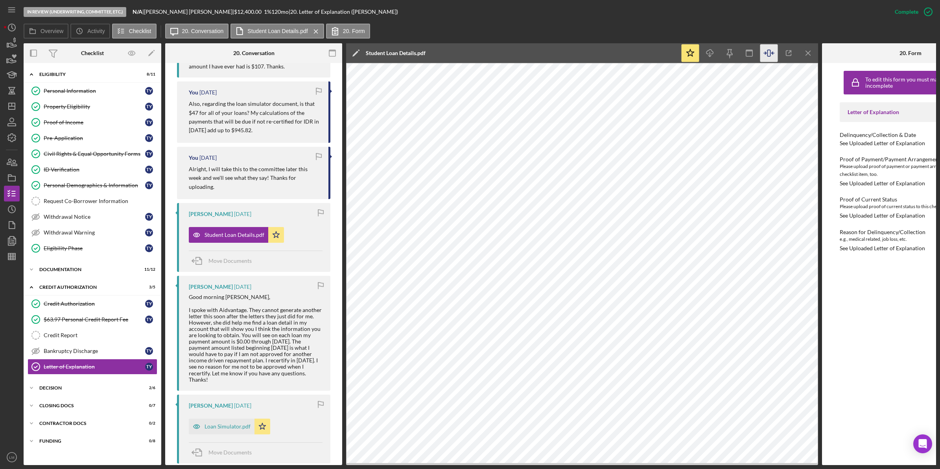
scroll to position [304, 0]
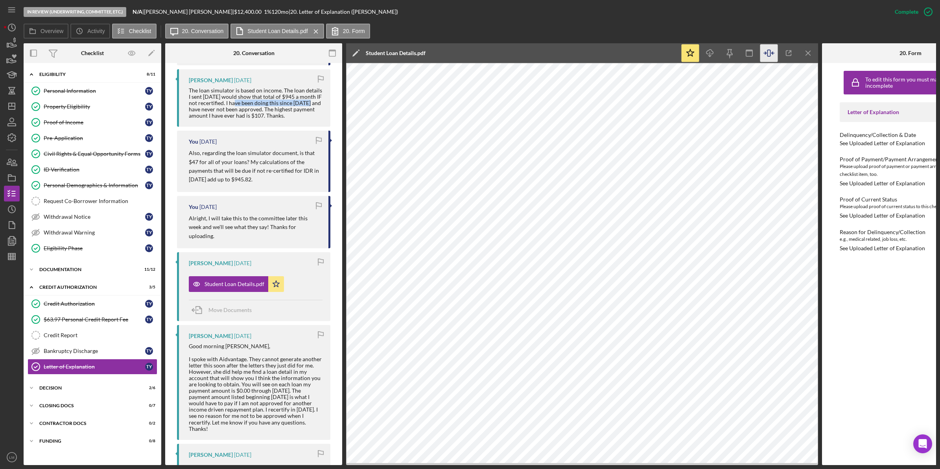
drag, startPoint x: 237, startPoint y: 104, endPoint x: 313, endPoint y: 105, distance: 75.9
click at [313, 105] on div "The loan simulator is based on income. The loan details I sent today would show…" at bounding box center [256, 102] width 134 height 31
drag, startPoint x: 208, startPoint y: 107, endPoint x: 251, endPoint y: 108, distance: 42.9
click at [251, 108] on div "The loan simulator is based on income. The loan details I sent today would show…" at bounding box center [256, 102] width 134 height 31
drag, startPoint x: 251, startPoint y: 108, endPoint x: 250, endPoint y: 123, distance: 14.6
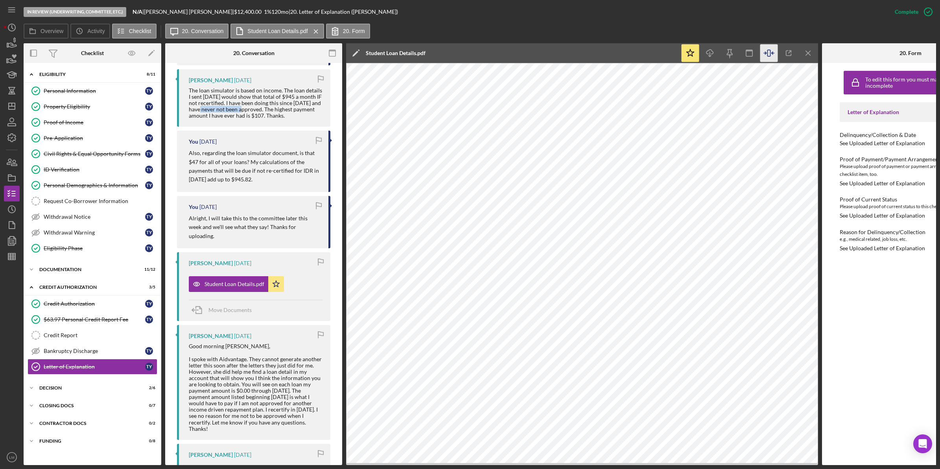
click at [250, 123] on div "Tina Yates 1 day ago The loan simulator is based on income. The loan details I …" at bounding box center [253, 98] width 153 height 58
drag, startPoint x: 276, startPoint y: 113, endPoint x: 271, endPoint y: 117, distance: 6.1
click at [271, 117] on div "The loan simulator is based on income. The loan details I sent today would show…" at bounding box center [256, 102] width 134 height 31
drag, startPoint x: 271, startPoint y: 117, endPoint x: 242, endPoint y: 118, distance: 29.5
click at [242, 118] on div "The loan simulator is based on income. The loan details I sent today would show…" at bounding box center [256, 102] width 134 height 31
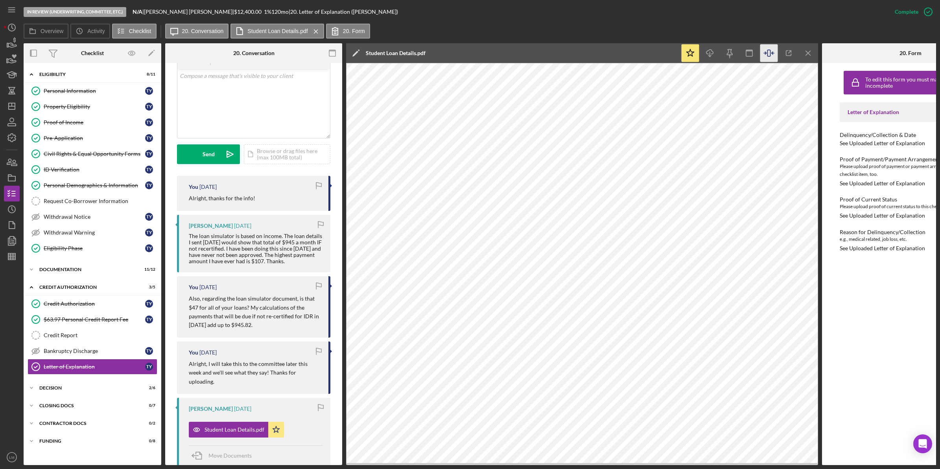
scroll to position [156, 0]
click at [239, 230] on div "Tina Yates 1 day ago" at bounding box center [256, 228] width 134 height 6
click at [262, 263] on div "The loan simulator is based on income. The loan details I sent today would show…" at bounding box center [256, 250] width 134 height 31
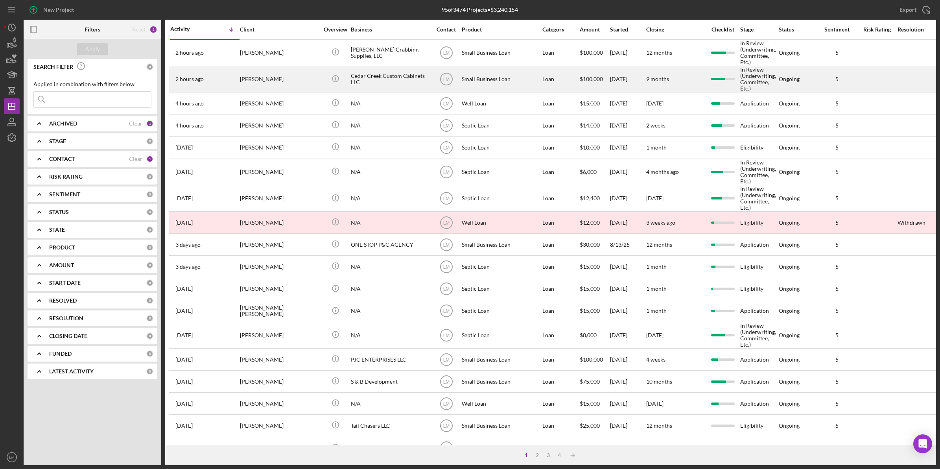
click at [290, 77] on div "[PERSON_NAME]" at bounding box center [279, 78] width 79 height 25
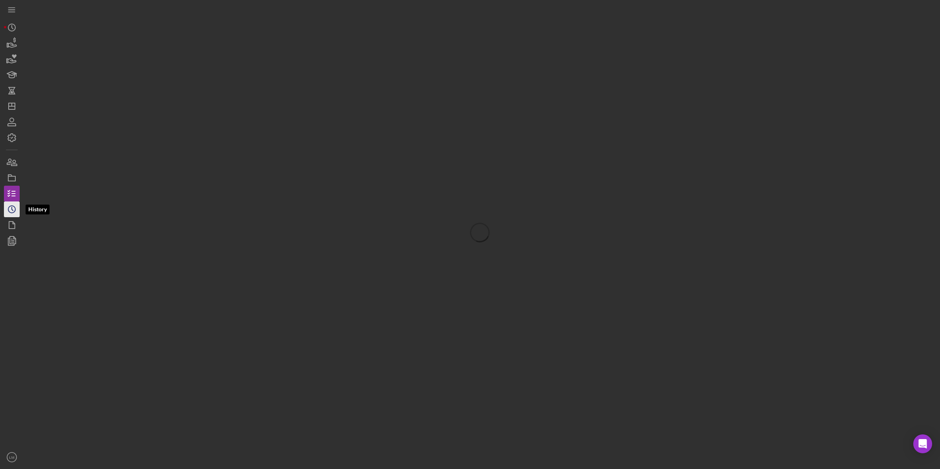
click at [7, 207] on icon "Icon/History" at bounding box center [12, 209] width 20 height 20
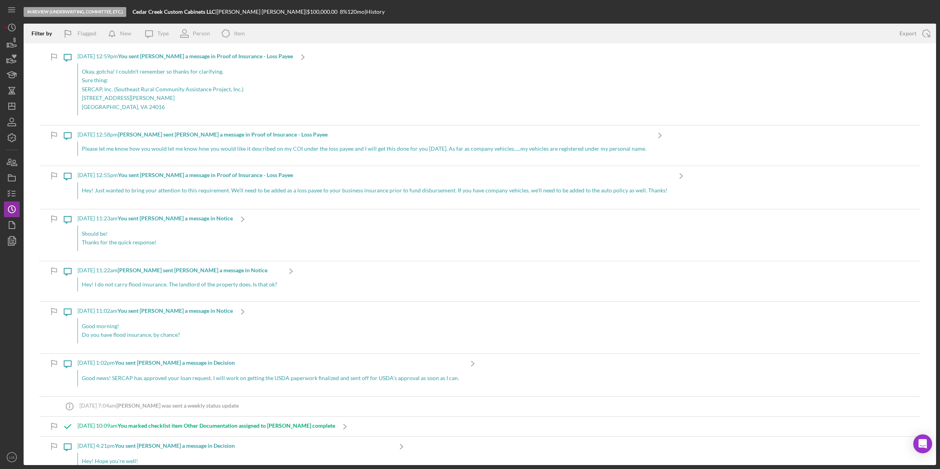
click at [172, 89] on p "SERCAP, Inc. (Southeast Rural Community Assistance Project, Inc.)" at bounding box center [185, 89] width 207 height 9
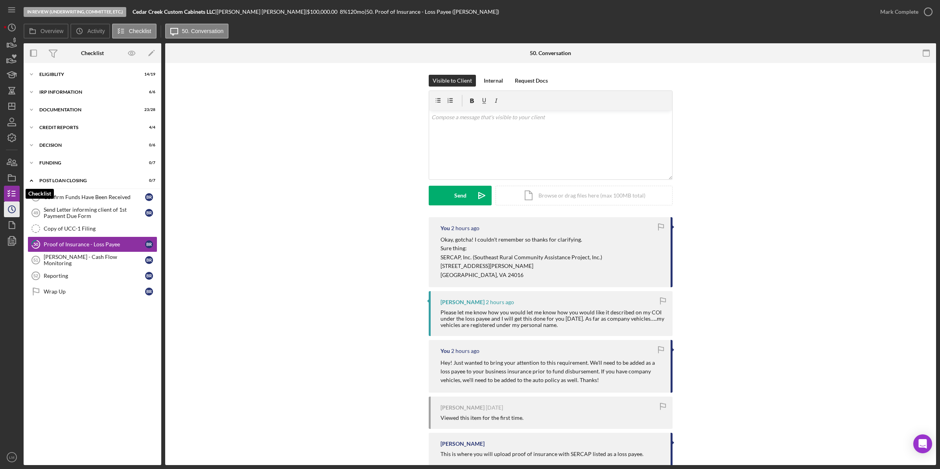
click at [9, 210] on icon "Icon/History" at bounding box center [12, 209] width 20 height 20
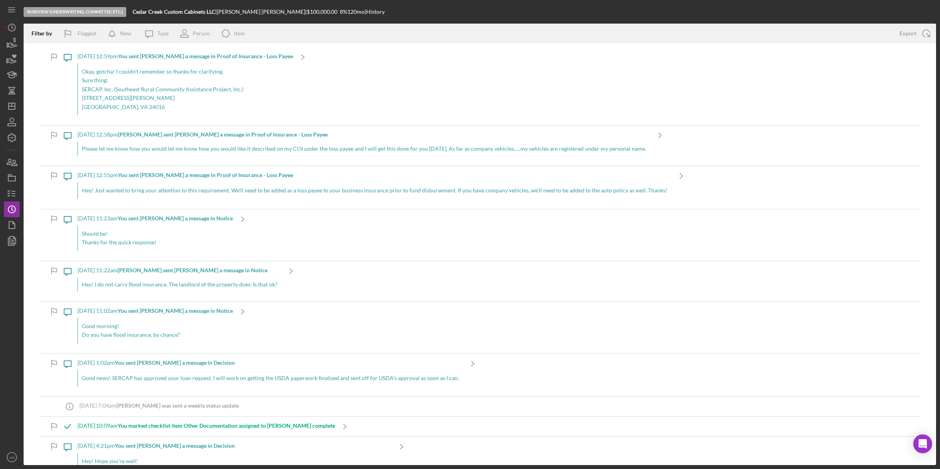
click at [159, 286] on div "Hey! I do not carry flood insurance. The landlord of the property does. Is that…" at bounding box center [179, 284] width 204 height 14
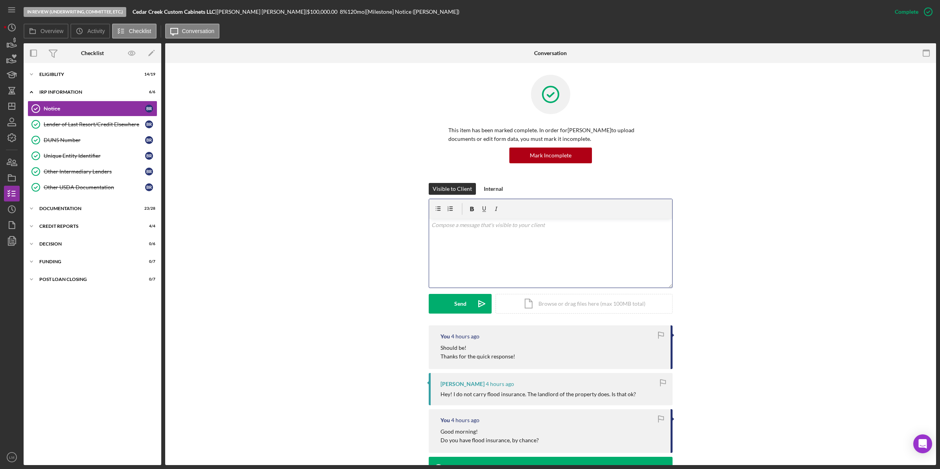
click at [481, 239] on div "v Color teal Color pink Remove color Add row above Add row below Add column bef…" at bounding box center [550, 253] width 243 height 69
click at [457, 309] on div "Send" at bounding box center [460, 304] width 12 height 20
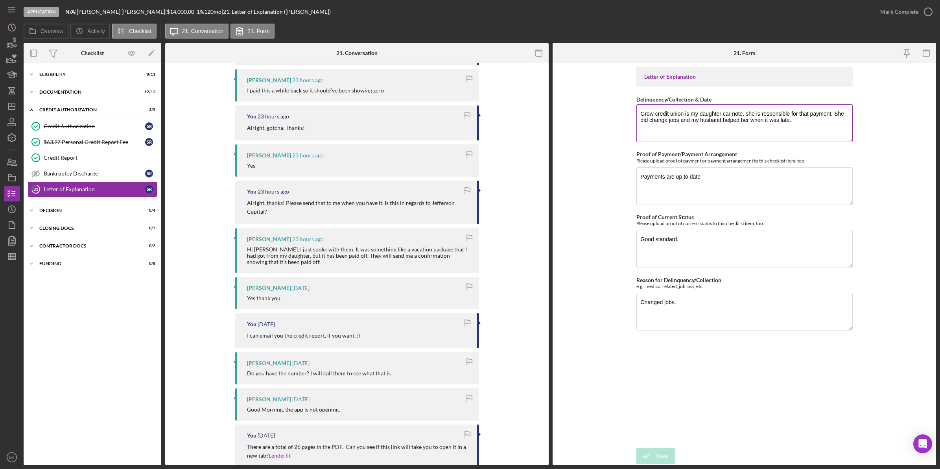
scroll to position [310, 0]
drag, startPoint x: 648, startPoint y: 114, endPoint x: 831, endPoint y: 117, distance: 183.3
click at [831, 117] on textarea "Grow credit union is my daughter car note. she is responsible for that payment.…" at bounding box center [744, 123] width 216 height 38
click at [760, 127] on textarea "Grow credit union is my daughter car note. she is responsible for that payment.…" at bounding box center [744, 123] width 216 height 38
click at [621, 193] on form "Letter of Explanation Delinquency/Collection & Date Grow credit union is my dau…" at bounding box center [745, 264] width 384 height 402
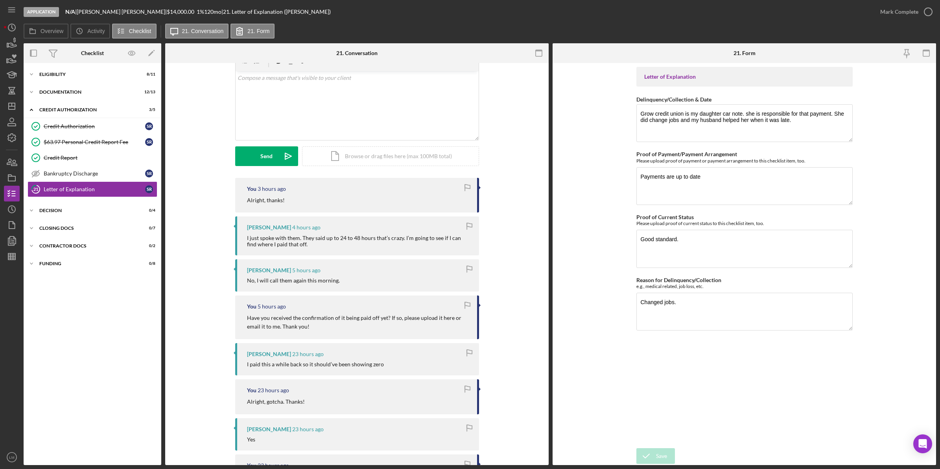
scroll to position [0, 0]
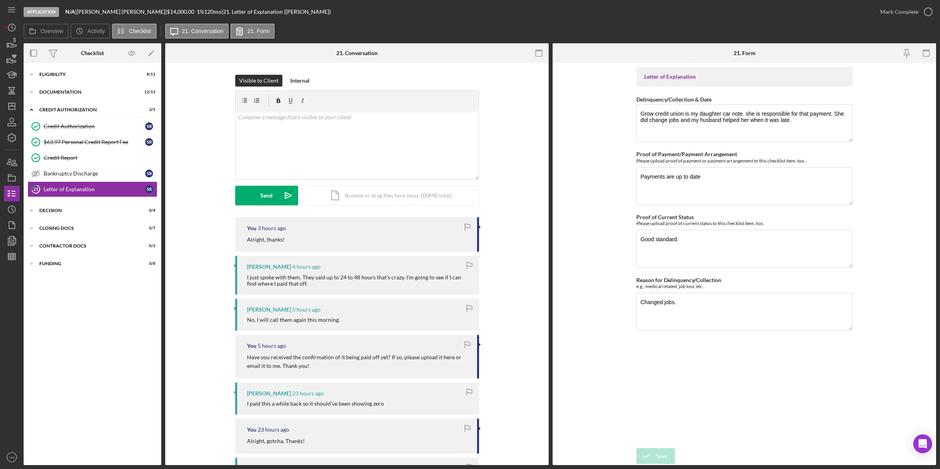
click at [96, 97] on div "Icon/Expander Documentation 12 / 13" at bounding box center [93, 92] width 138 height 16
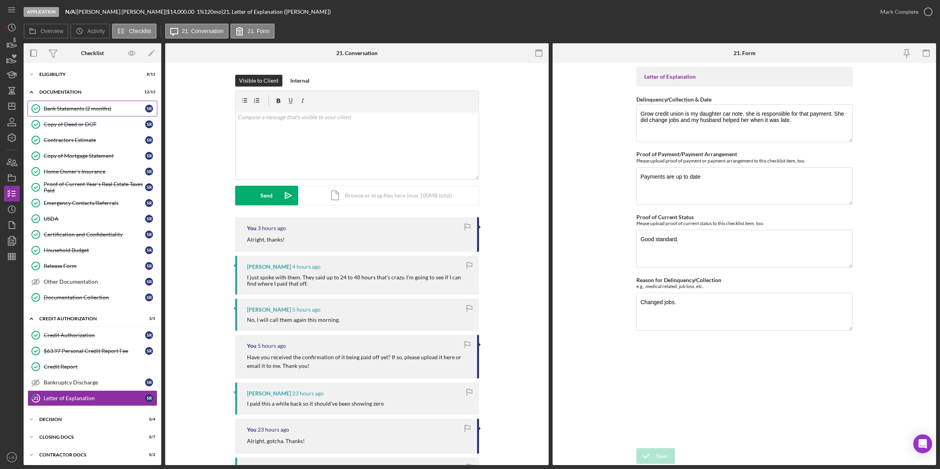
click at [83, 115] on link "Bank Statements (2 months) Bank Statements (2 months) S R" at bounding box center [93, 109] width 130 height 16
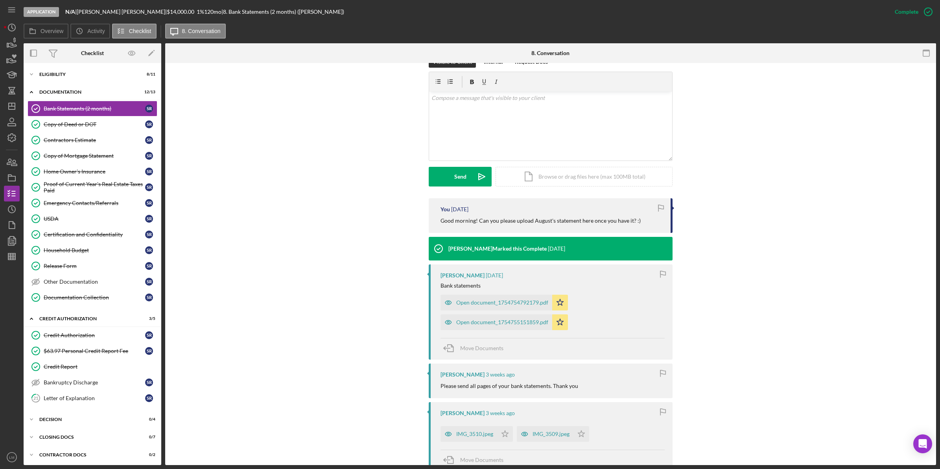
scroll to position [148, 0]
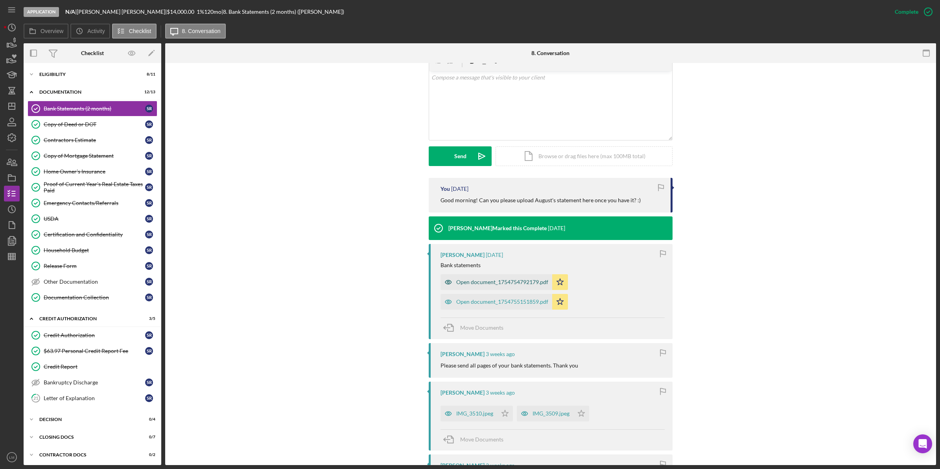
click at [517, 280] on div "Open document_1754754792179.pdf" at bounding box center [502, 282] width 92 height 6
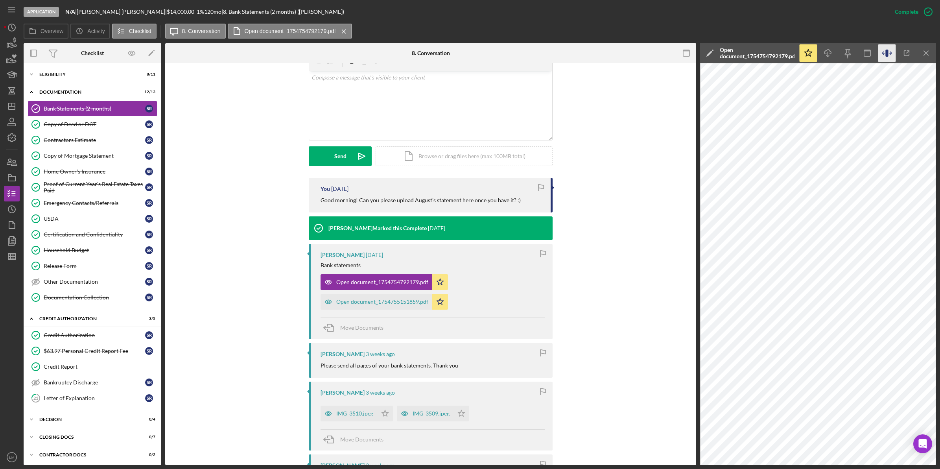
click at [888, 52] on icon "button" at bounding box center [887, 53] width 3 height 7
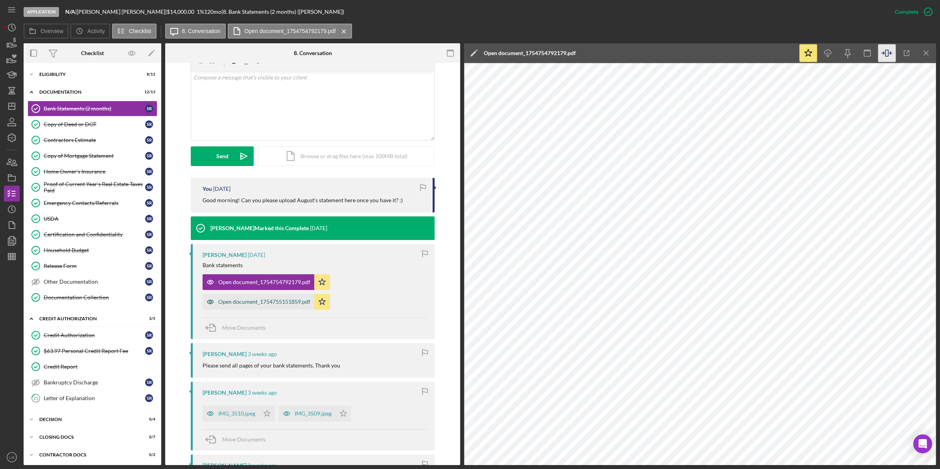
click at [279, 302] on div "Open document_1754755151859.pdf" at bounding box center [264, 302] width 92 height 6
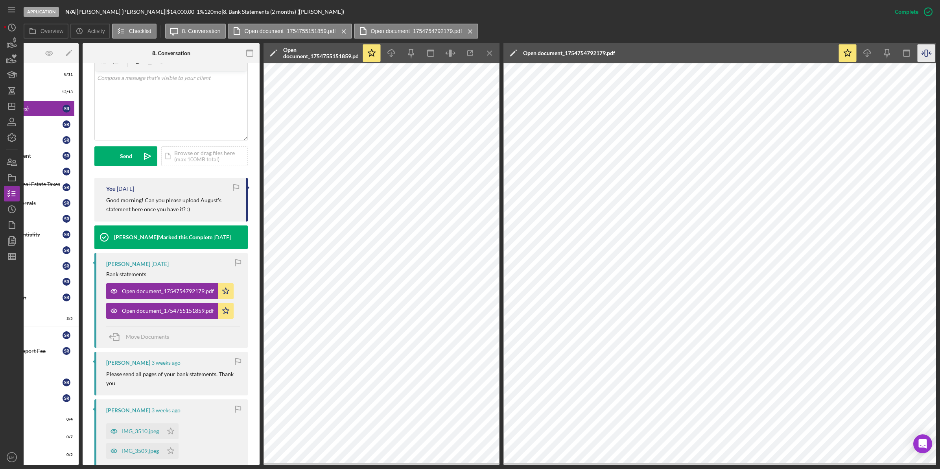
scroll to position [0, 100]
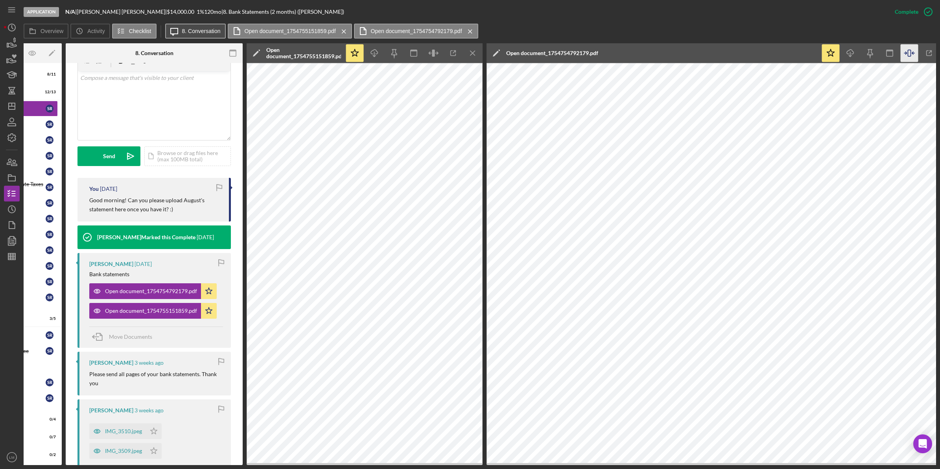
click at [212, 33] on label "8. Conversation" at bounding box center [201, 31] width 39 height 6
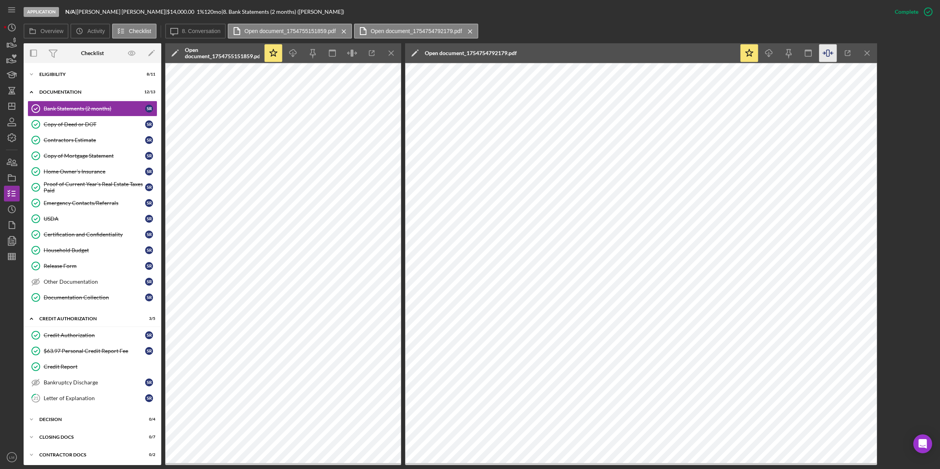
scroll to position [0, 0]
drag, startPoint x: 215, startPoint y: 58, endPoint x: 353, endPoint y: 52, distance: 138.2
click at [353, 52] on icon "button" at bounding box center [352, 53] width 3 height 7
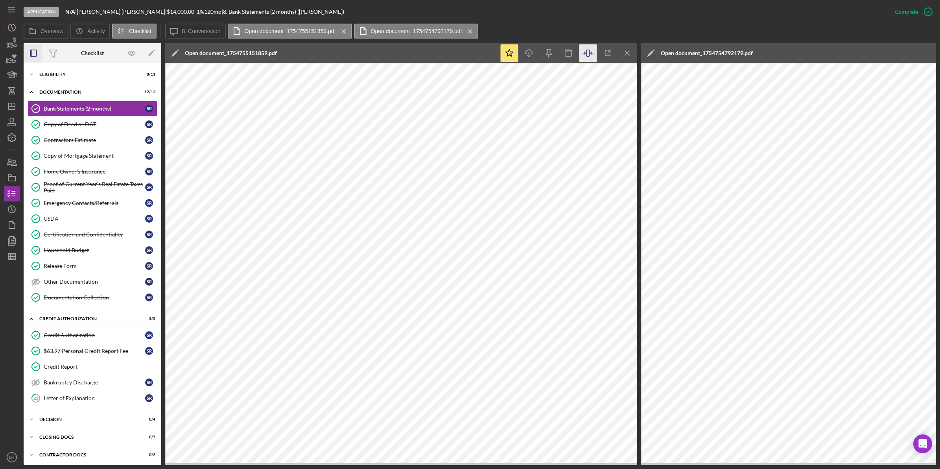
click at [33, 50] on rect "button" at bounding box center [33, 53] width 6 height 6
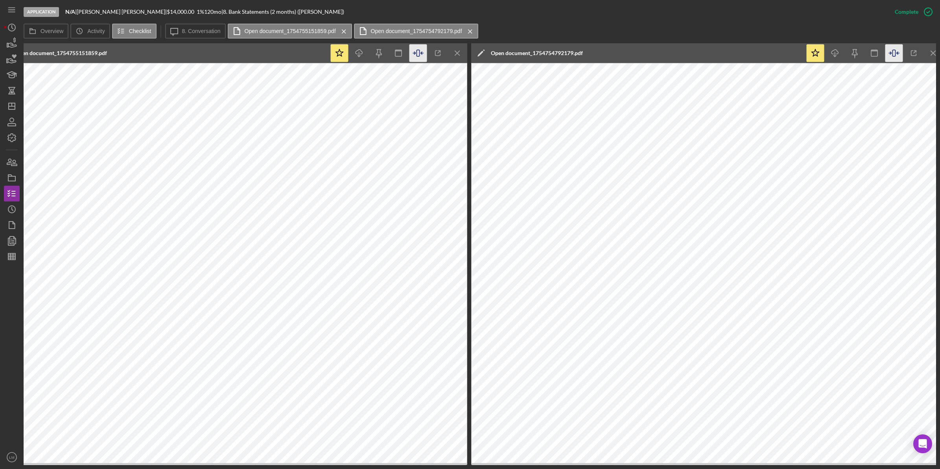
scroll to position [0, 63]
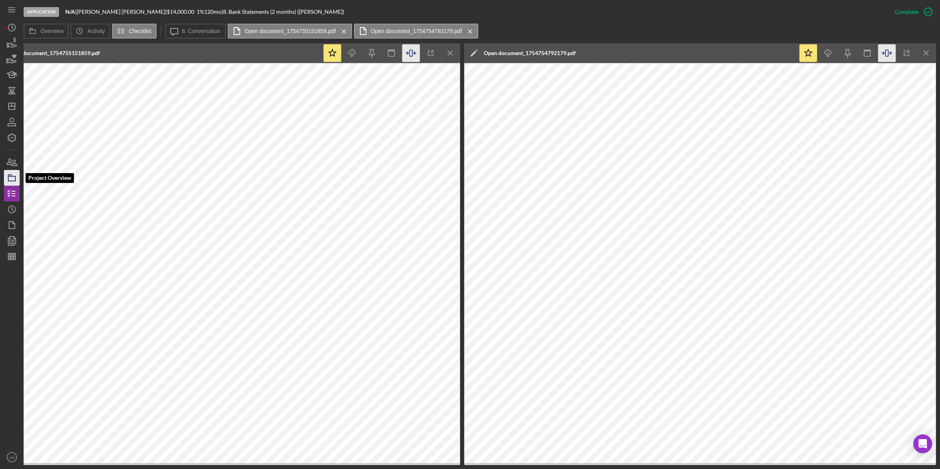
click at [12, 182] on icon "button" at bounding box center [12, 178] width 20 height 20
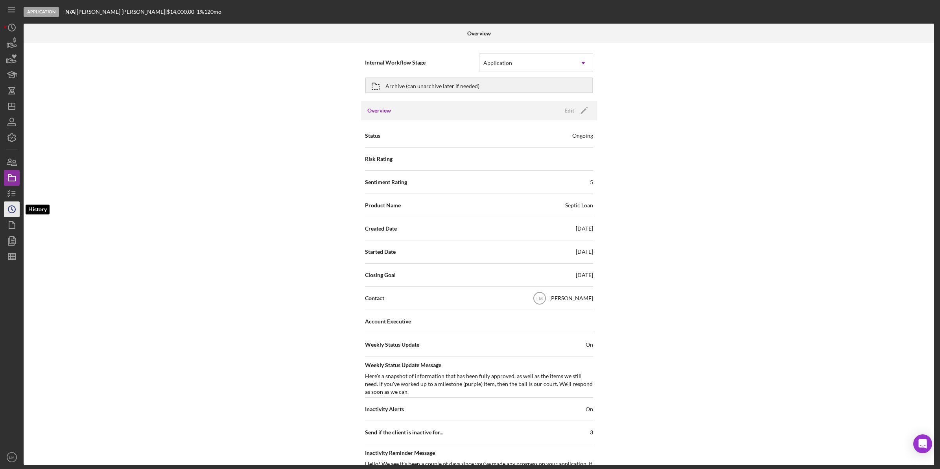
click at [13, 205] on icon "Icon/History" at bounding box center [12, 209] width 20 height 20
click at [13, 192] on icon "button" at bounding box center [12, 194] width 20 height 20
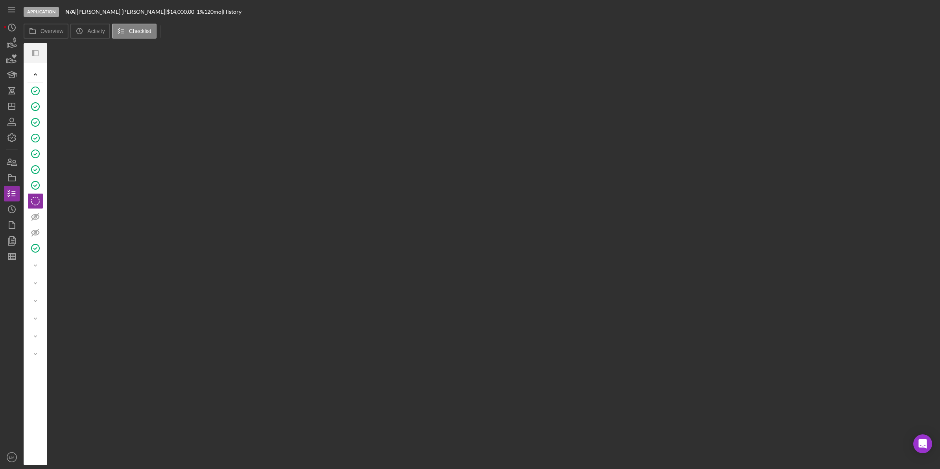
scroll to position [2, 0]
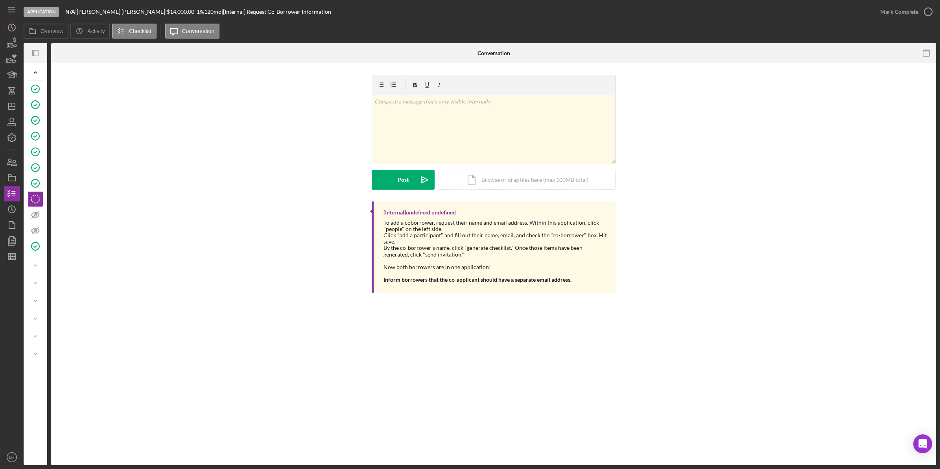
click at [39, 50] on div at bounding box center [43, 53] width 8 height 20
click at [38, 53] on icon "Icon/Panel Side Expand" at bounding box center [36, 53] width 18 height 18
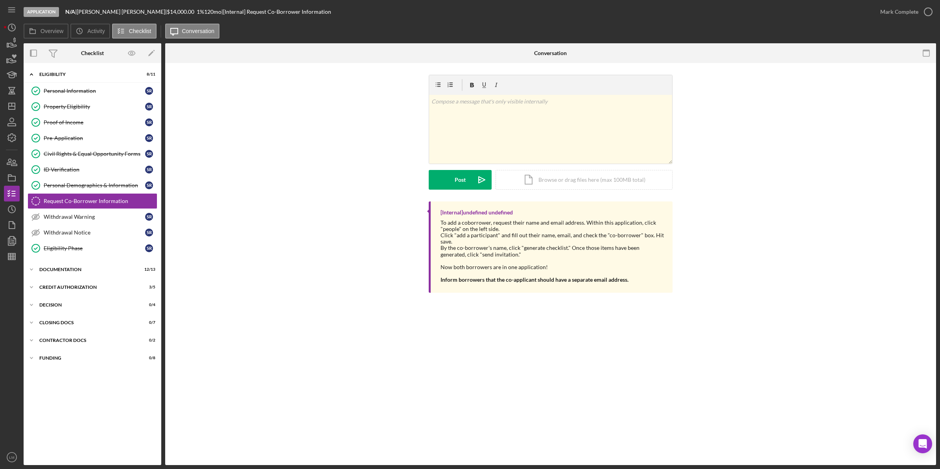
scroll to position [0, 0]
click at [76, 121] on div "Proof of Income" at bounding box center [94, 122] width 101 height 6
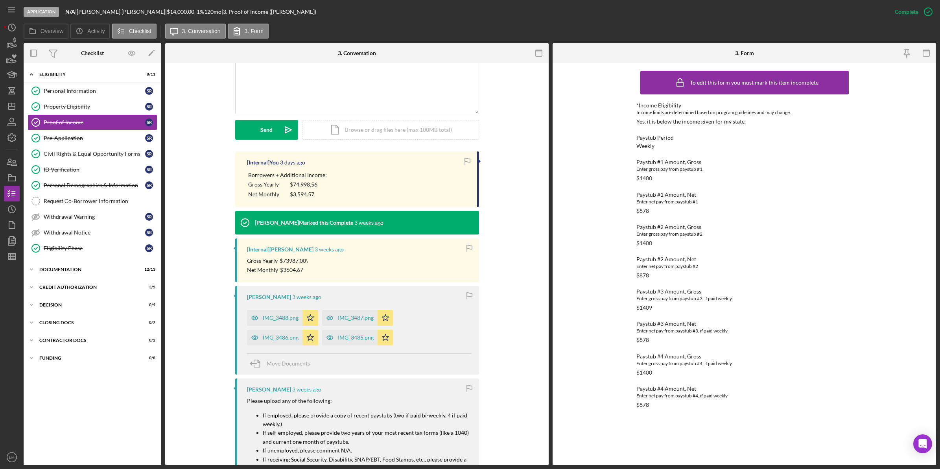
scroll to position [197, 0]
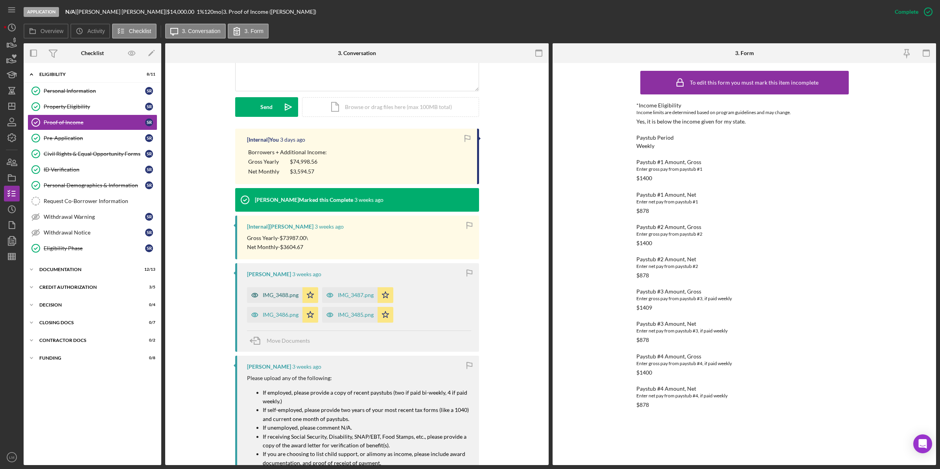
click at [275, 294] on div "IMG_3488.png" at bounding box center [281, 295] width 36 height 6
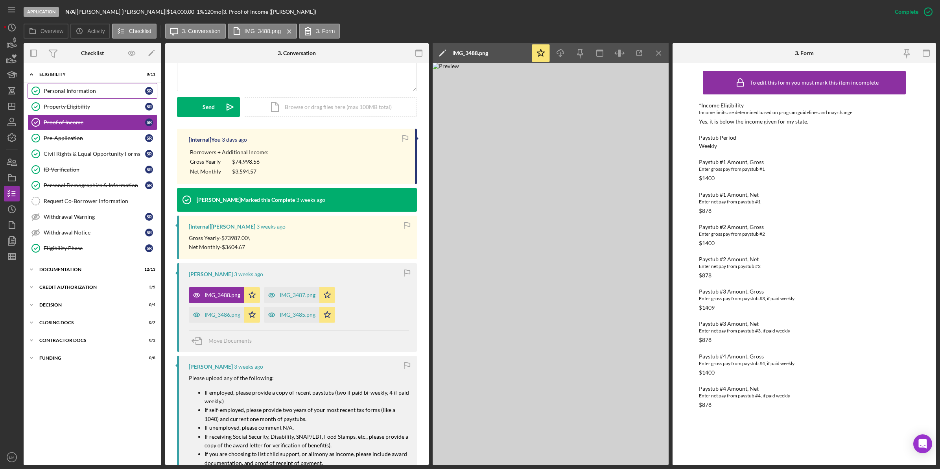
click at [92, 91] on div "Personal Information" at bounding box center [94, 91] width 101 height 6
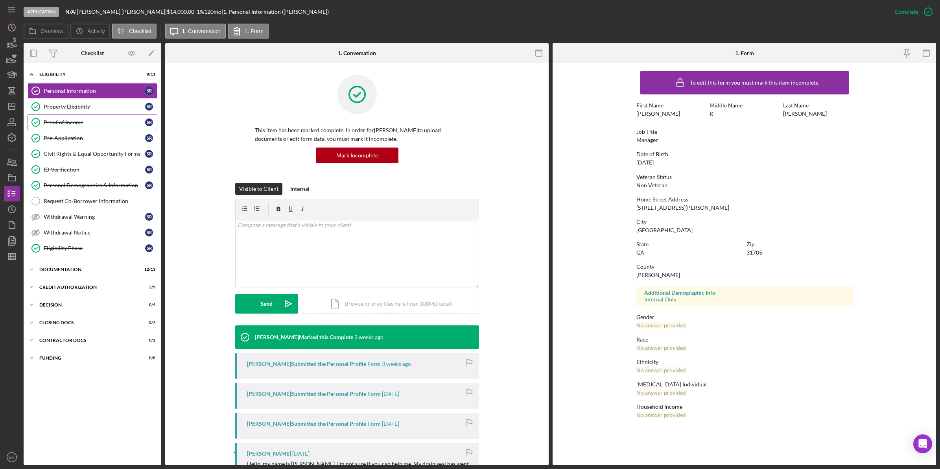
click at [93, 129] on link "Proof of Income Proof of Income S R" at bounding box center [93, 122] width 130 height 16
